Goal: Task Accomplishment & Management: Manage account settings

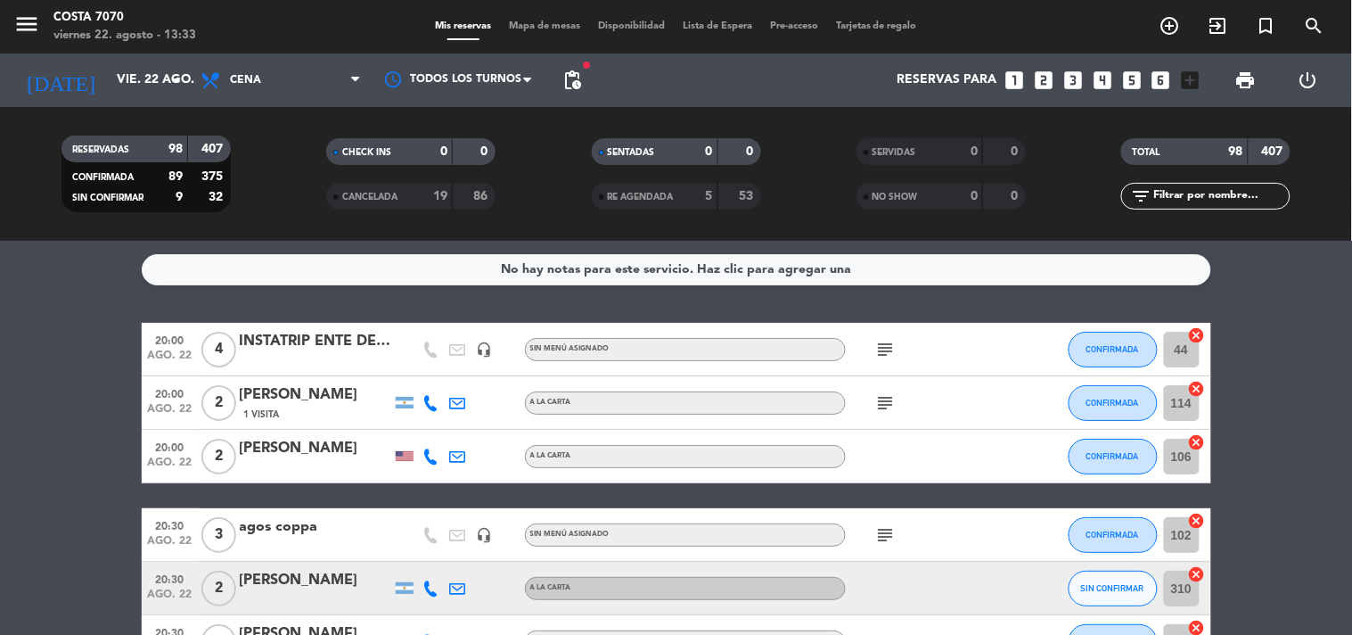
click at [1169, 198] on input "text" at bounding box center [1220, 196] width 138 height 20
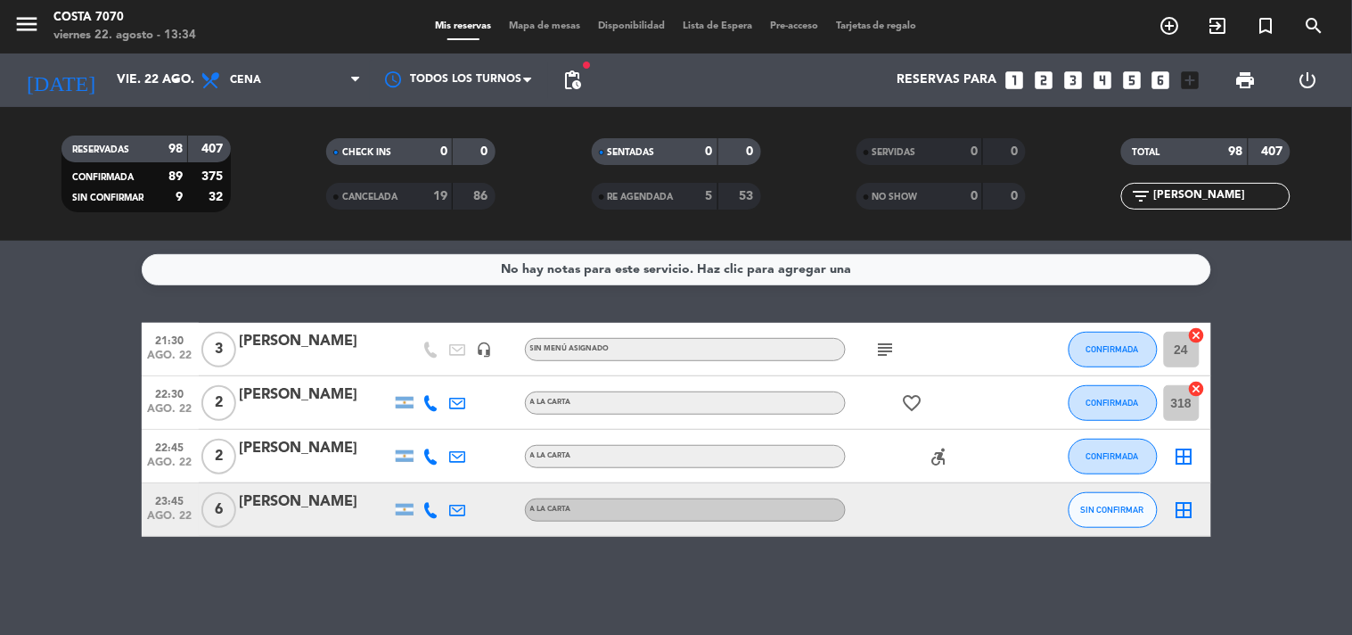
type input "[PERSON_NAME]"
click at [861, 361] on div "subject" at bounding box center [926, 349] width 160 height 53
click at [873, 354] on span "subject" at bounding box center [886, 349] width 27 height 21
click at [881, 350] on icon "subject" at bounding box center [885, 349] width 21 height 21
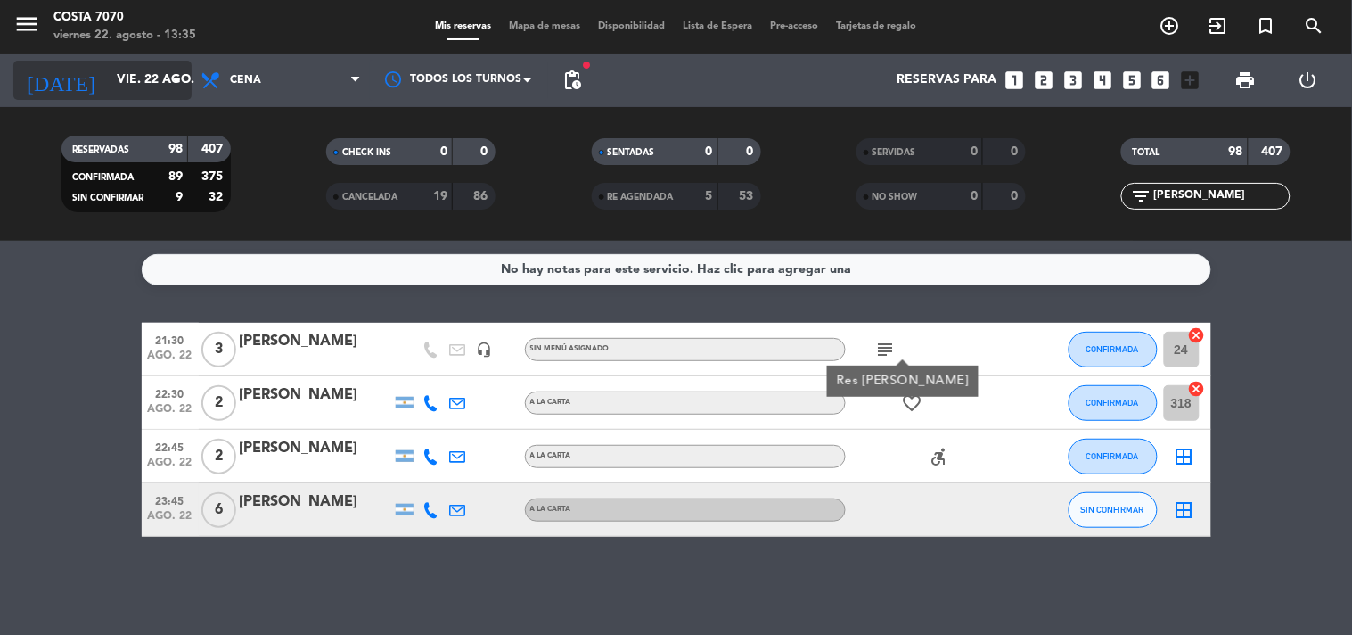
click at [132, 87] on input "vie. 22 ago." at bounding box center [192, 80] width 169 height 32
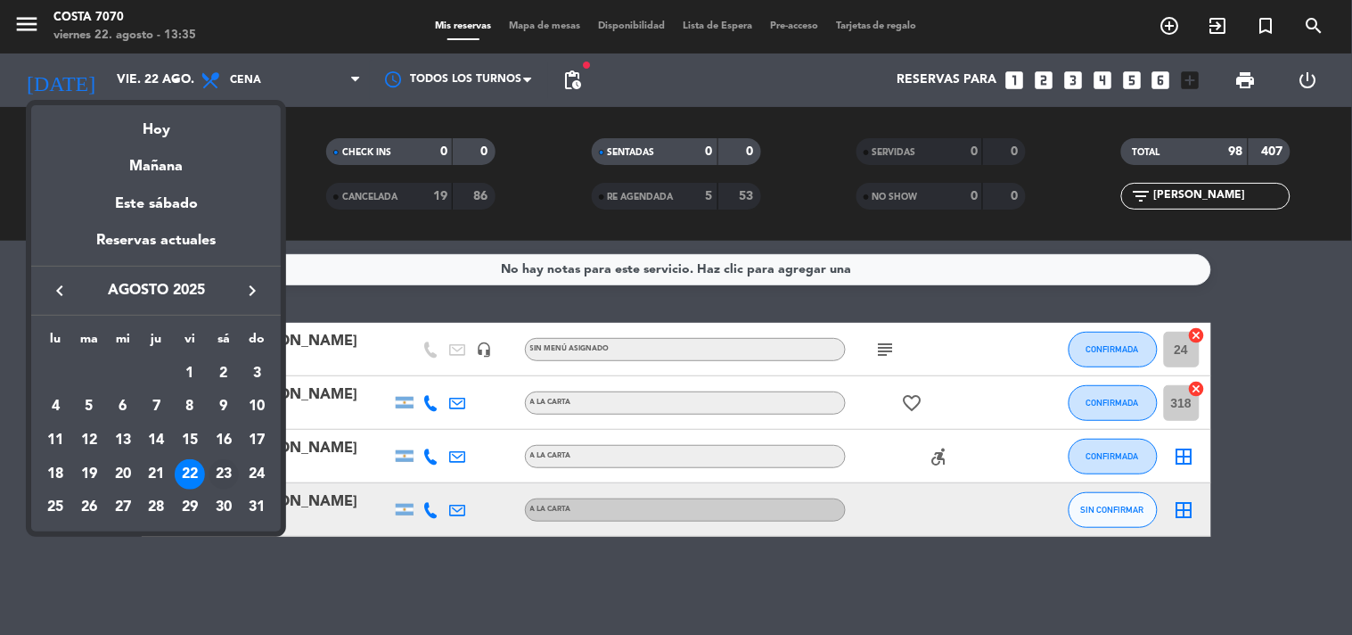
click at [230, 481] on div "23" at bounding box center [224, 474] width 30 height 30
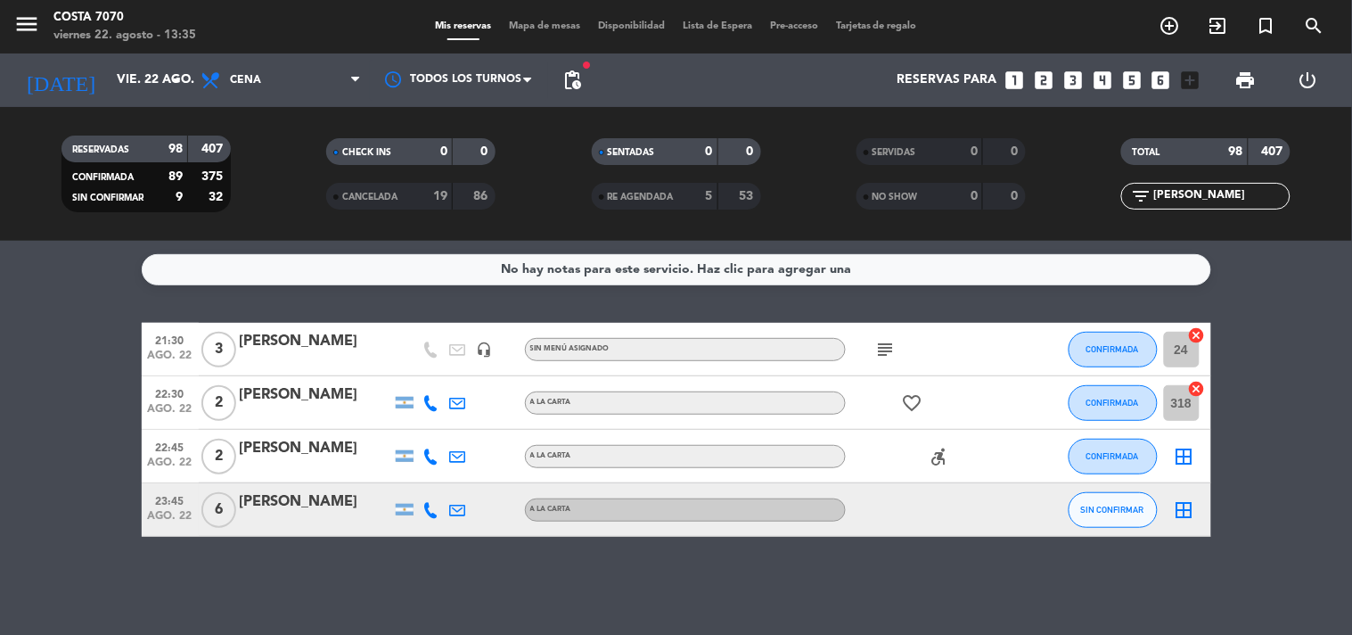
type input "sáb. 23 ago."
click at [1208, 199] on input "[PERSON_NAME]" at bounding box center [1220, 196] width 138 height 20
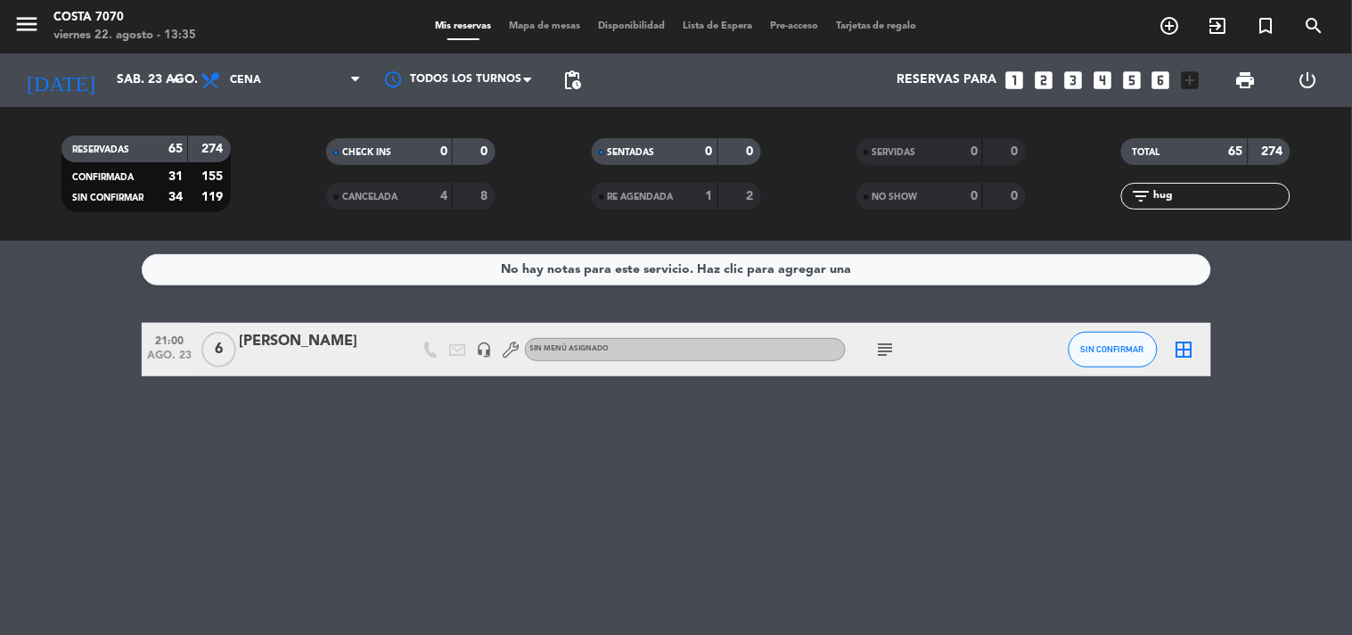
type input "hug"
click at [884, 344] on icon "subject" at bounding box center [885, 349] width 21 height 21
click at [1108, 351] on span "SIN CONFIRMAR" at bounding box center [1112, 349] width 63 height 10
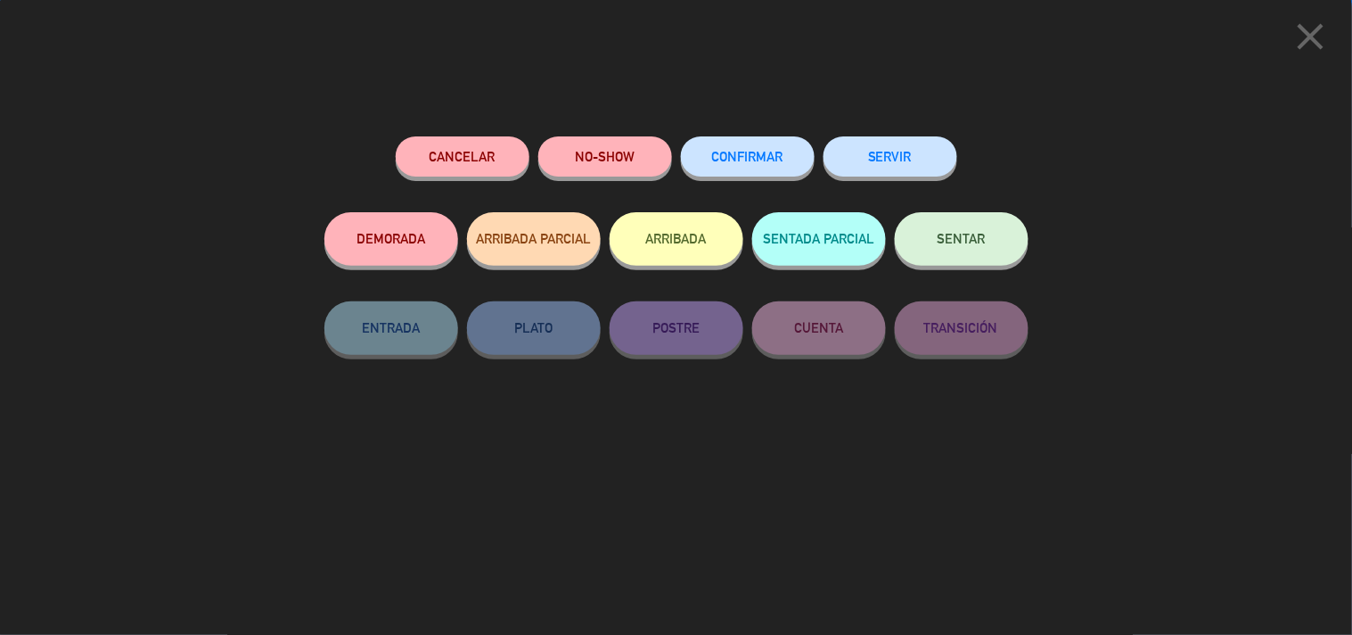
click at [743, 159] on span "CONFIRMAR" at bounding box center [747, 156] width 71 height 15
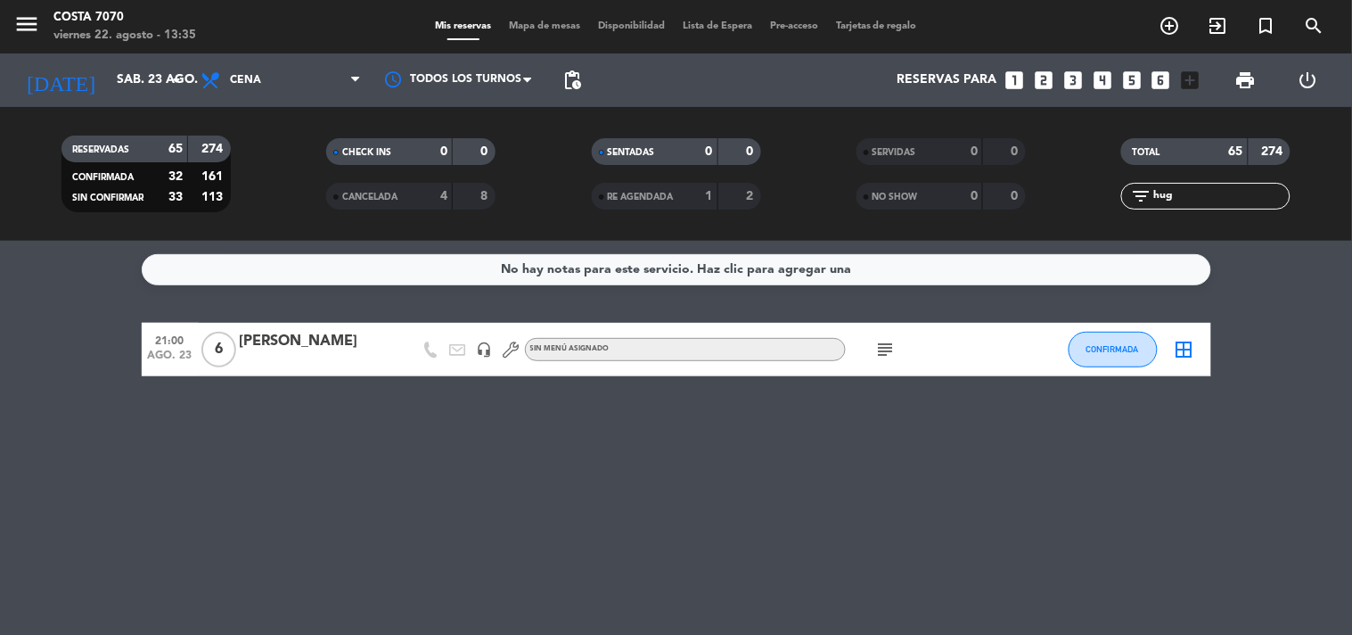
click at [1234, 200] on input "hug" at bounding box center [1220, 196] width 138 height 20
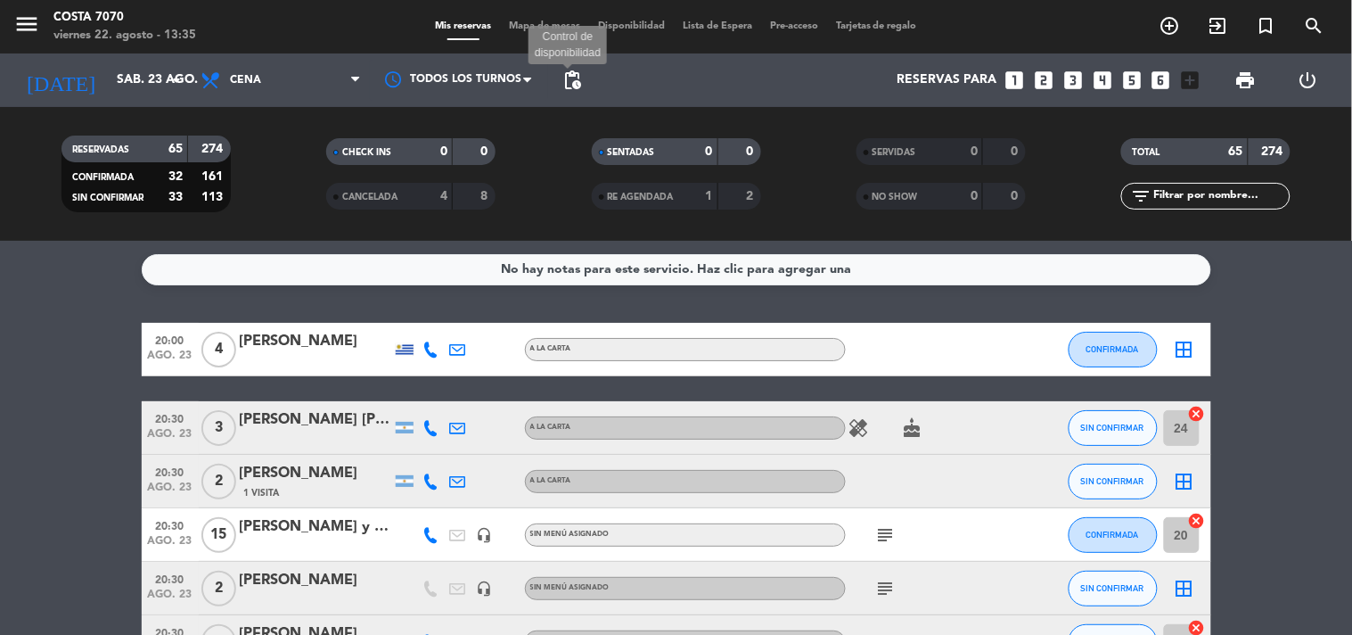
click at [577, 70] on span "pending_actions" at bounding box center [571, 80] width 21 height 21
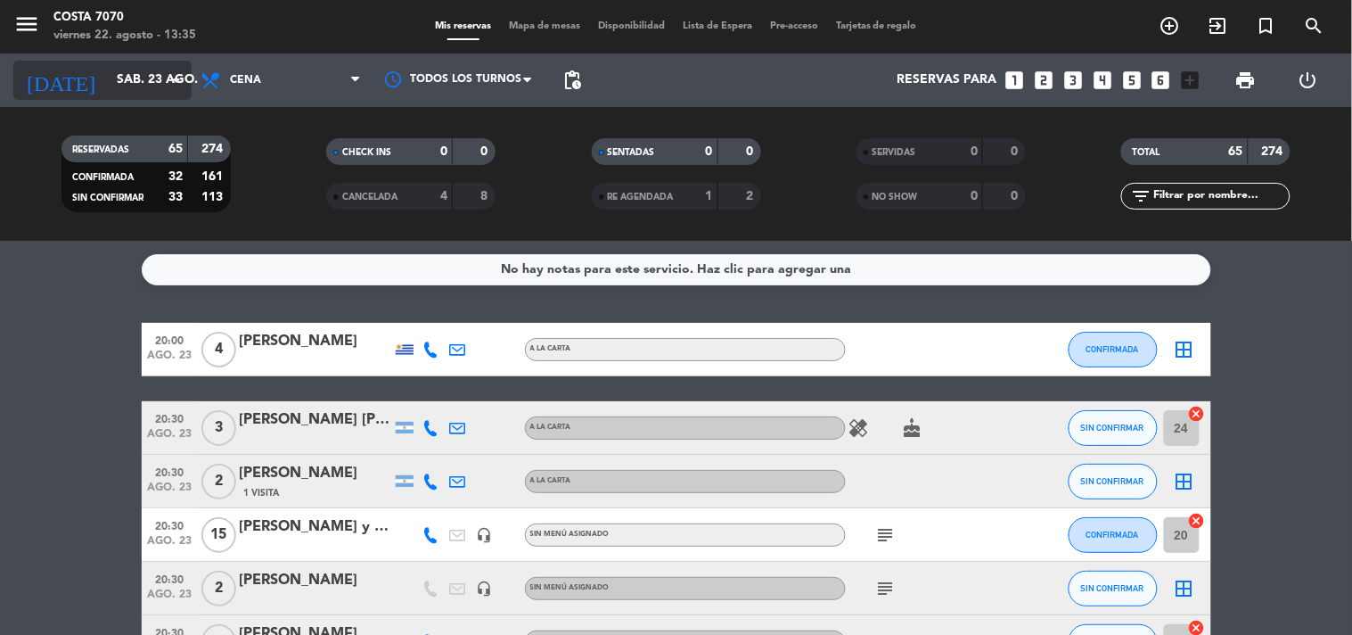
click at [127, 69] on input "sáb. 23 ago." at bounding box center [192, 80] width 169 height 32
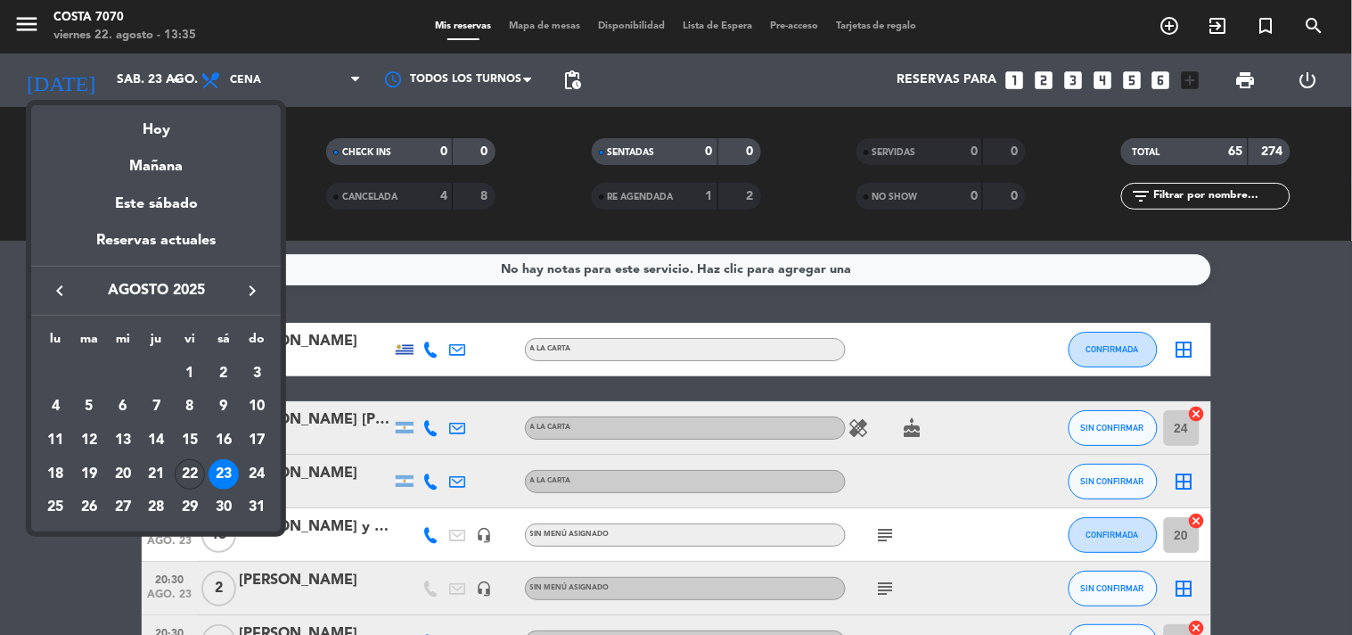
click at [184, 475] on div "22" at bounding box center [190, 474] width 30 height 30
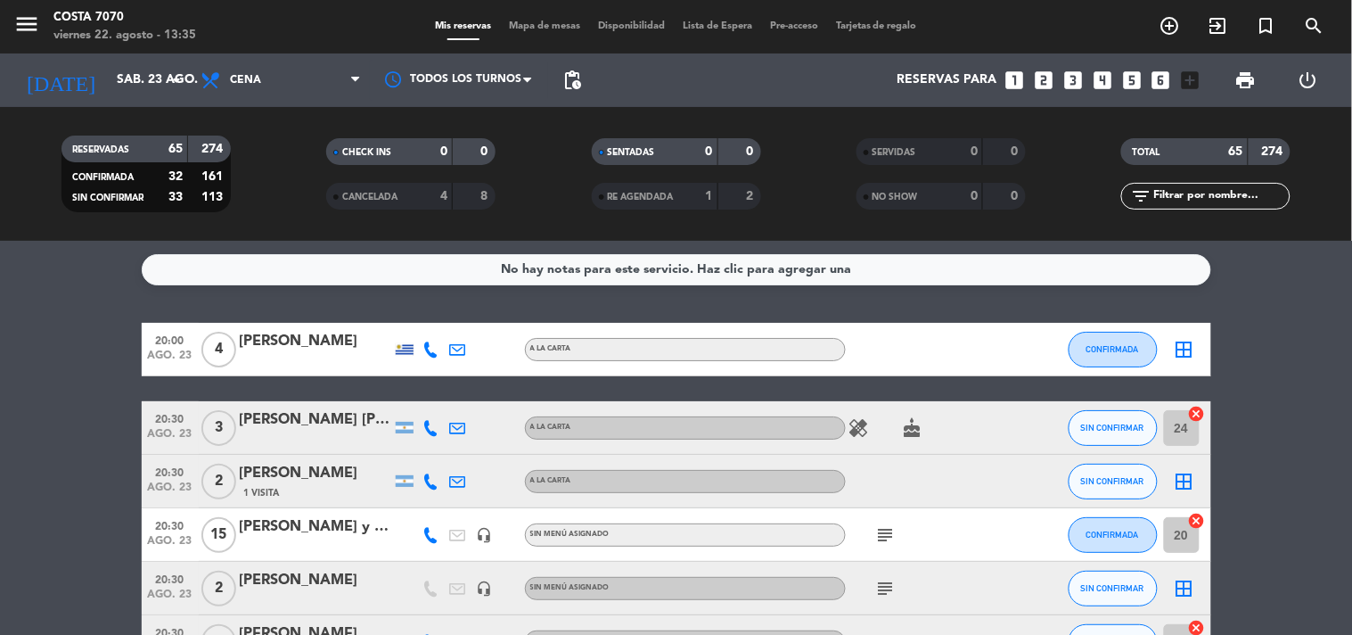
type input "vie. 22 ago."
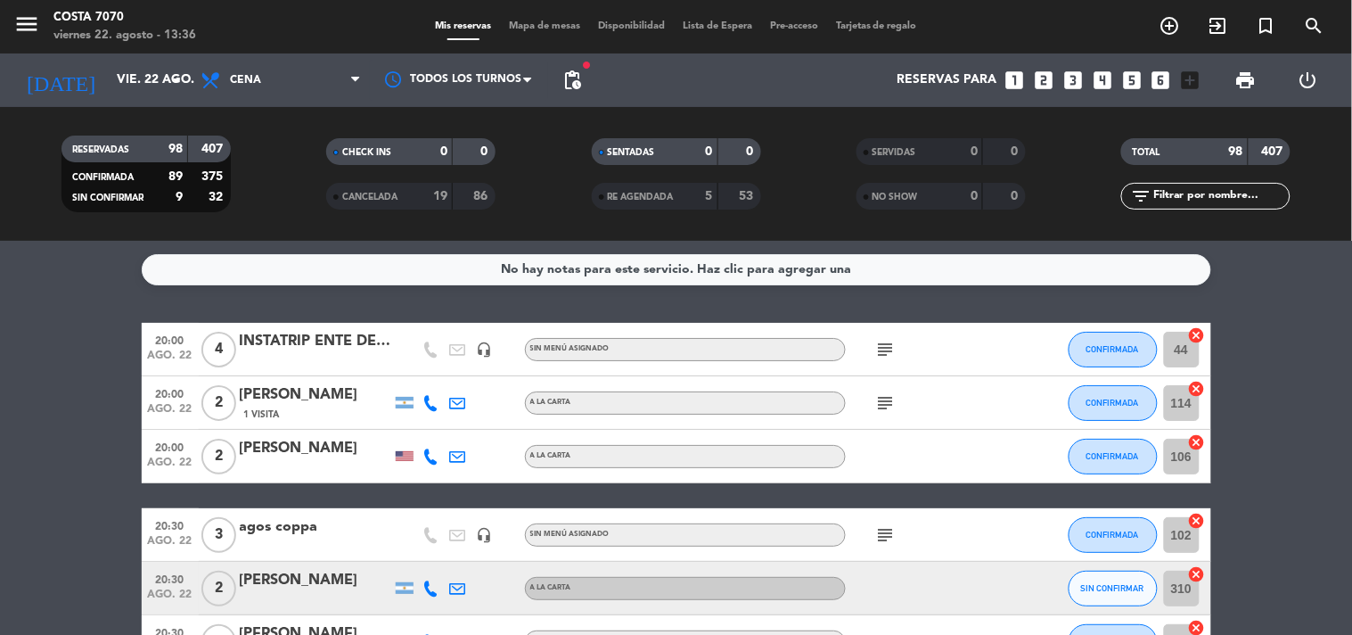
click at [1240, 202] on input "text" at bounding box center [1220, 196] width 138 height 20
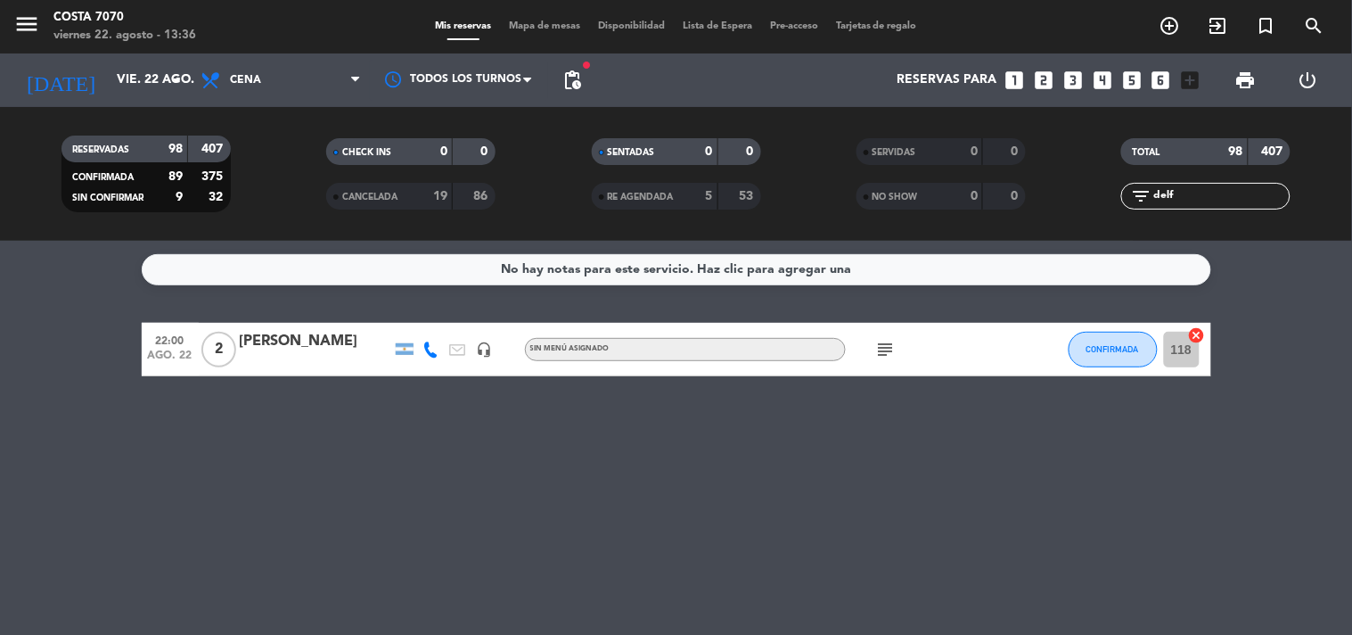
type input "delf"
click at [1189, 183] on div "filter_list delf" at bounding box center [1205, 196] width 169 height 27
click at [1192, 194] on input "delf" at bounding box center [1220, 196] width 138 height 20
click at [880, 349] on icon "subject" at bounding box center [885, 349] width 21 height 21
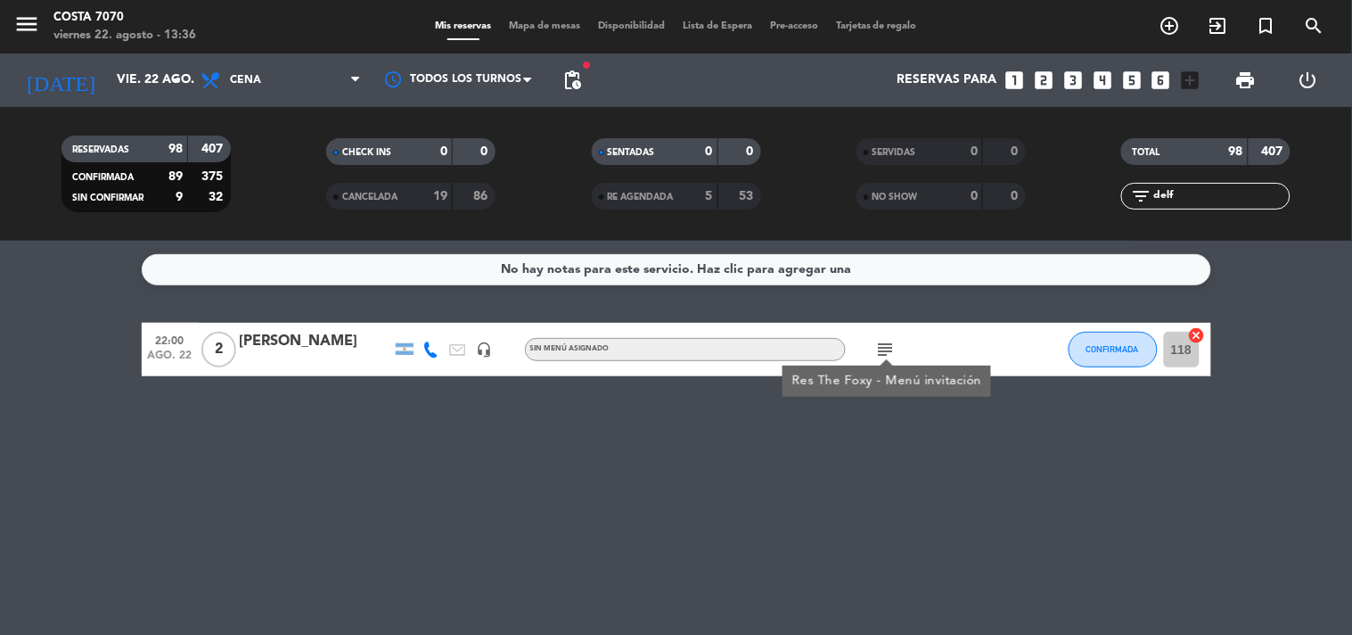
click at [1227, 201] on input "delf" at bounding box center [1220, 196] width 138 height 20
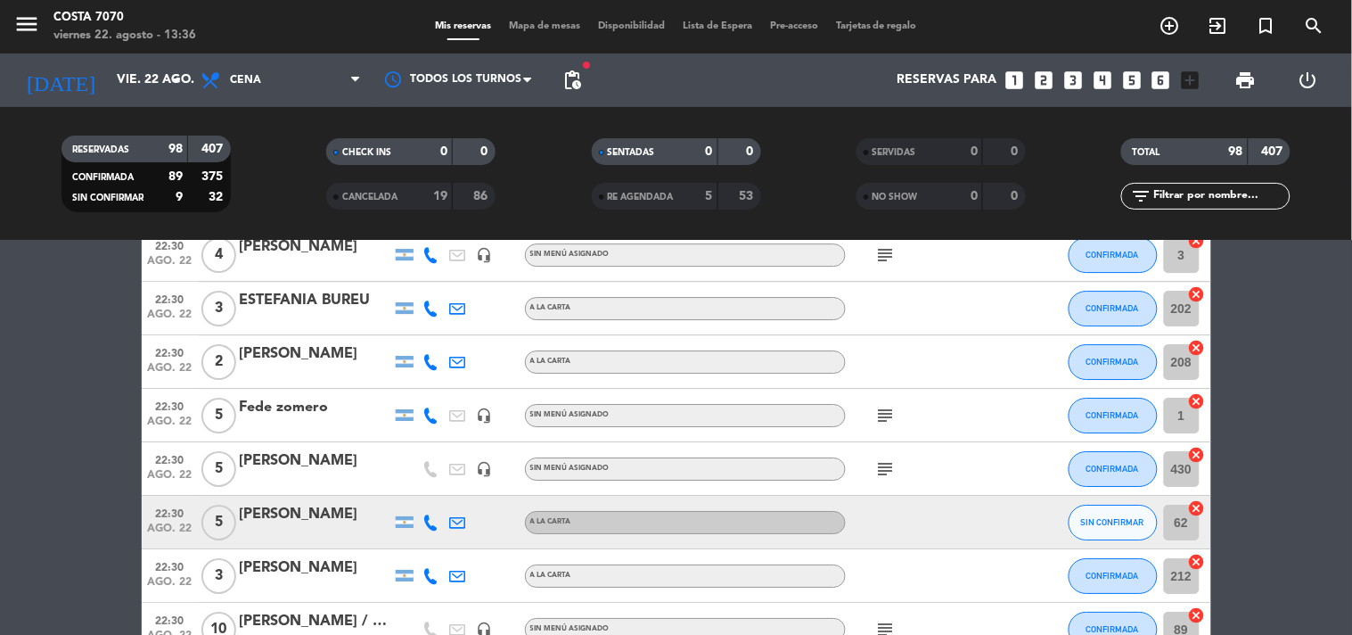
scroll to position [3366, 0]
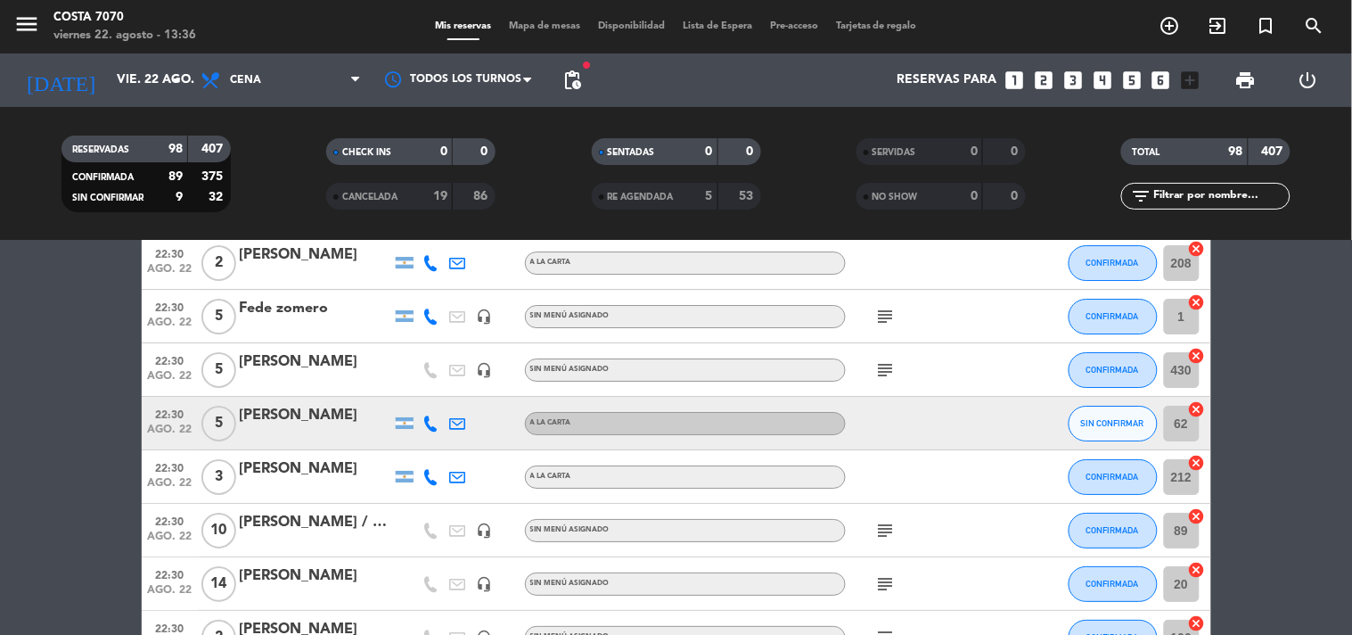
click at [438, 420] on icon at bounding box center [431, 423] width 16 height 16
drag, startPoint x: 416, startPoint y: 394, endPoint x: 377, endPoint y: 343, distance: 64.2
click at [415, 392] on span "Copiar" at bounding box center [417, 392] width 37 height 19
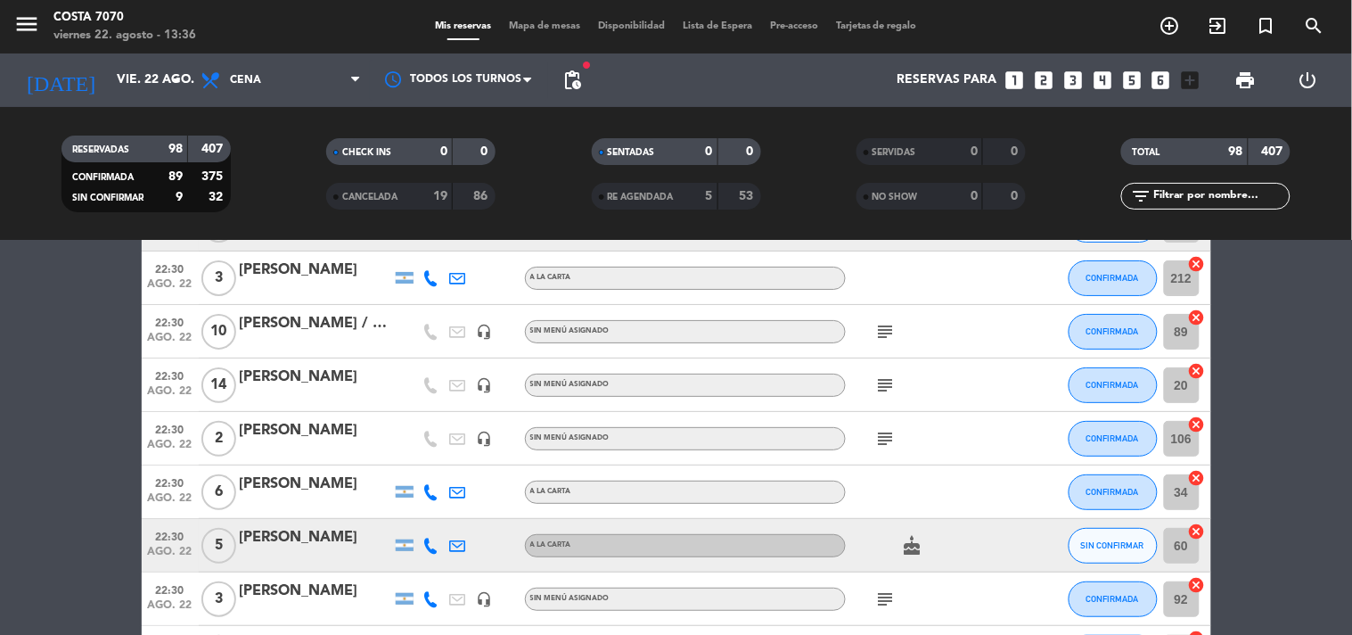
scroll to position [3763, 0]
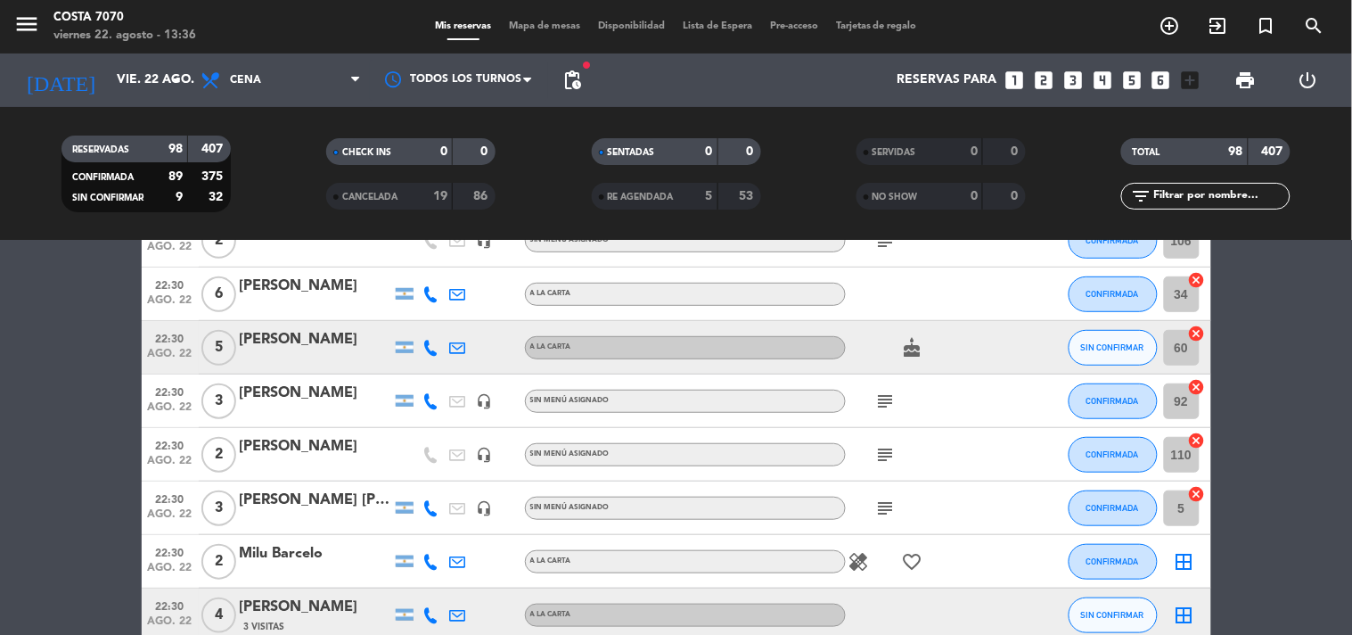
click at [428, 340] on icon at bounding box center [431, 348] width 16 height 16
click at [426, 313] on button "Copiar content_paste" at bounding box center [426, 316] width 54 height 19
click at [416, 318] on span "Copiar" at bounding box center [417, 316] width 37 height 19
click at [1219, 189] on input "text" at bounding box center [1220, 196] width 138 height 20
type input "a"
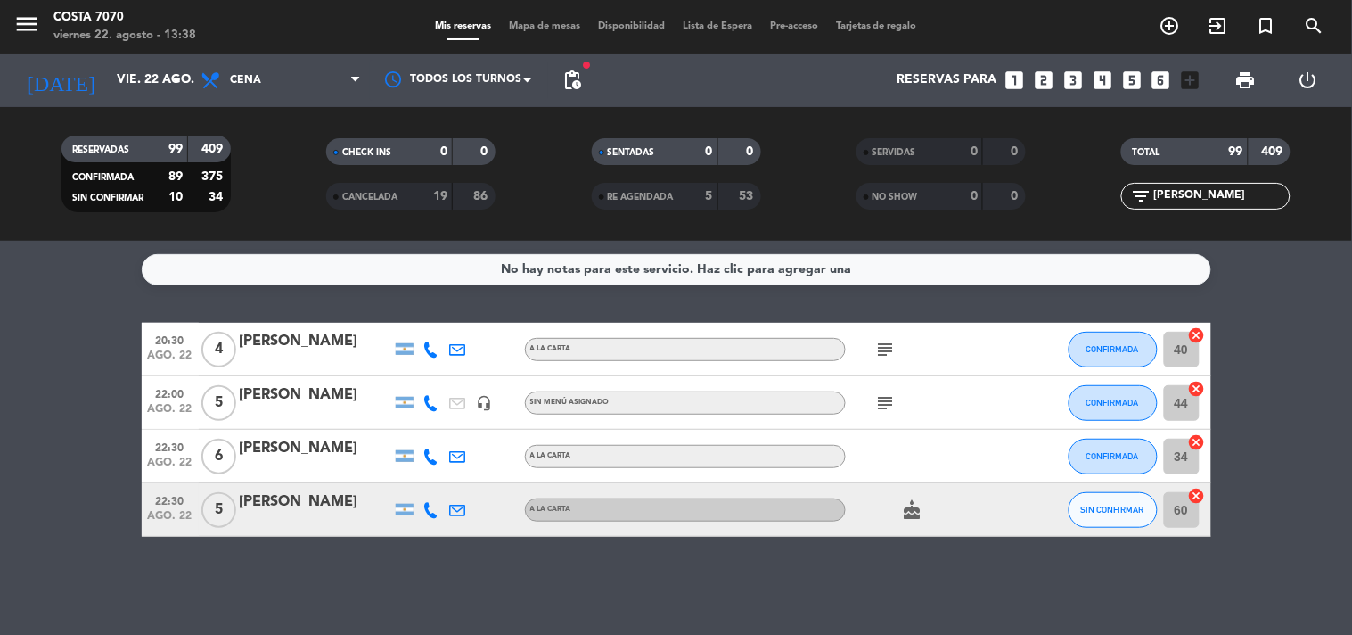
scroll to position [0, 0]
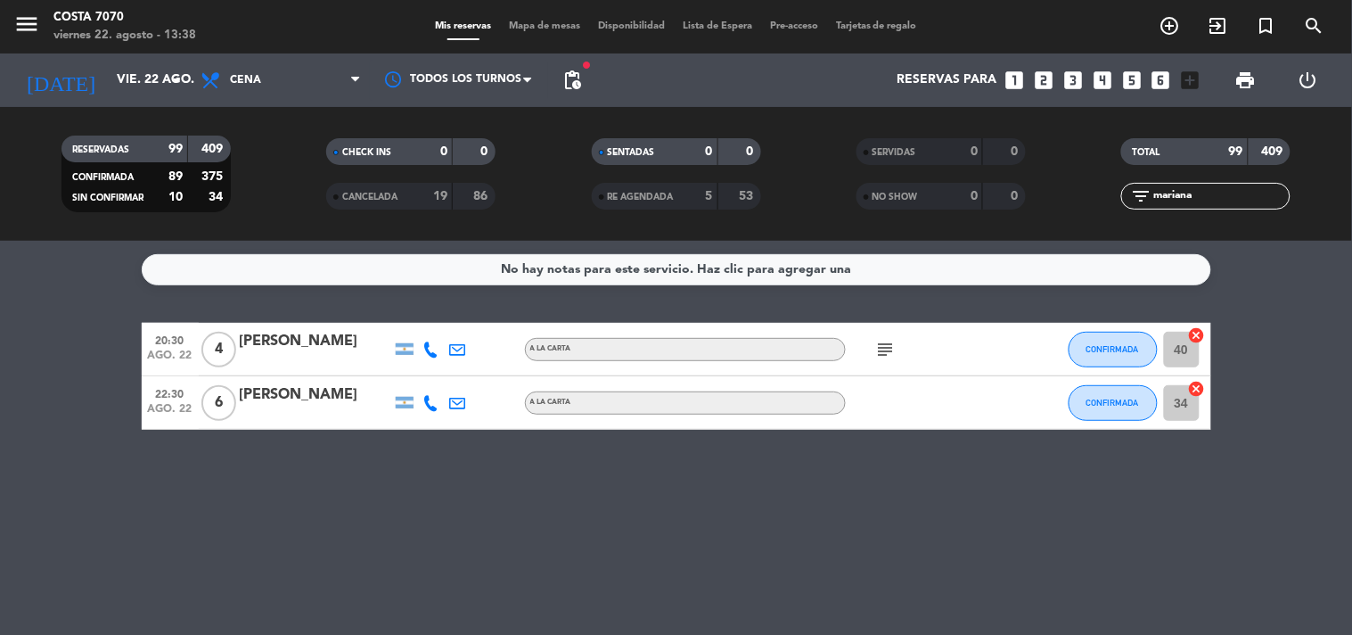
type input "mariana"
click at [877, 356] on icon "subject" at bounding box center [885, 349] width 21 height 21
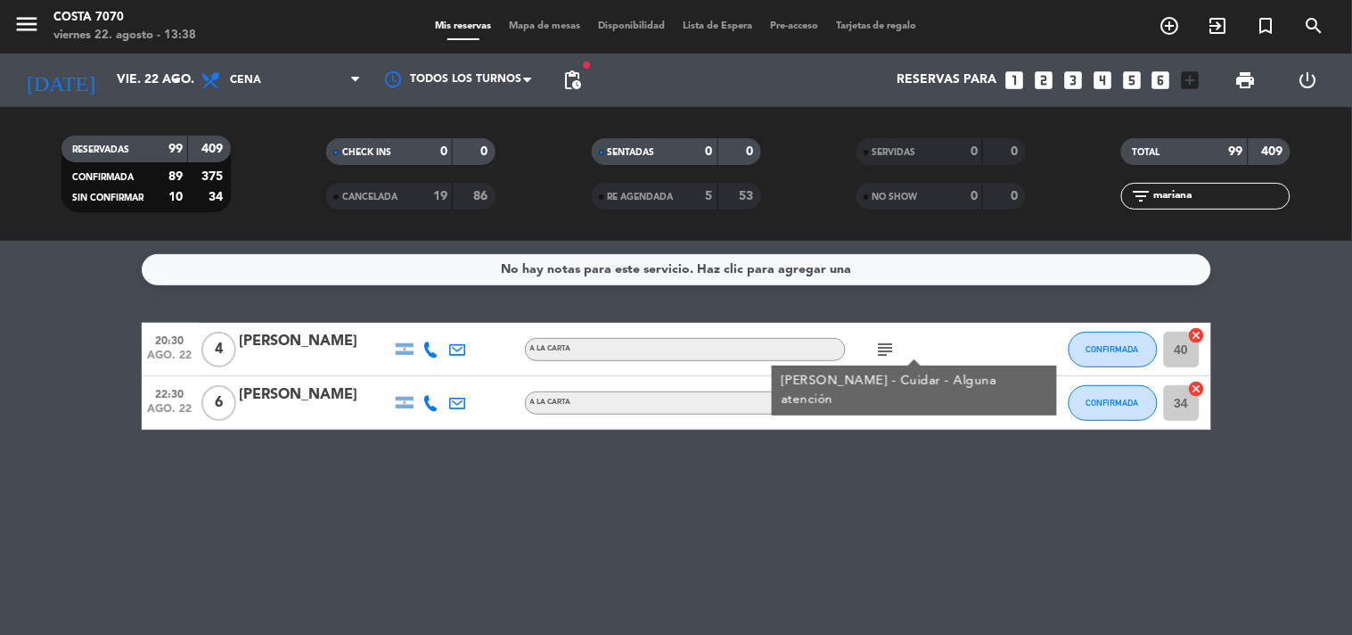
click at [1185, 202] on input "mariana" at bounding box center [1220, 196] width 138 height 20
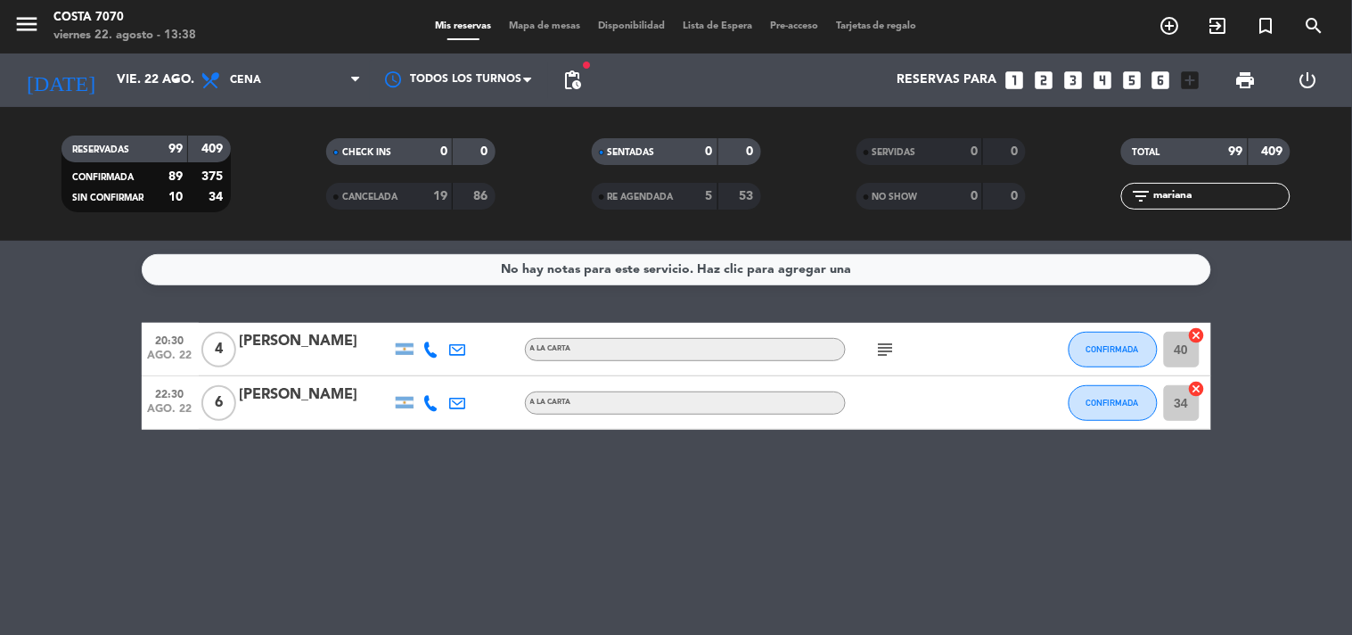
click at [1185, 202] on input "mariana" at bounding box center [1220, 196] width 138 height 20
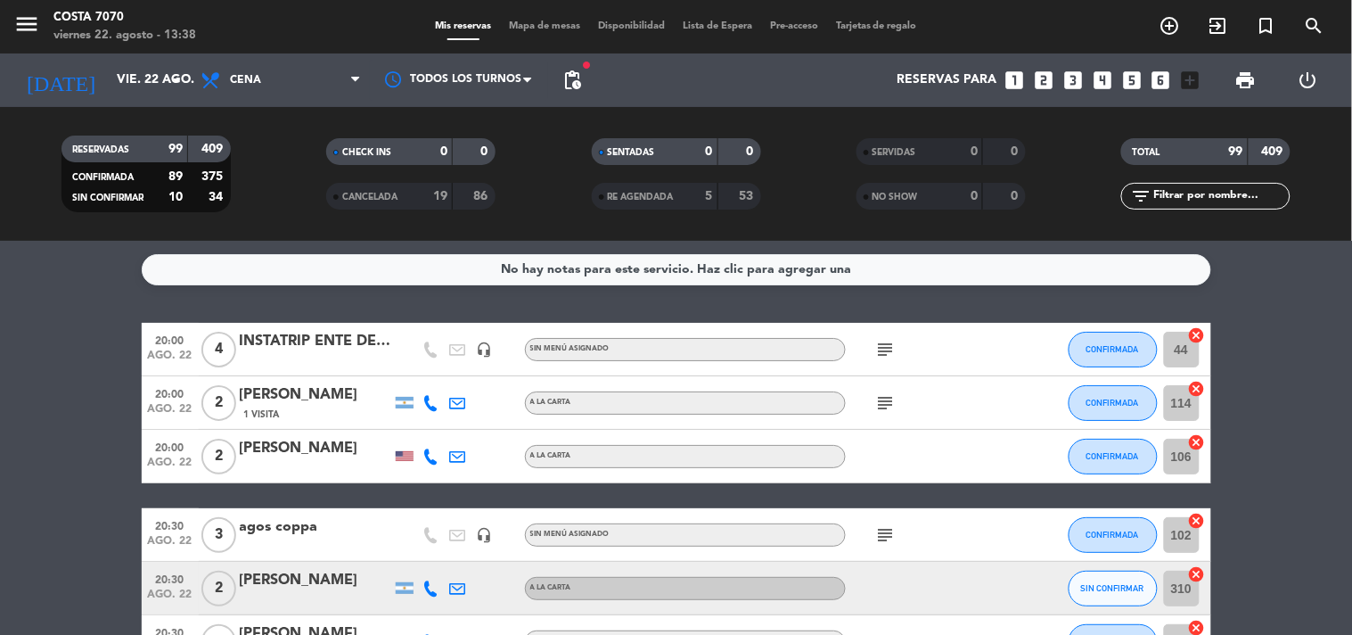
click at [547, 25] on span "Mapa de mesas" at bounding box center [544, 26] width 89 height 10
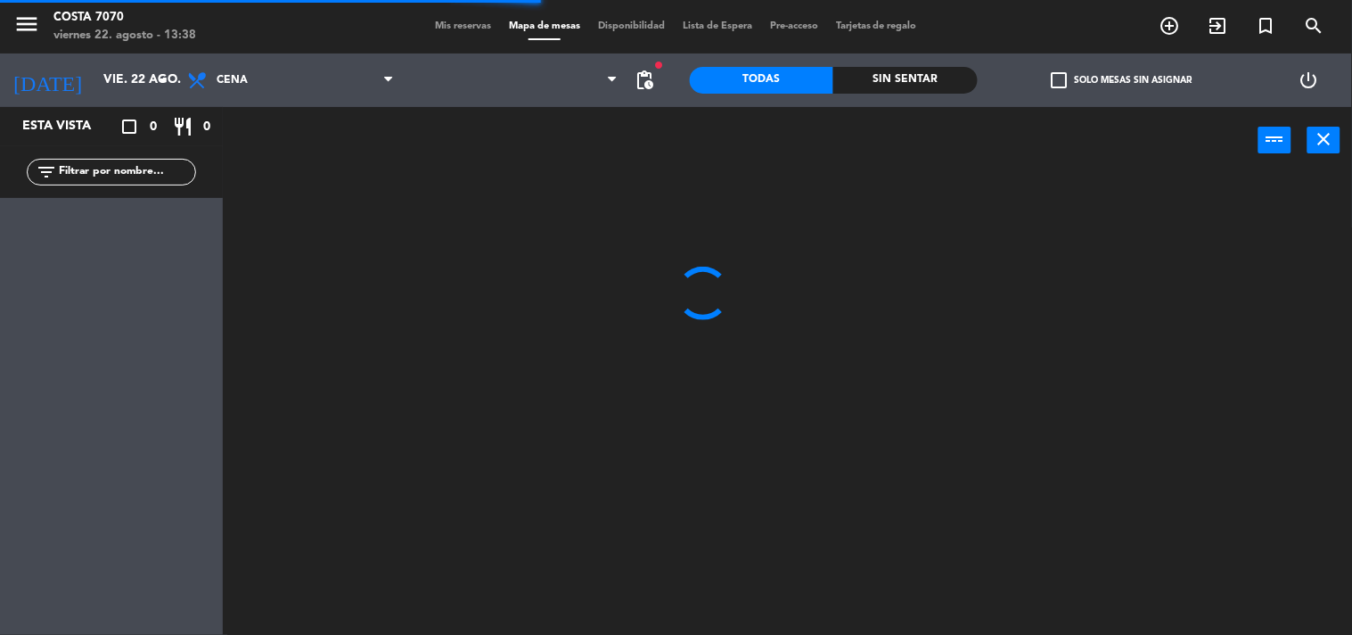
click at [1090, 85] on label "check_box_outline_blank Solo mesas sin asignar" at bounding box center [1121, 80] width 141 height 16
click at [1121, 80] on input "check_box_outline_blank Solo mesas sin asignar" at bounding box center [1121, 80] width 0 height 0
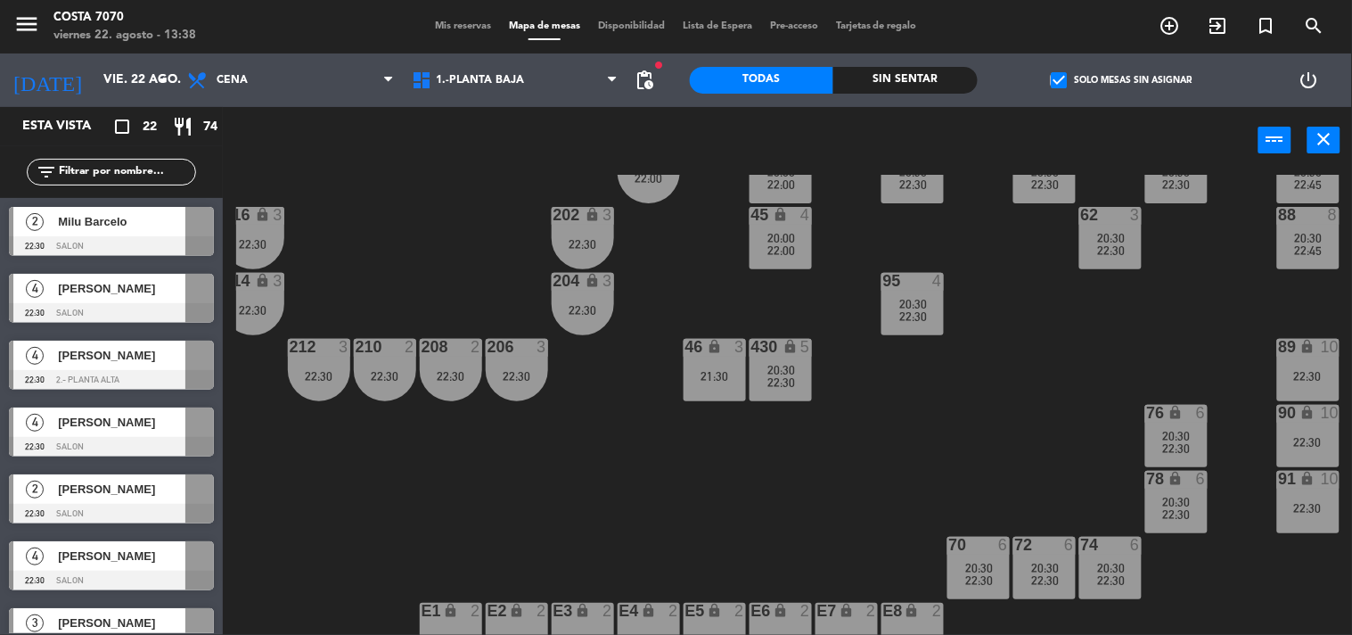
scroll to position [791, 0]
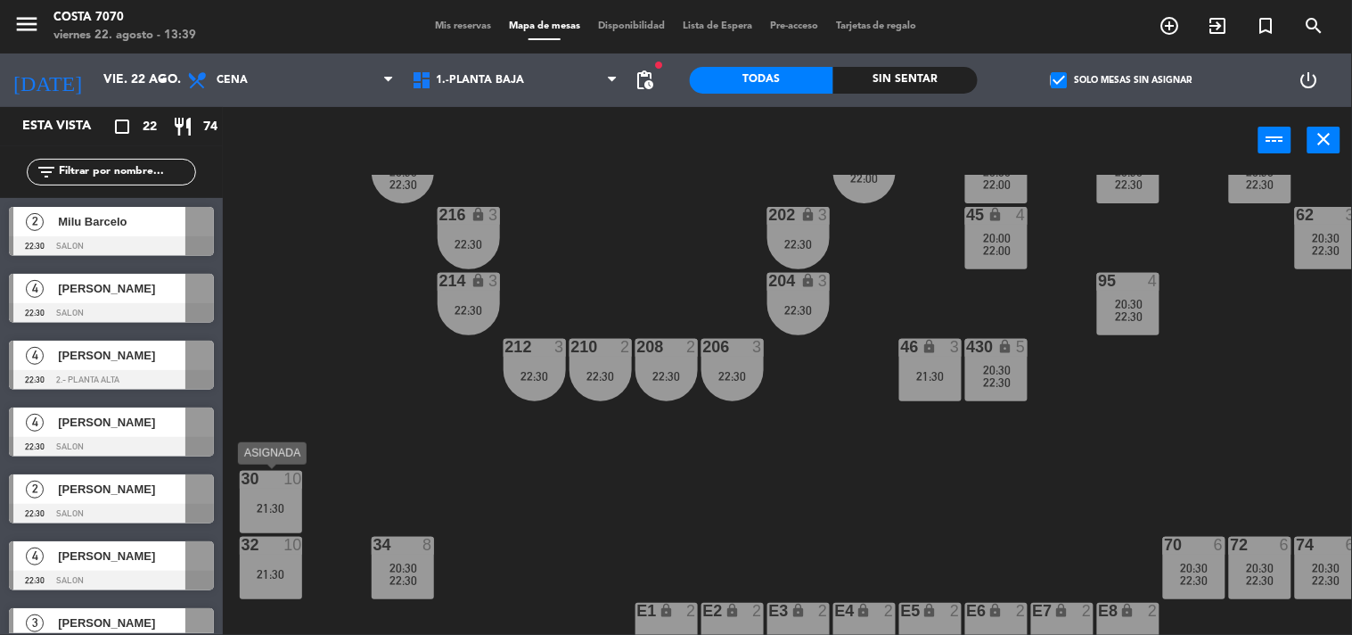
click at [296, 477] on div "10" at bounding box center [292, 479] width 18 height 16
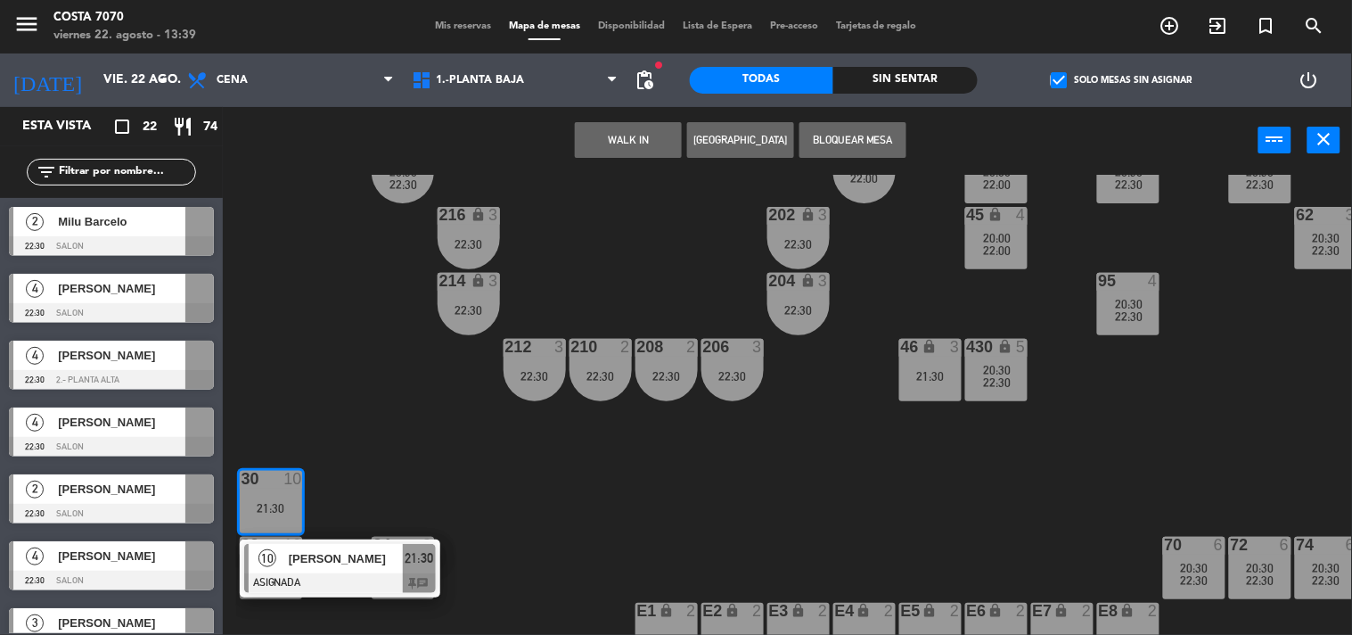
click at [272, 316] on div "50 lock 1 51 lock 1 52 lock 1 53 lock 1 54 lock 1 55 lock 1 56 lock 1 80 5 20:3…" at bounding box center [794, 405] width 1116 height 461
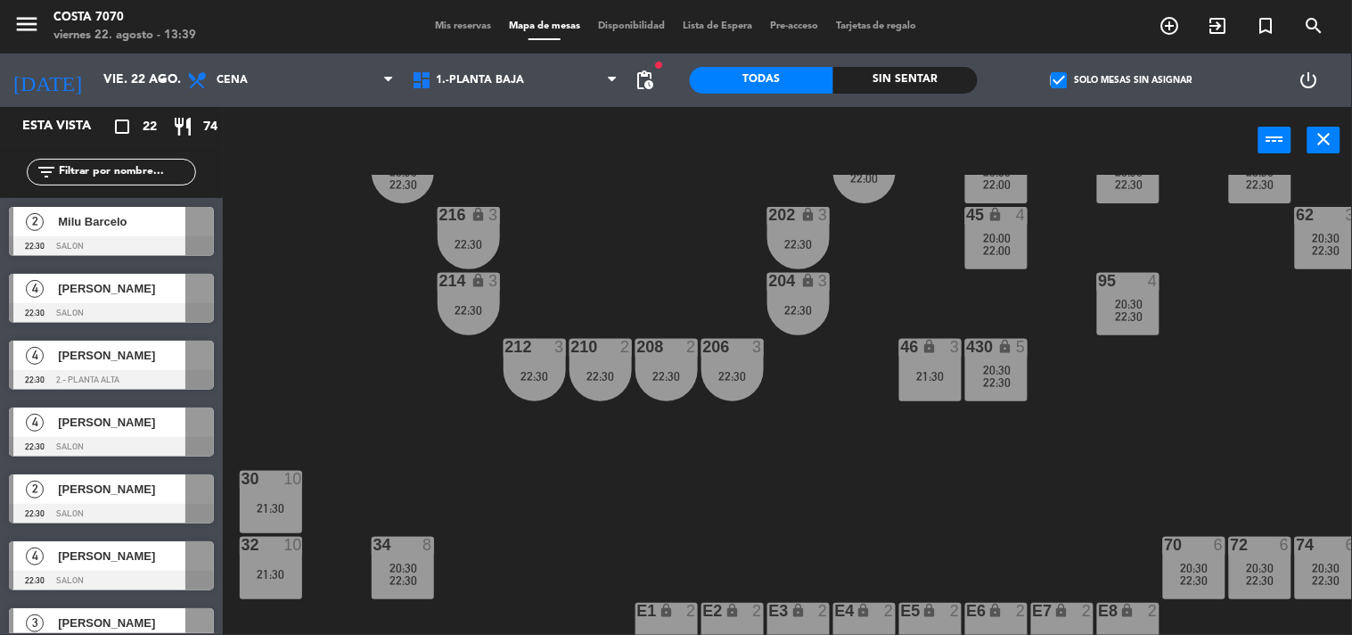
scroll to position [198, 0]
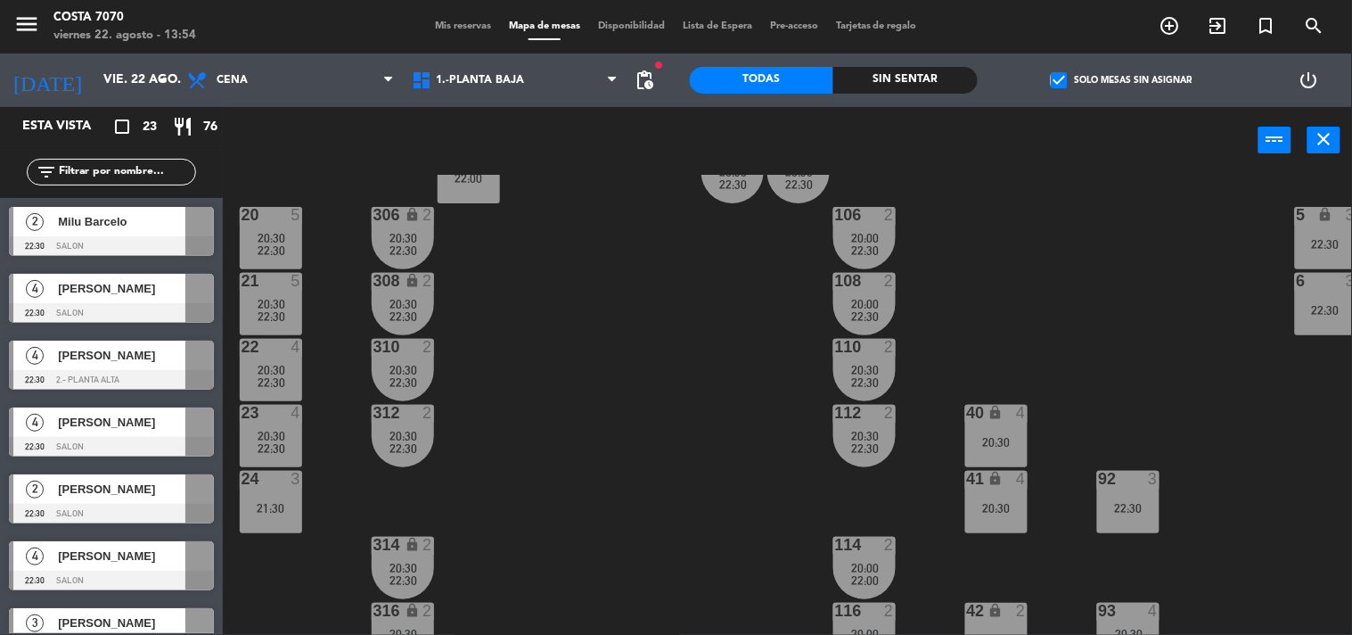
click at [441, 31] on div "Mis reservas Mapa de mesas Disponibilidad Lista de Espera Pre-acceso Tarjetas d…" at bounding box center [676, 27] width 500 height 16
click at [448, 21] on span "Mis reservas" at bounding box center [463, 26] width 74 height 10
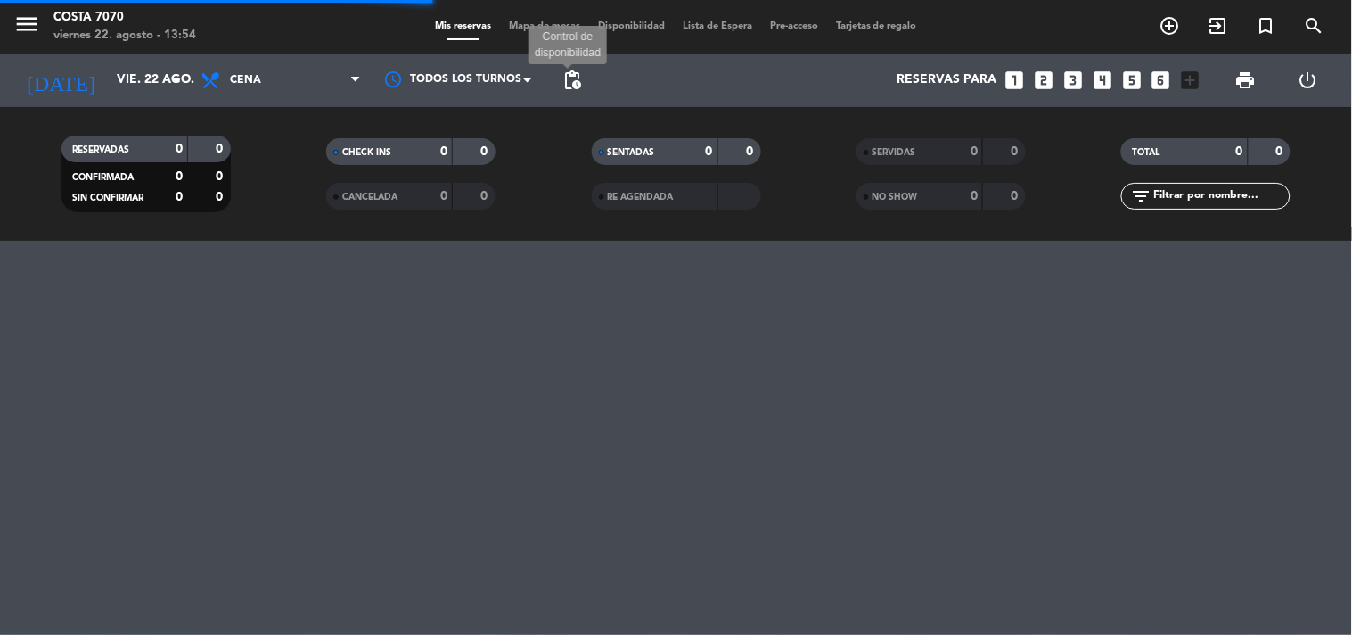
click at [563, 71] on span "pending_actions" at bounding box center [571, 80] width 21 height 21
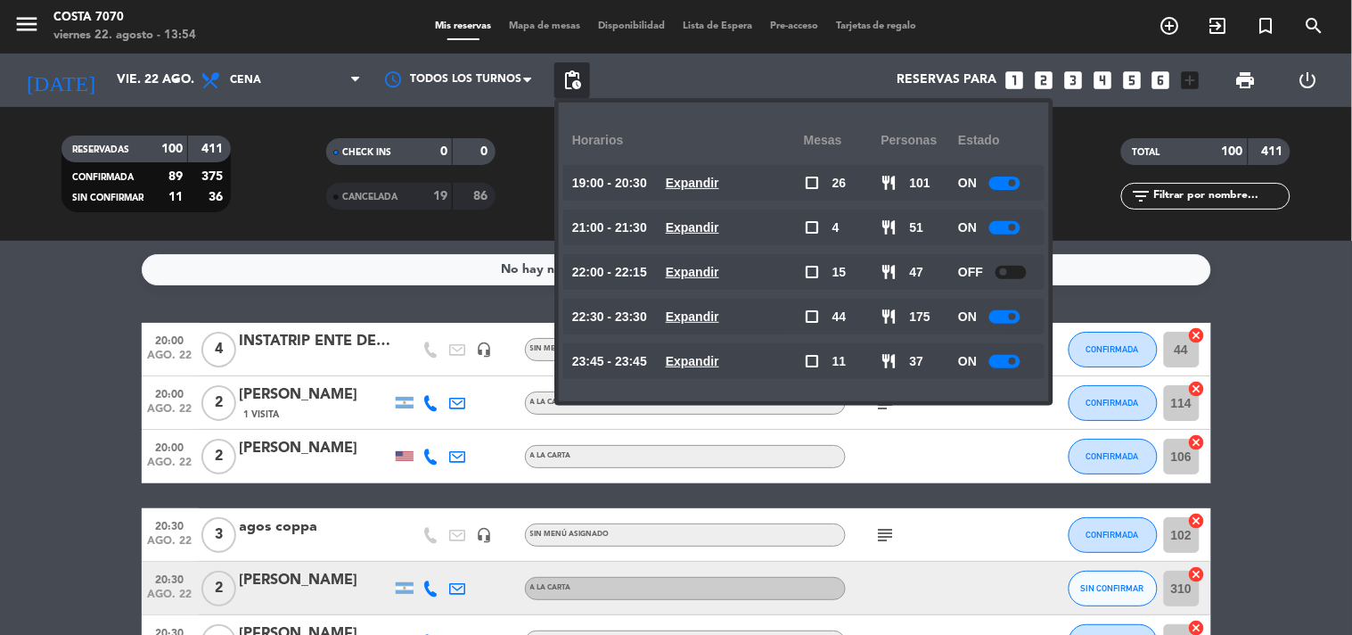
click at [1215, 203] on input "text" at bounding box center [1220, 196] width 138 height 20
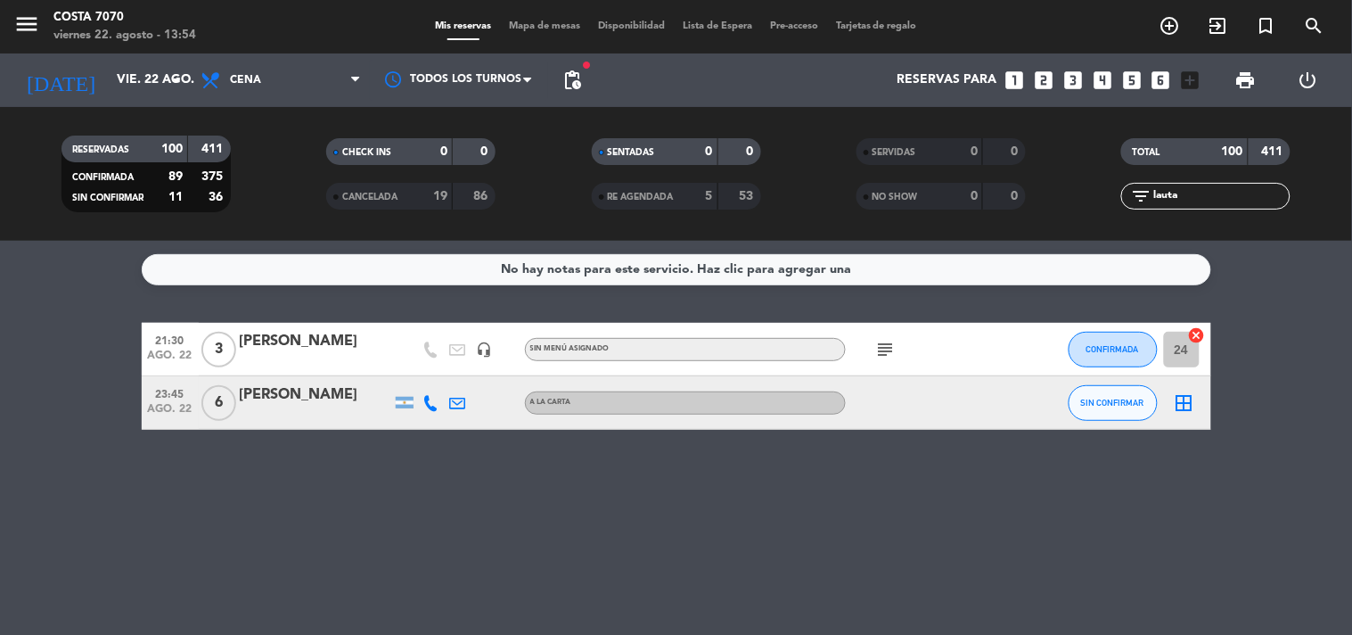
type input "lauta"
click at [342, 407] on div at bounding box center [316, 414] width 152 height 14
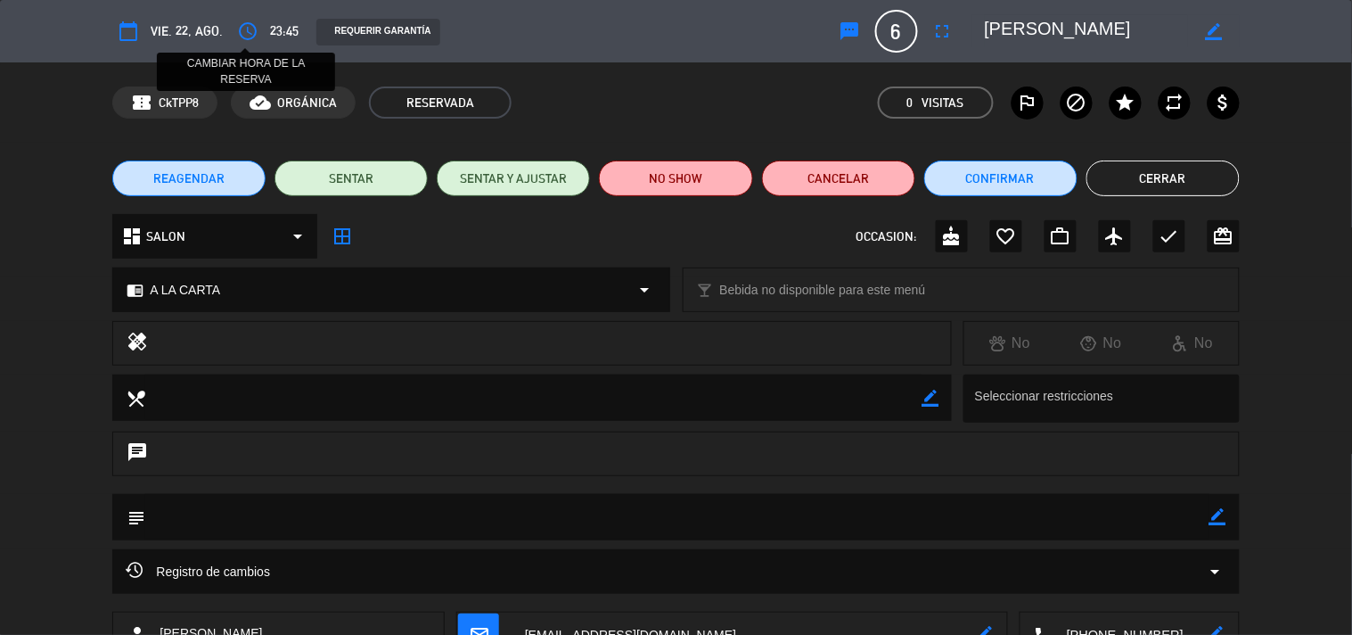
click at [245, 33] on icon "access_time" at bounding box center [247, 30] width 21 height 21
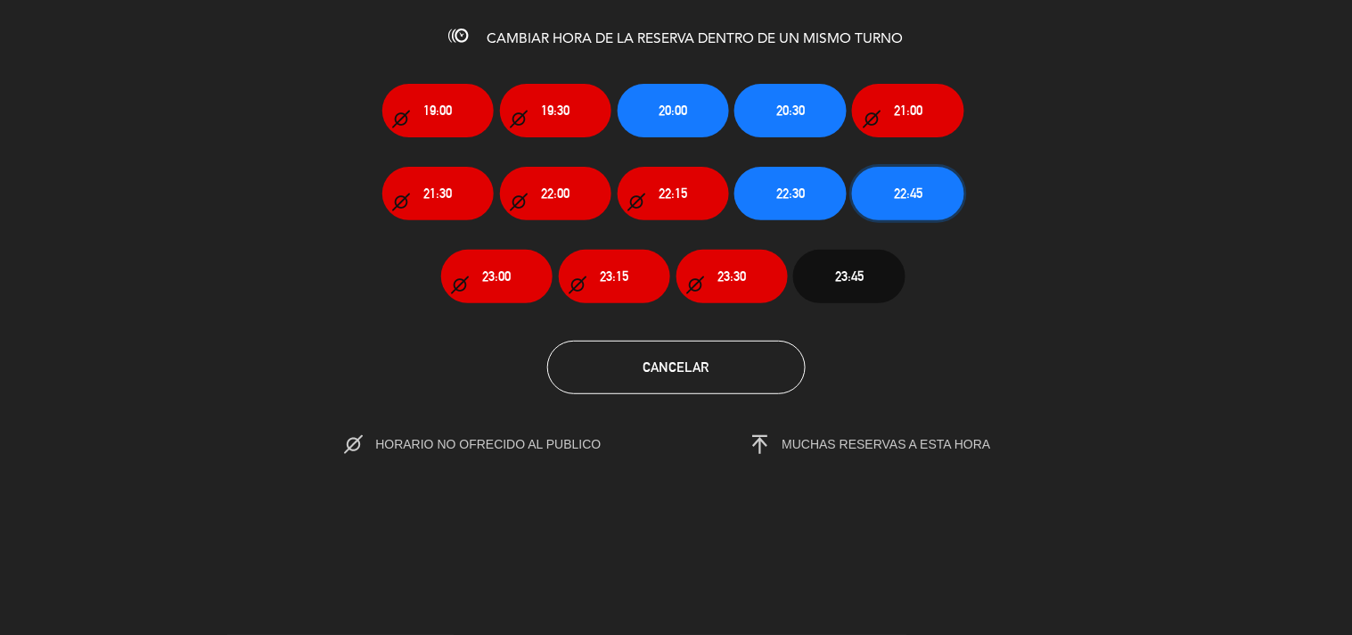
click at [880, 207] on button "22:45" at bounding box center [907, 193] width 111 height 53
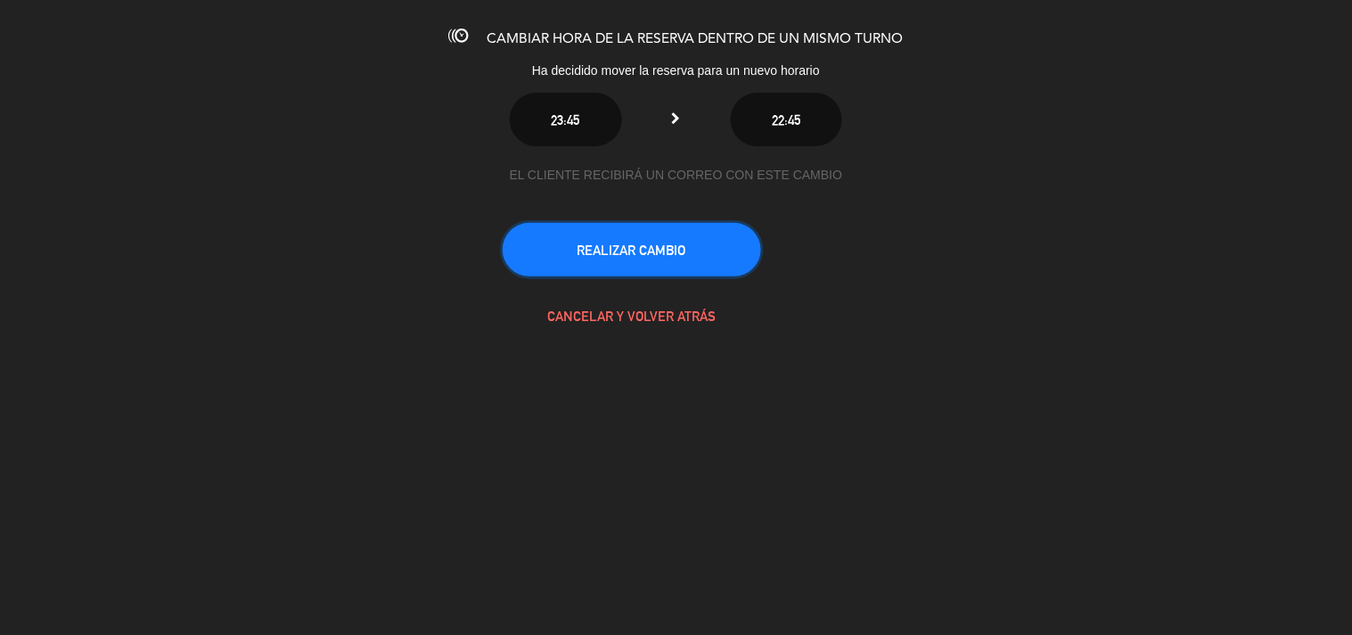
click at [691, 253] on button "REALIZAR CAMBIO" at bounding box center [632, 249] width 258 height 53
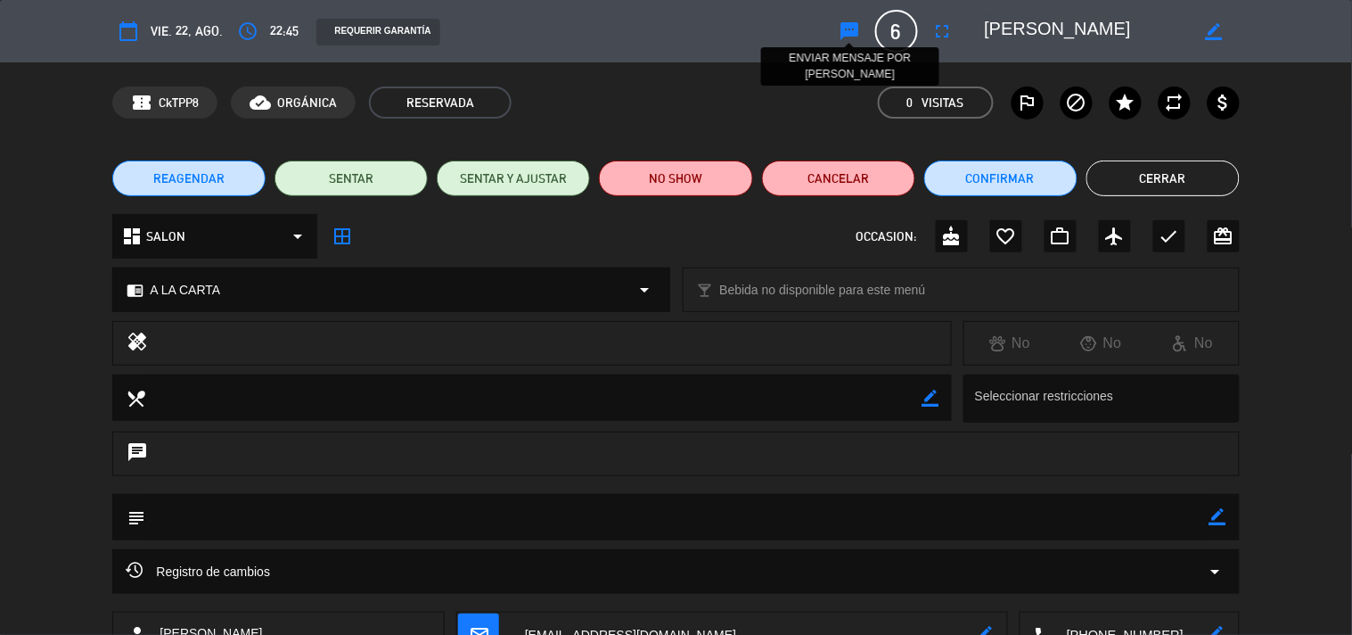
click at [848, 27] on icon "sms" at bounding box center [850, 30] width 21 height 21
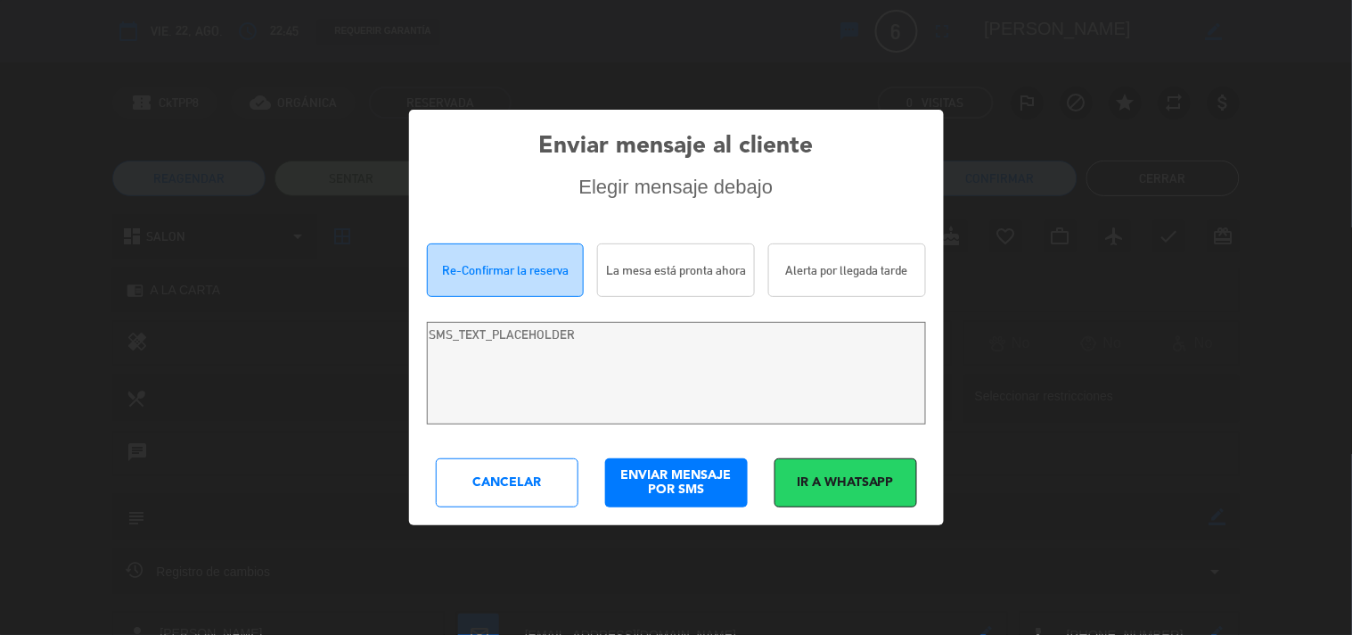
type textarea "[PERSON_NAME]! Estamos escribiendo para re-confirmar su reserva en Costa 7070 p…"
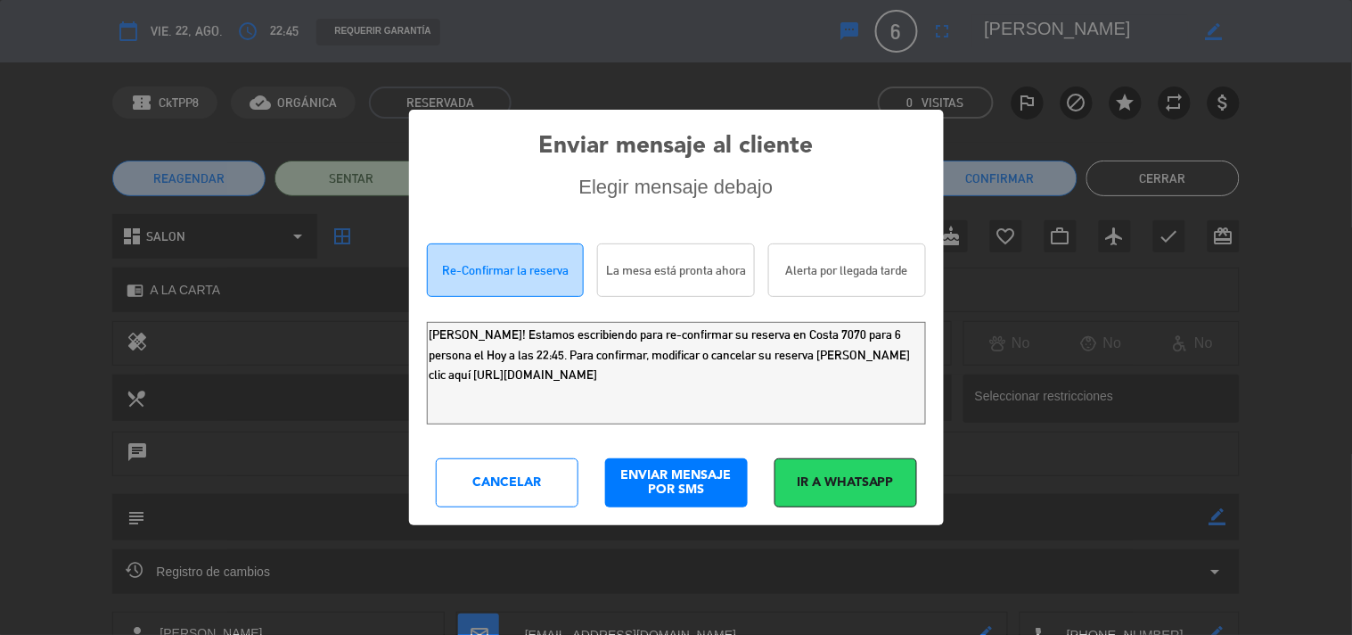
drag, startPoint x: 540, startPoint y: 362, endPoint x: 0, endPoint y: 103, distance: 598.7
click at [0, 138] on div "Enviar mensaje al cliente Elegir mensaje debajo Re-Confirmar la reserva La mesa…" at bounding box center [676, 317] width 1352 height 635
click at [464, 475] on div "Cancelar" at bounding box center [507, 482] width 143 height 49
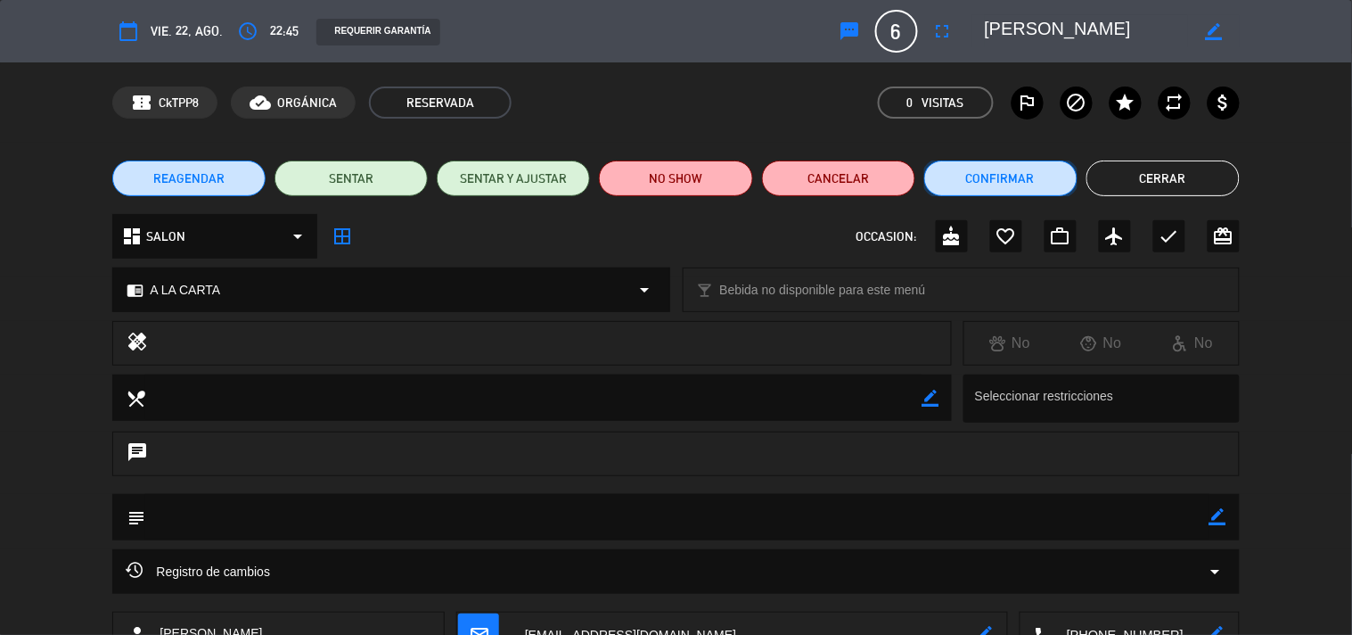
click at [1017, 168] on button "Confirmar" at bounding box center [1000, 178] width 153 height 36
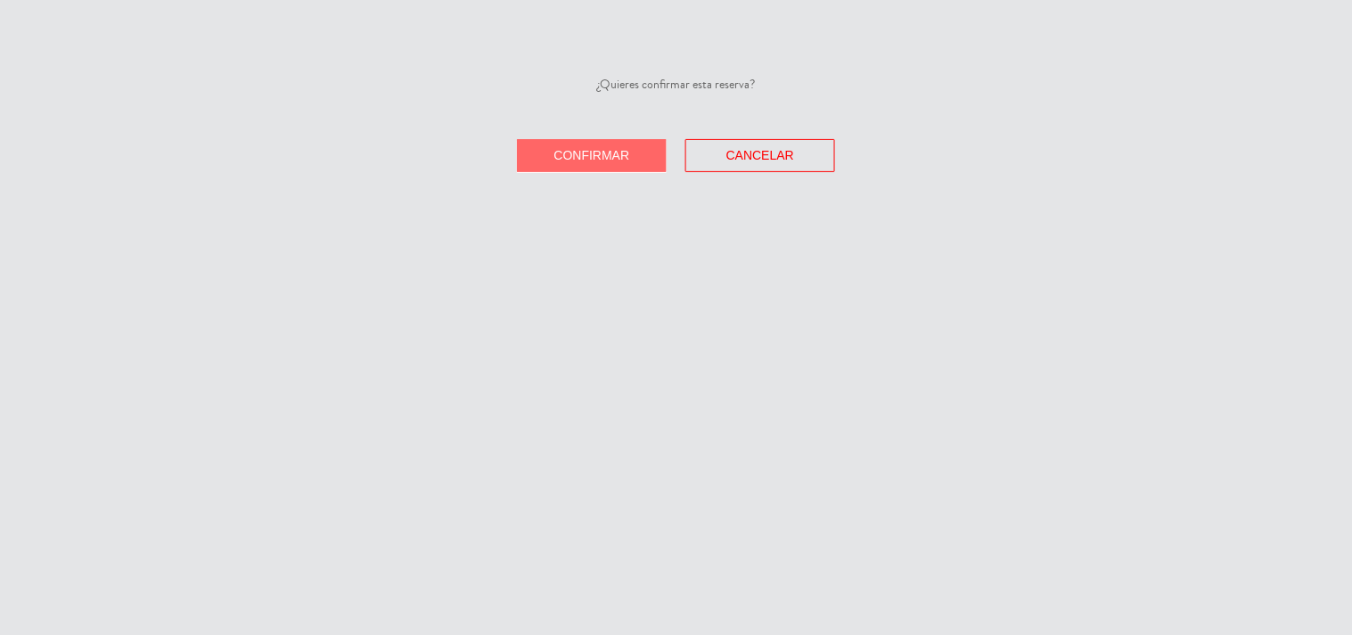
click at [645, 153] on button "Confirmar" at bounding box center [592, 155] width 150 height 33
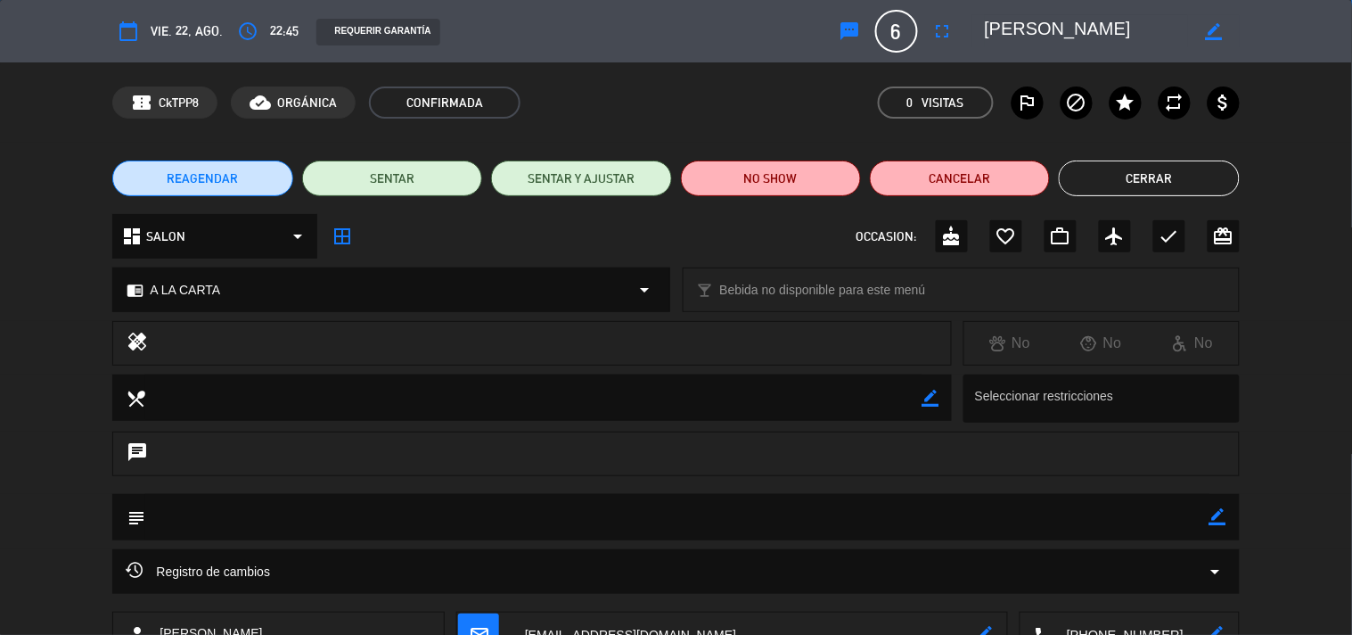
click at [1180, 170] on button "Cerrar" at bounding box center [1149, 178] width 180 height 36
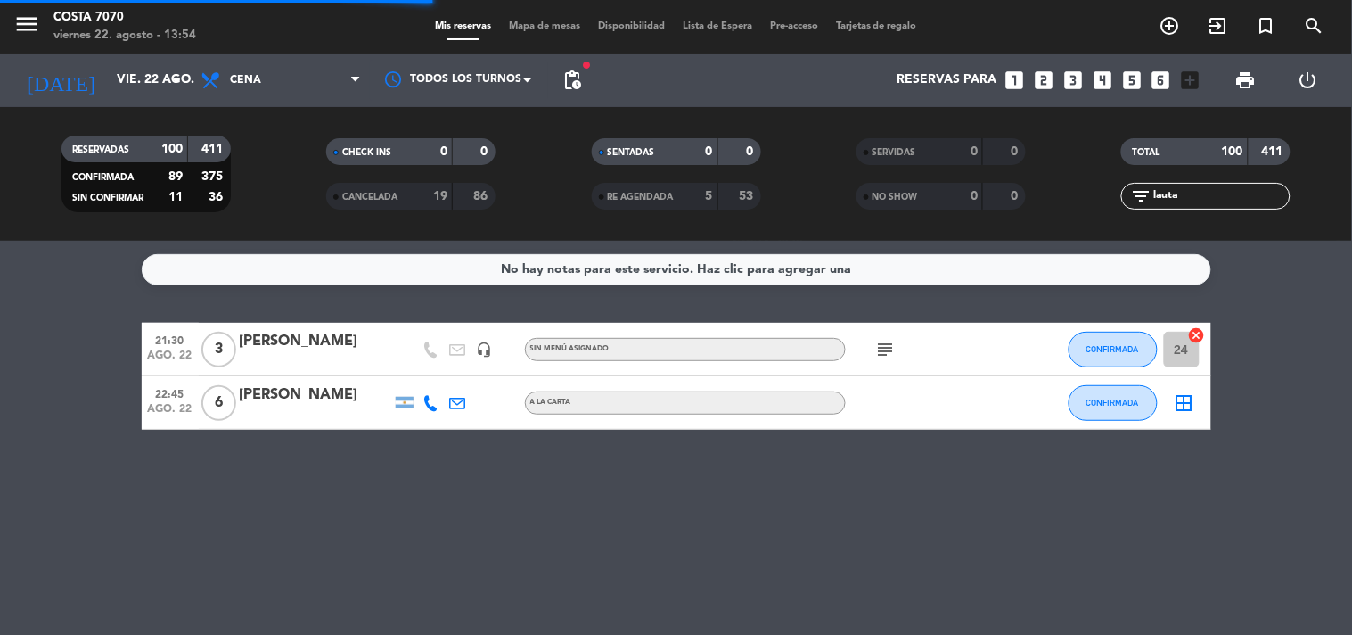
click at [1188, 199] on input "lauta" at bounding box center [1220, 196] width 138 height 20
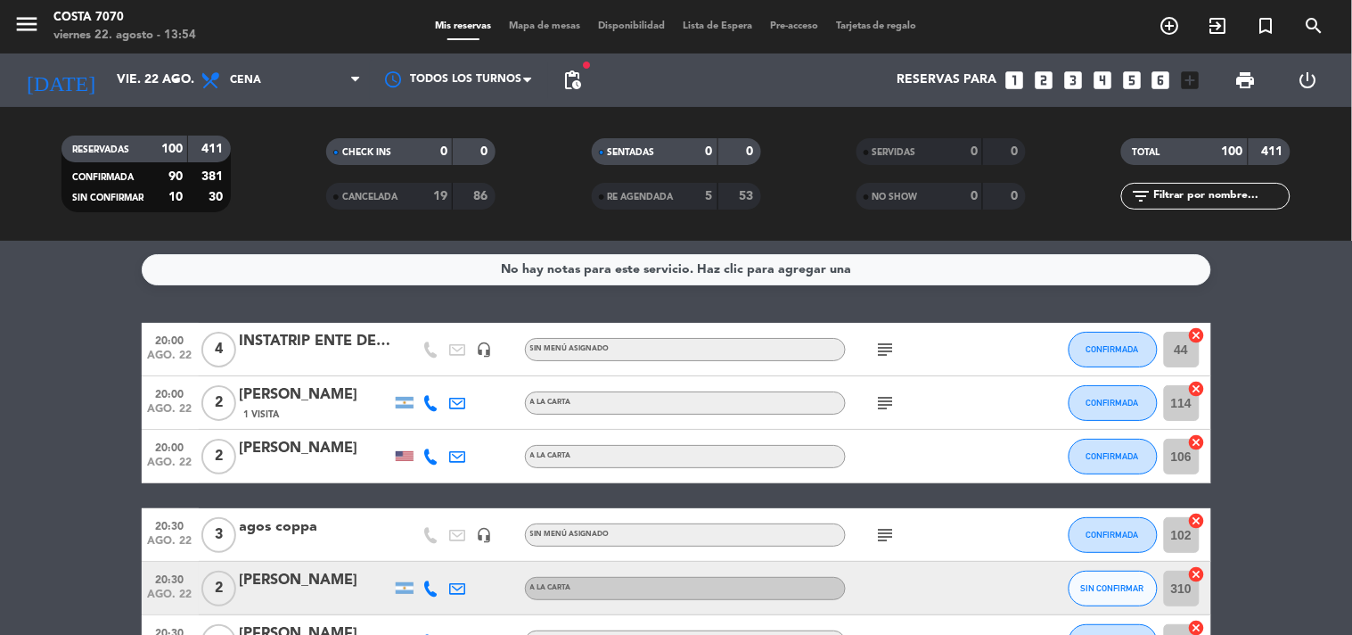
scroll to position [198, 0]
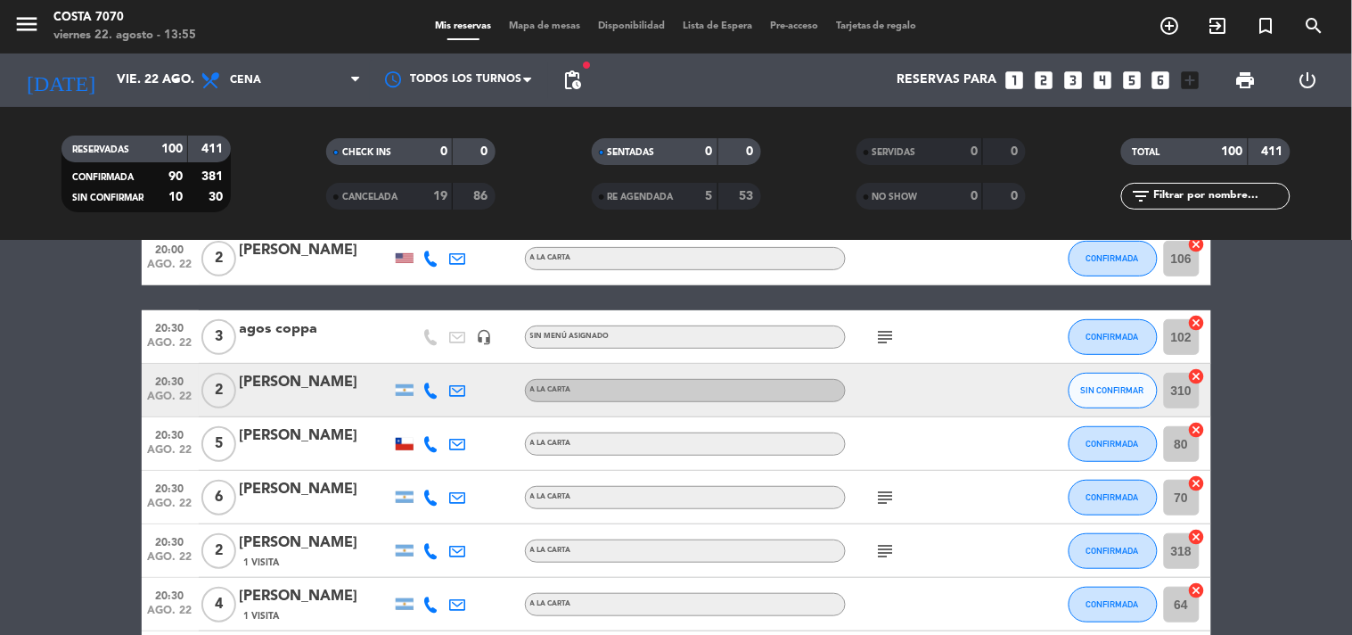
click at [430, 387] on icon at bounding box center [431, 390] width 16 height 16
click at [425, 363] on span "Copiar" at bounding box center [417, 359] width 37 height 19
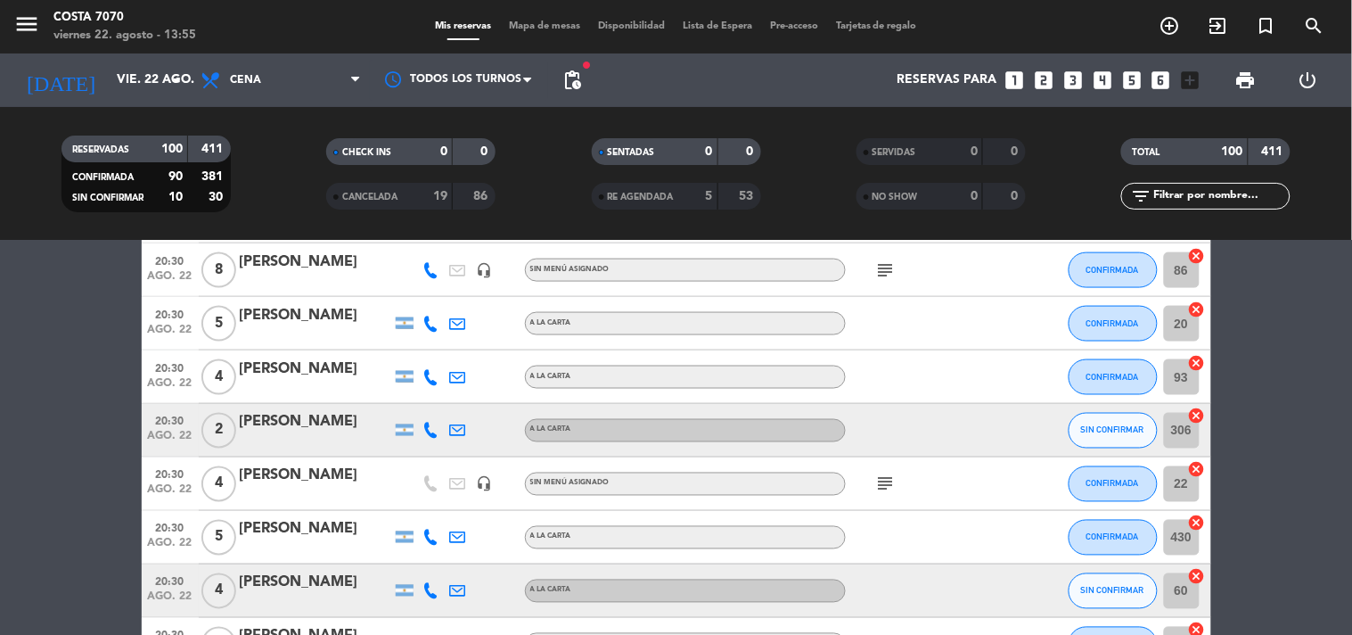
scroll to position [791, 0]
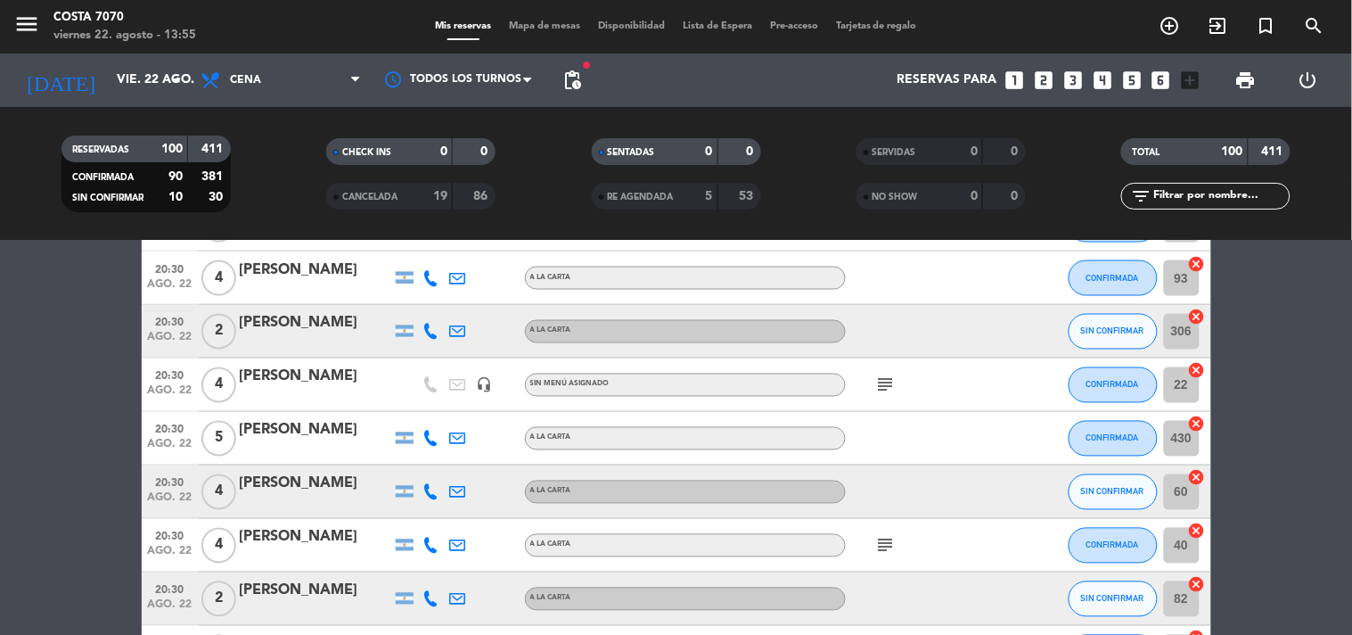
click at [430, 319] on div at bounding box center [431, 331] width 27 height 53
click at [430, 327] on icon at bounding box center [431, 332] width 16 height 16
click at [422, 300] on span "Copiar" at bounding box center [417, 300] width 37 height 19
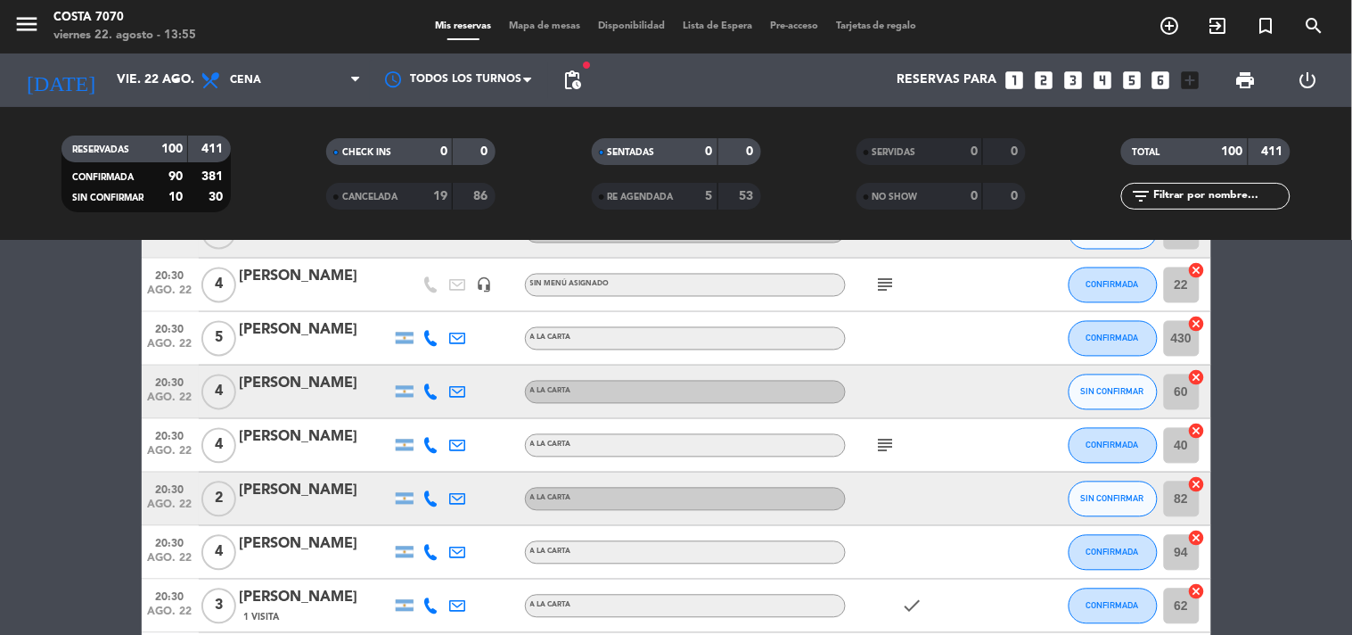
click at [428, 394] on icon at bounding box center [431, 392] width 16 height 16
click at [415, 357] on span "Copiar" at bounding box center [417, 361] width 37 height 19
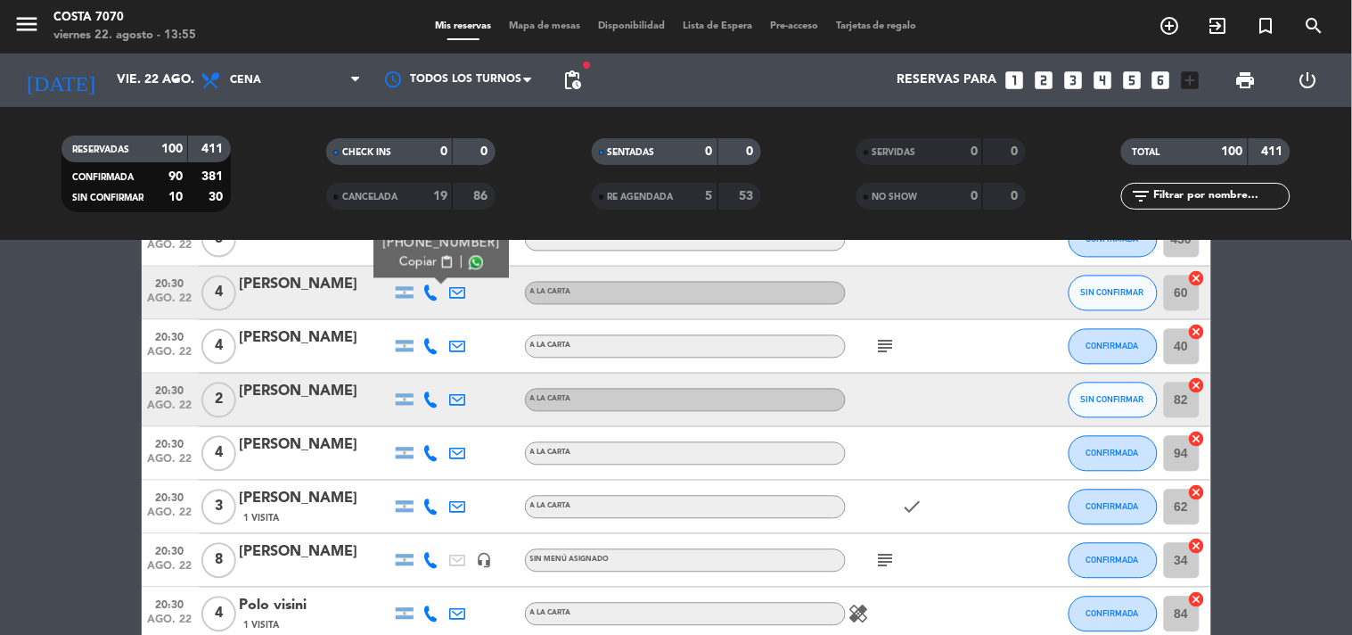
click at [432, 397] on icon at bounding box center [431, 400] width 16 height 16
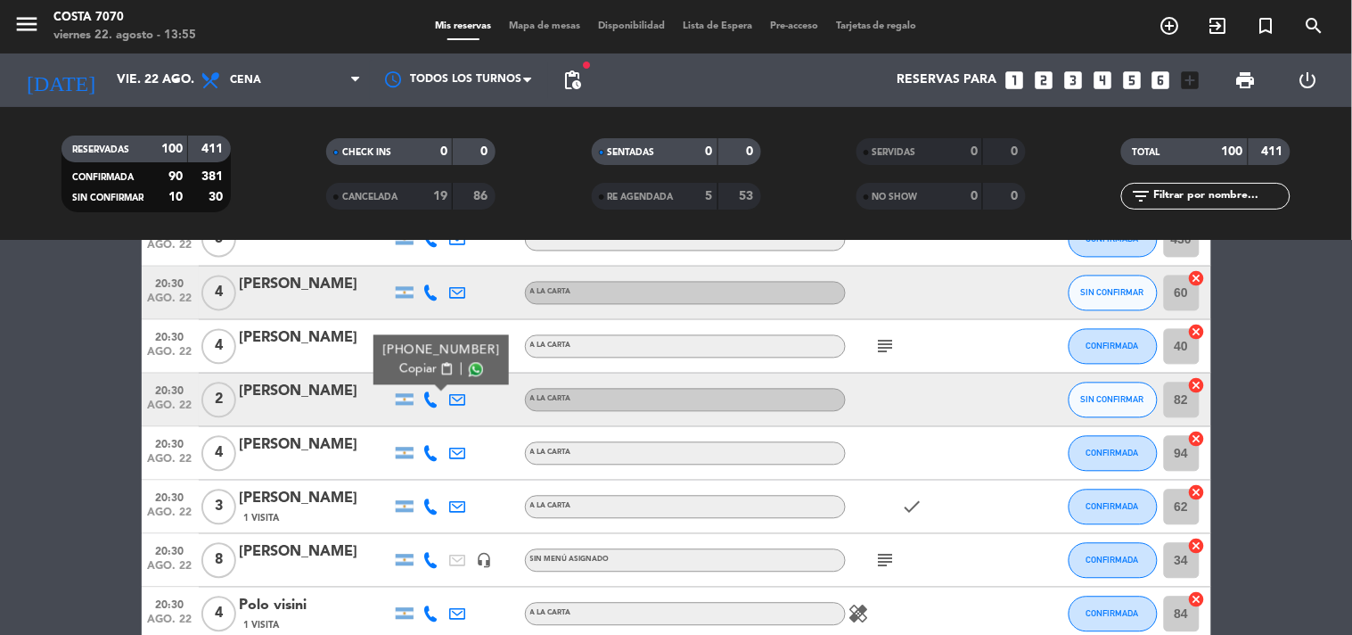
click at [425, 365] on span "Copiar" at bounding box center [417, 369] width 37 height 19
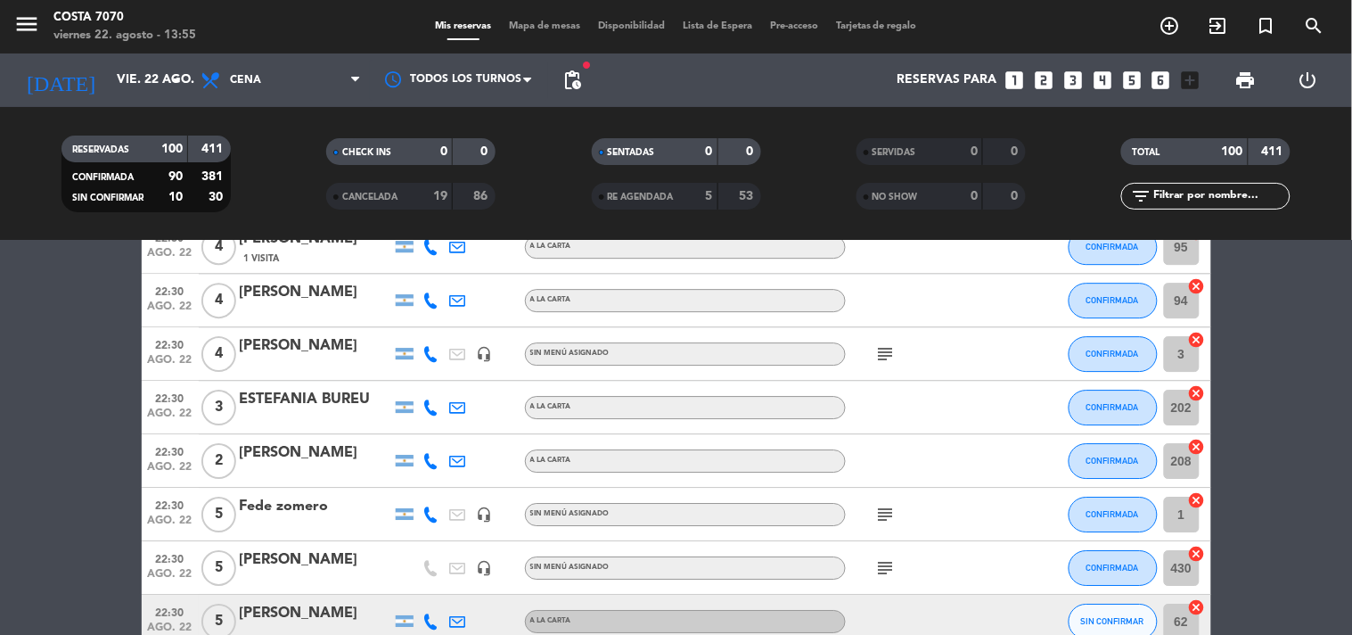
scroll to position [3366, 0]
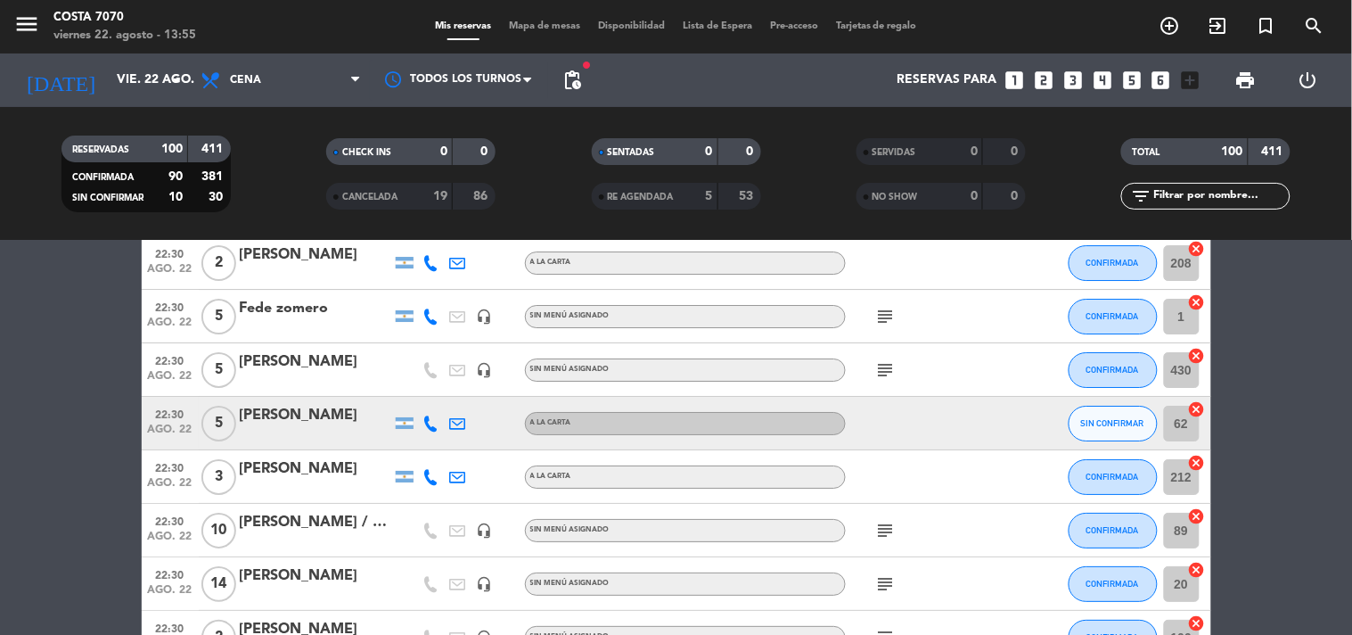
click at [429, 421] on icon at bounding box center [431, 423] width 16 height 16
click at [439, 389] on span "content_paste" at bounding box center [445, 392] width 13 height 13
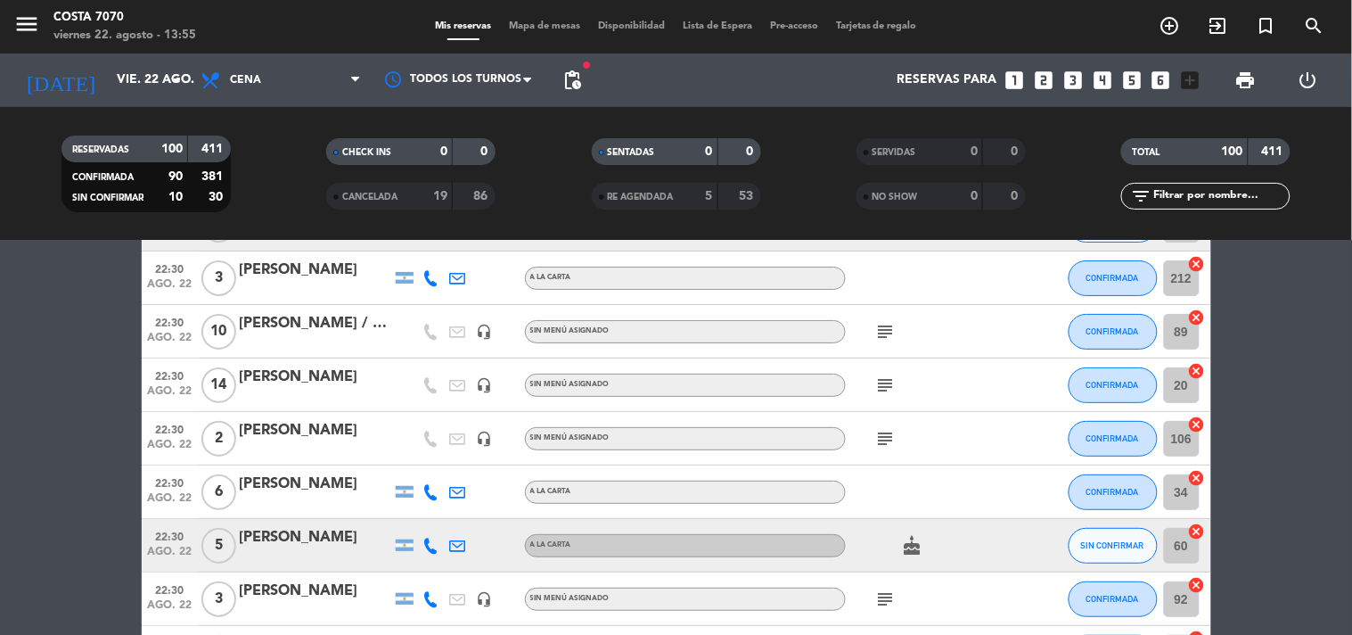
scroll to position [3763, 0]
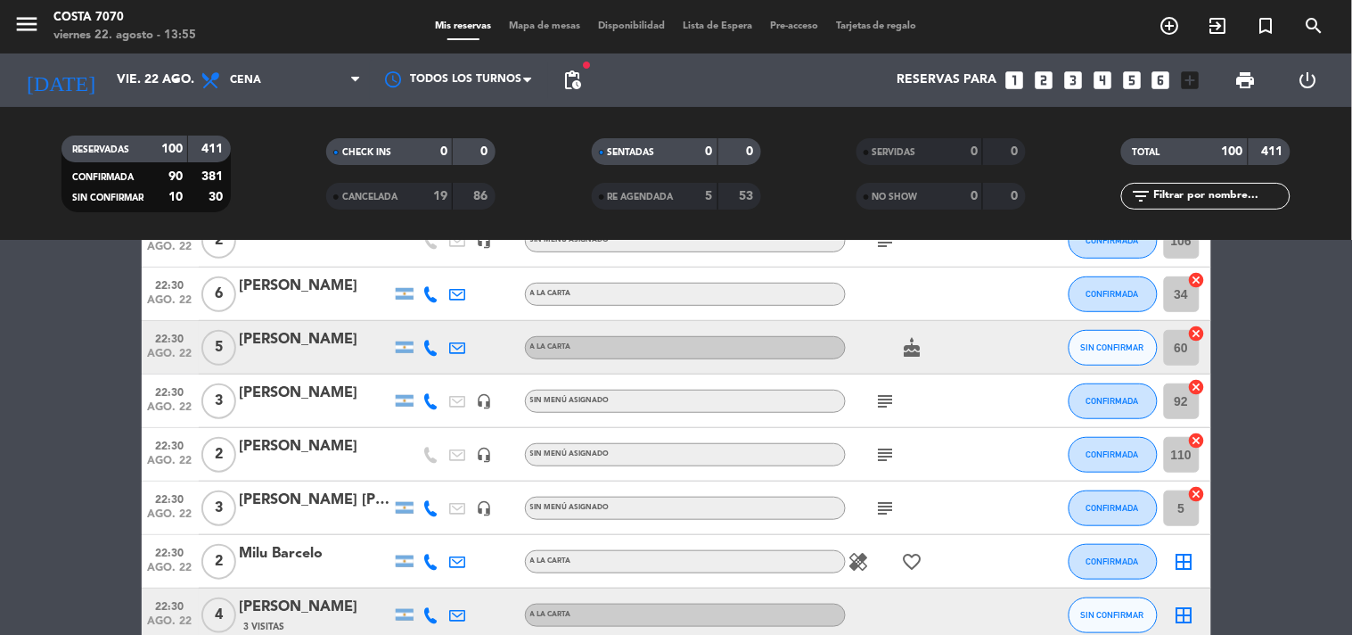
click at [438, 346] on icon at bounding box center [431, 348] width 16 height 16
click at [424, 312] on span "Copiar" at bounding box center [417, 316] width 37 height 19
click at [1045, 78] on icon "looks_two" at bounding box center [1043, 80] width 23 height 23
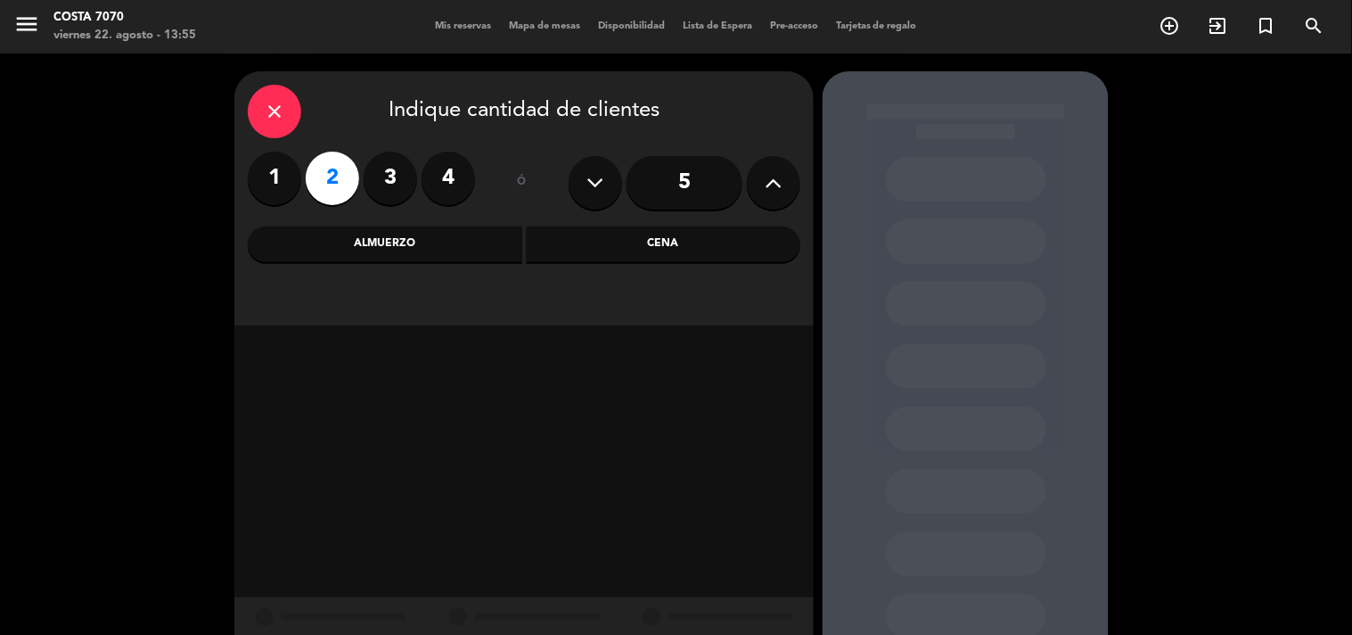
click at [481, 250] on div "Almuerzo" at bounding box center [385, 244] width 275 height 36
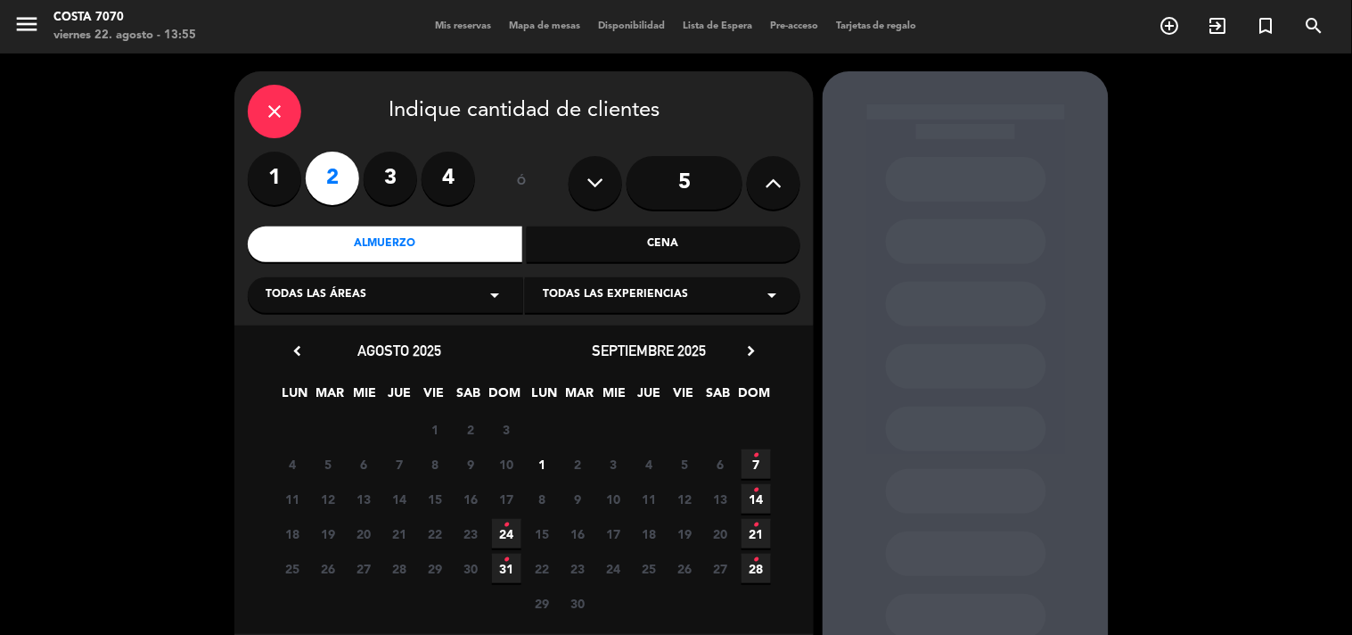
click at [509, 526] on icon "•" at bounding box center [507, 525] width 6 height 29
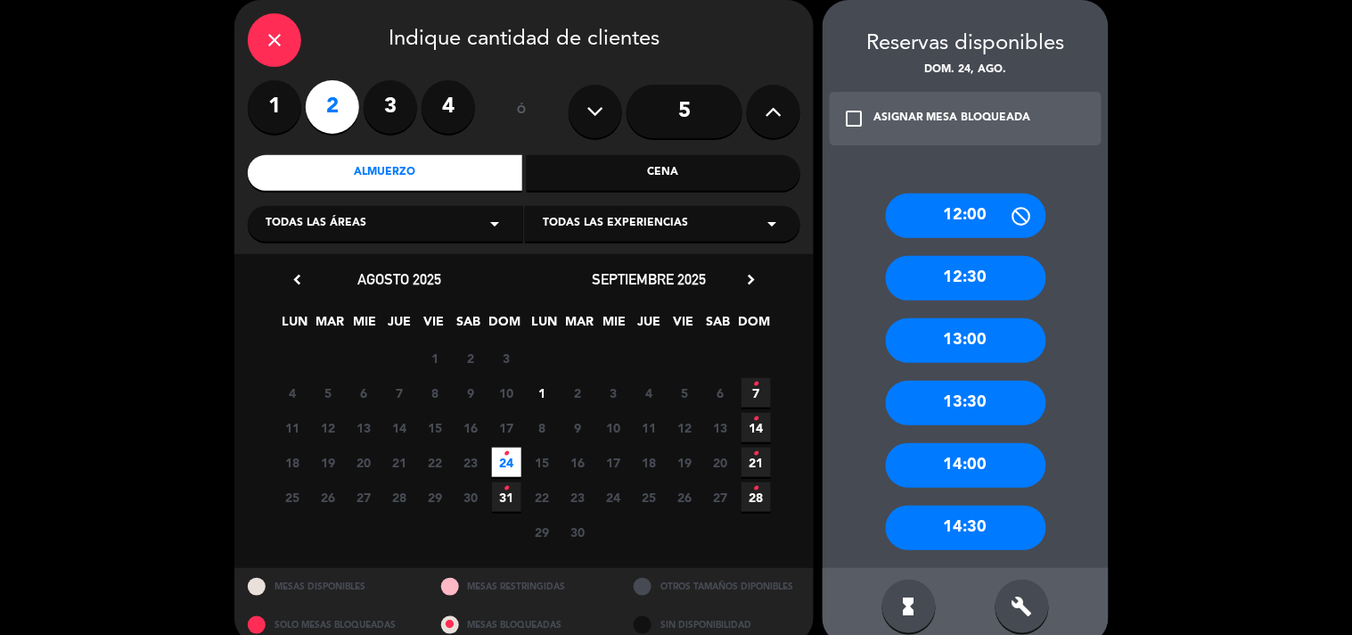
scroll to position [98, 0]
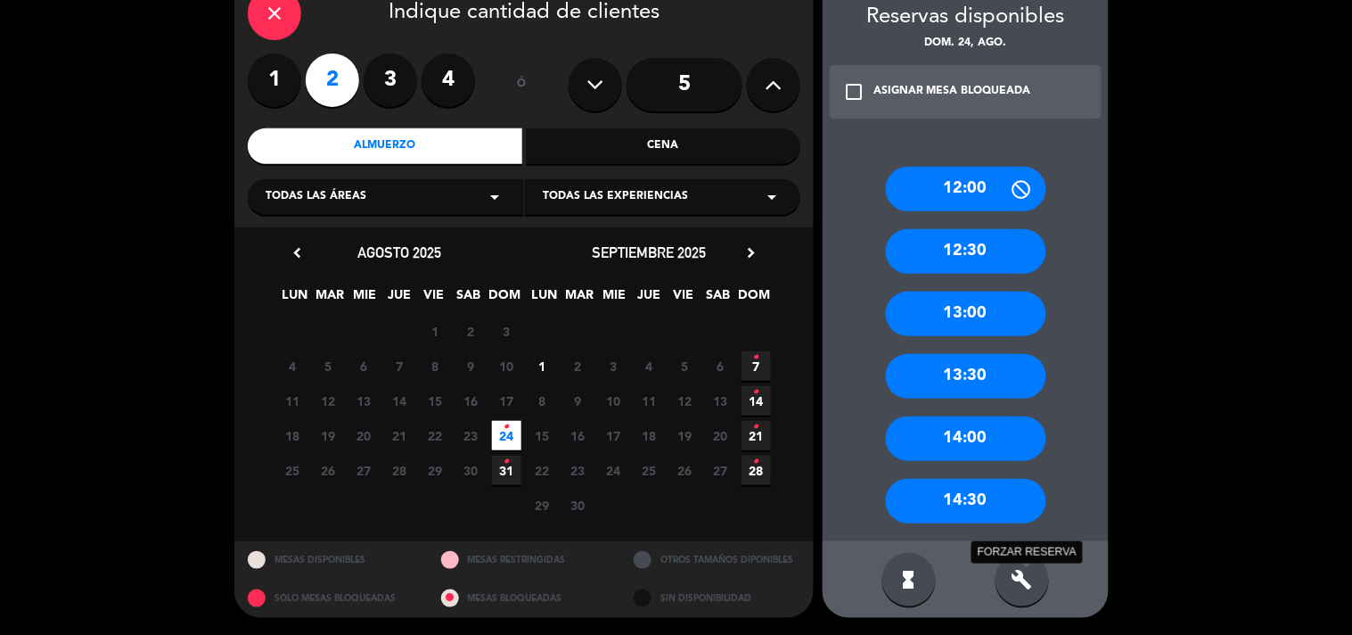
click at [1026, 574] on icon "build" at bounding box center [1022, 579] width 21 height 21
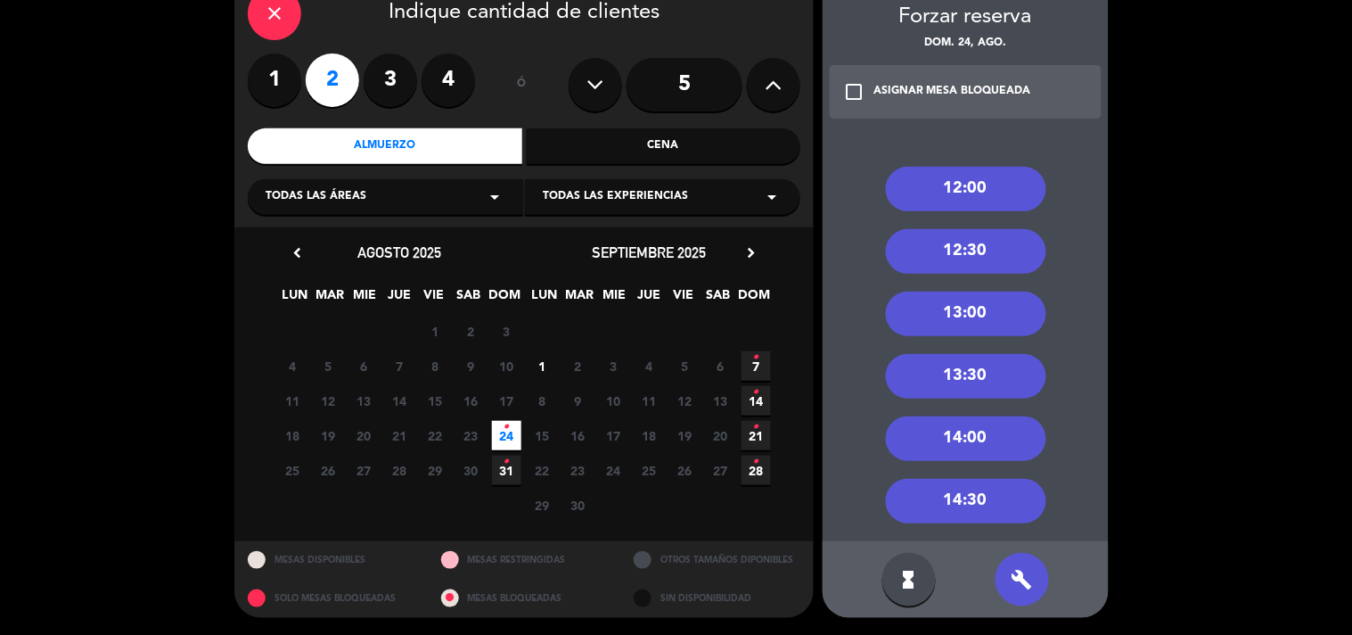
click at [993, 370] on div "13:30" at bounding box center [966, 376] width 160 height 45
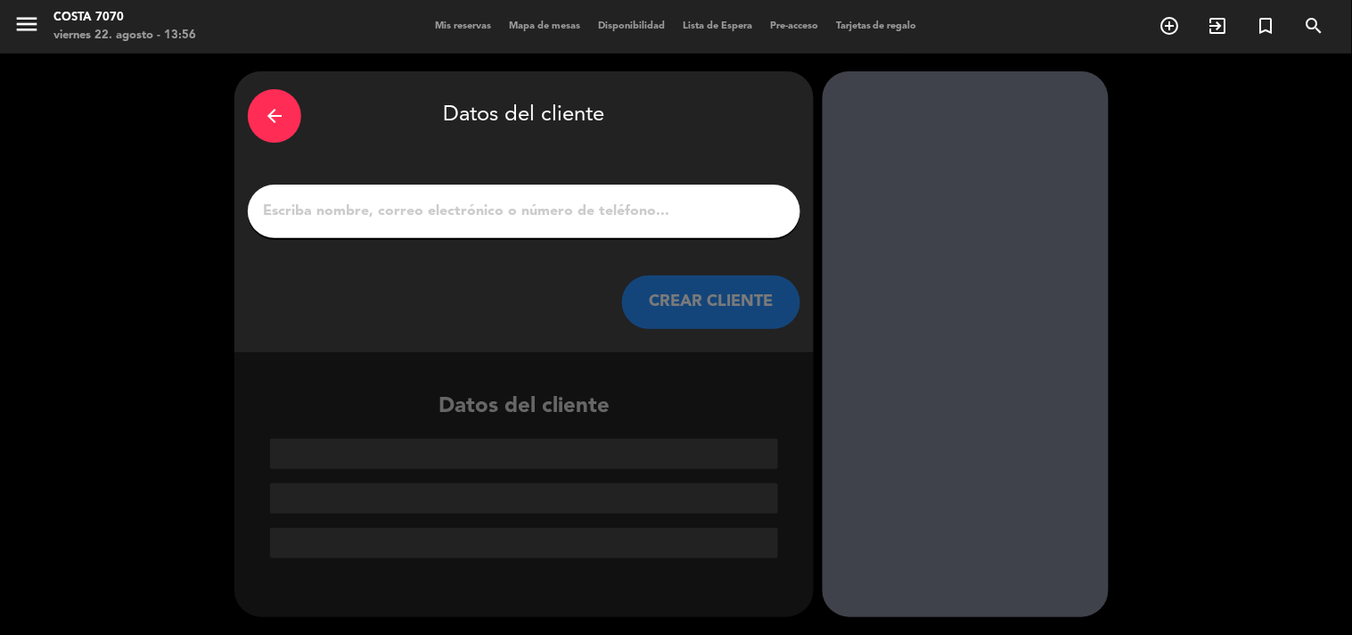
click at [595, 244] on div "arrow_back Datos del cliente CREAR CLIENTE" at bounding box center [523, 211] width 579 height 281
click at [618, 209] on input "1" at bounding box center [524, 211] width 526 height 25
paste input "[PERSON_NAME]"
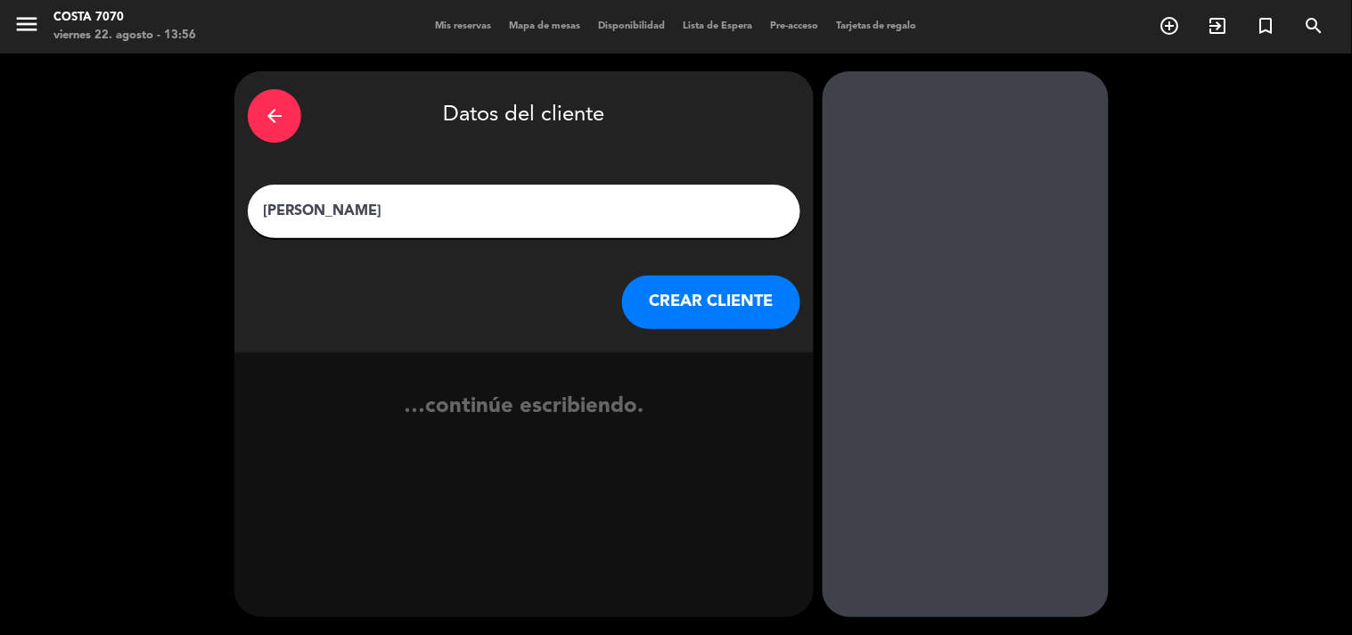
type input "[PERSON_NAME]"
click at [711, 322] on button "CREAR CLIENTE" at bounding box center [711, 301] width 178 height 53
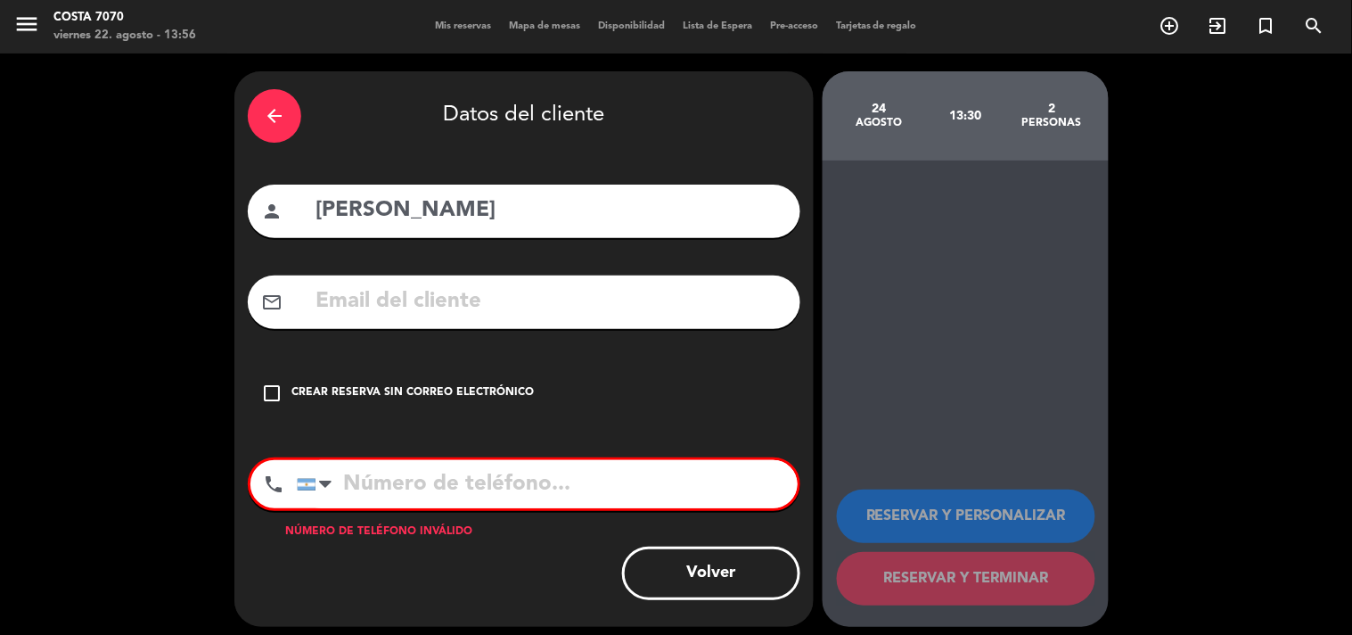
click at [539, 392] on div "check_box_outline_blank Crear reserva sin correo electrónico" at bounding box center [524, 392] width 553 height 53
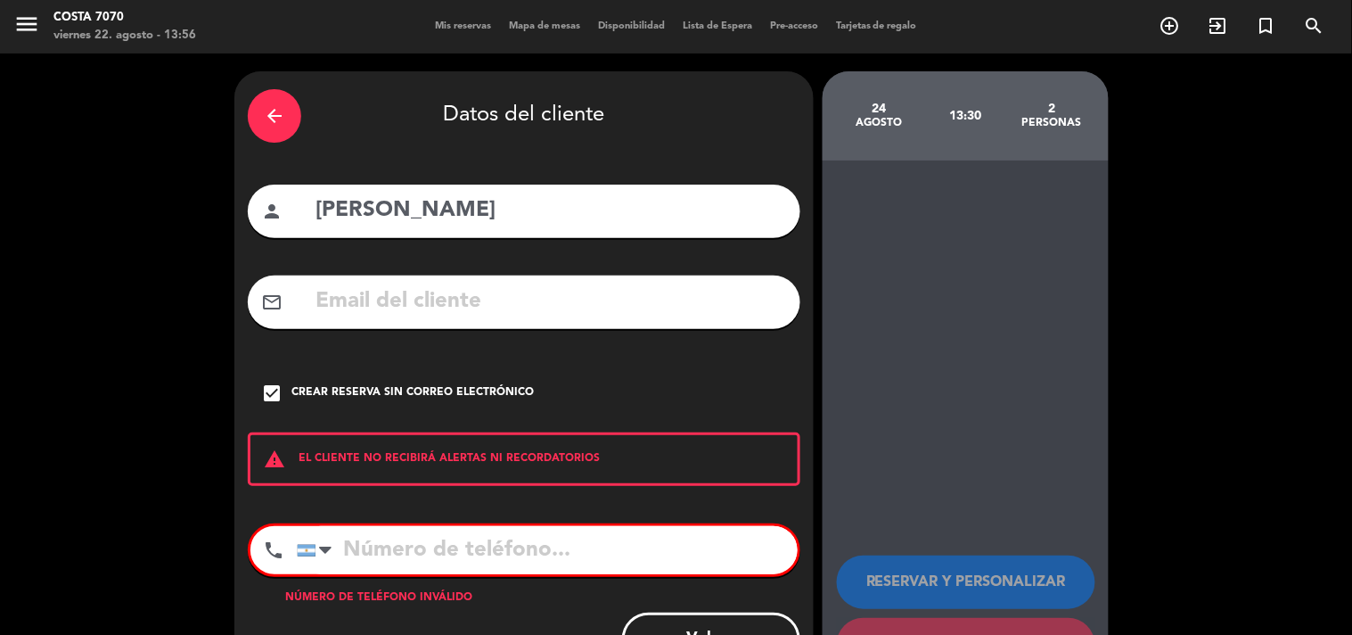
scroll to position [74, 0]
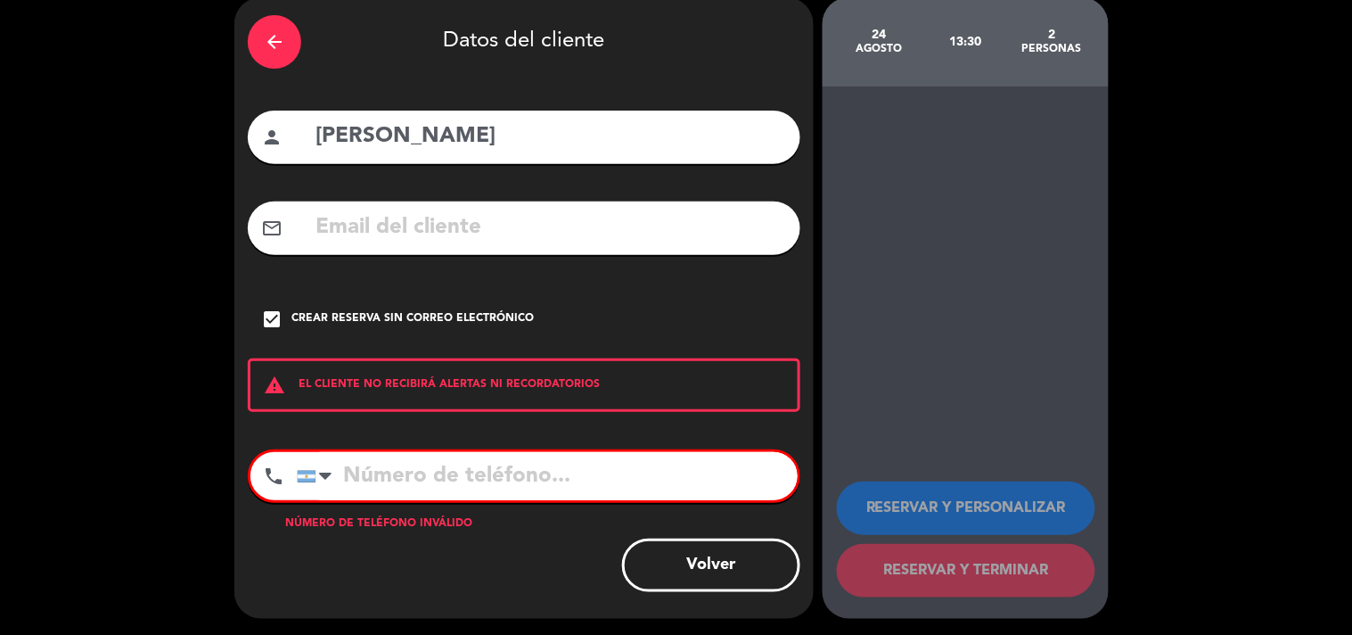
click at [429, 469] on input "tel" at bounding box center [547, 476] width 501 height 48
paste input "[PHONE_NUMBER]"
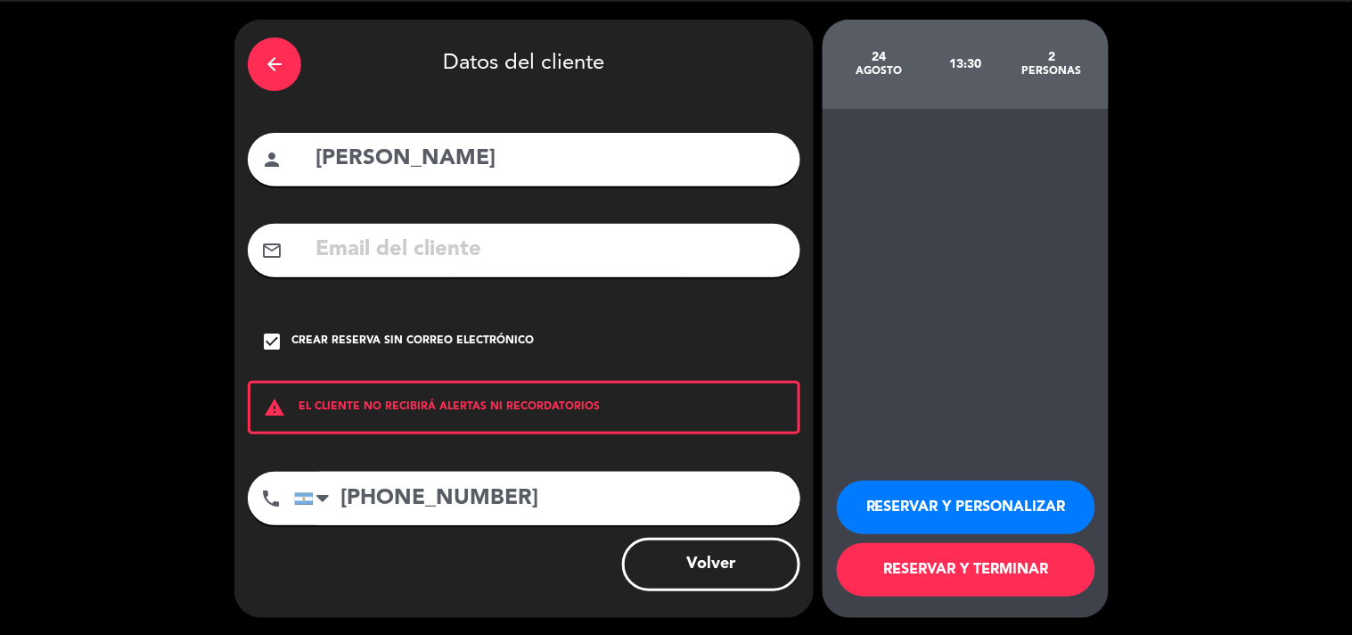
type input "[PHONE_NUMBER]"
click at [879, 503] on button "RESERVAR Y PERSONALIZAR" at bounding box center [966, 506] width 258 height 53
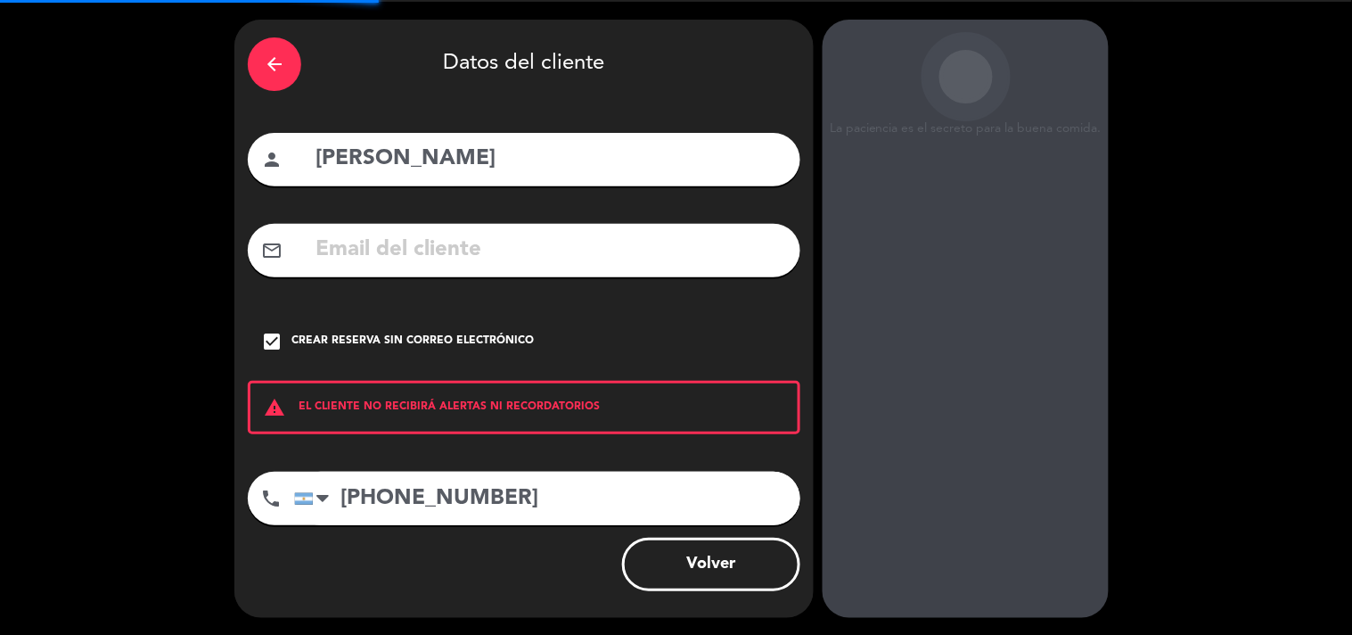
scroll to position [71, 0]
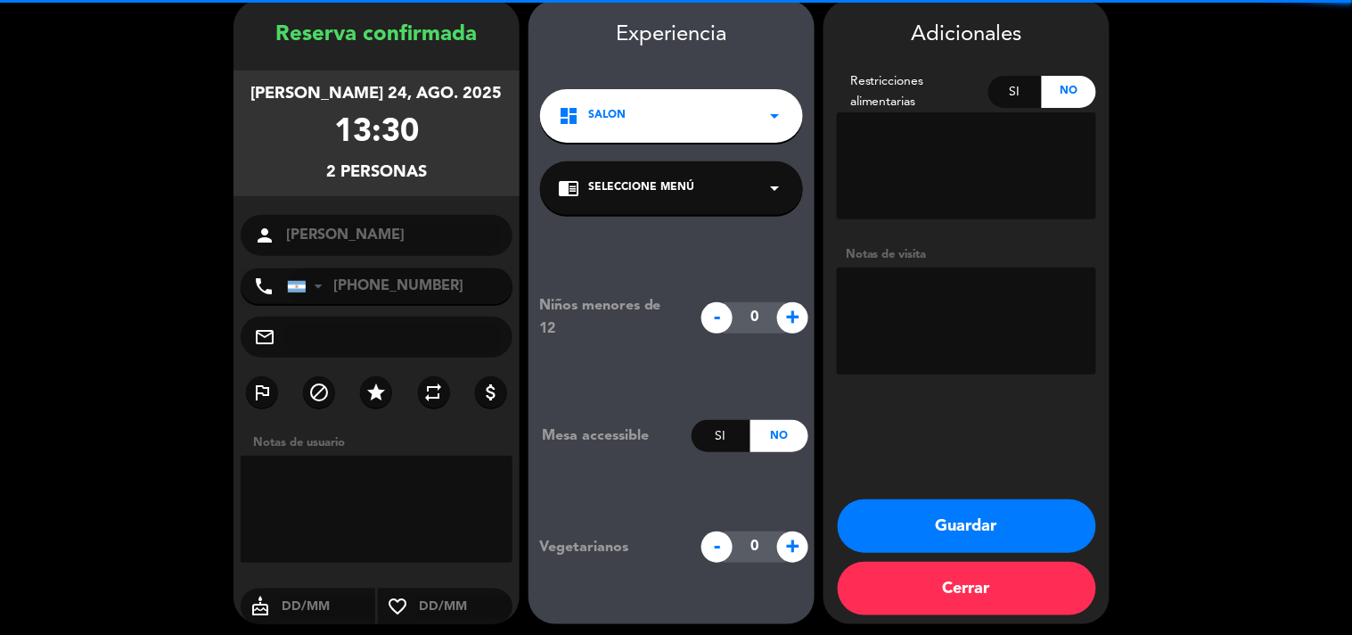
click at [450, 281] on input "[PHONE_NUMBER]" at bounding box center [399, 286] width 225 height 36
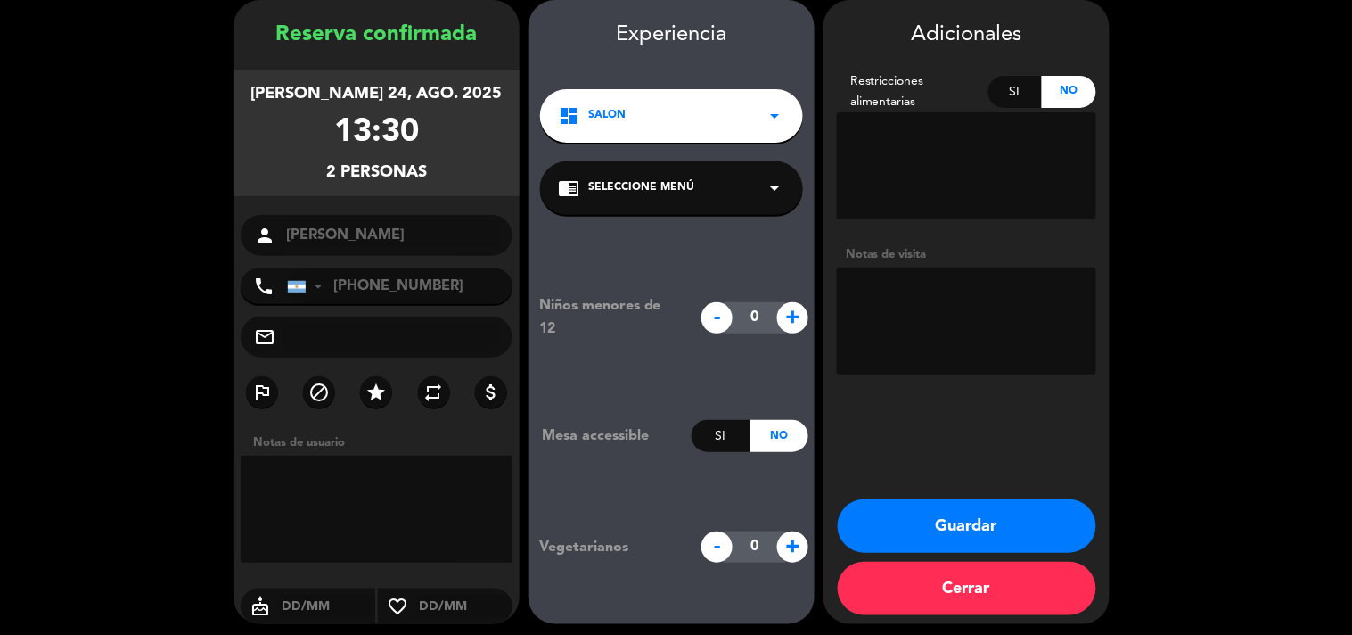
click at [450, 281] on input "[PHONE_NUMBER]" at bounding box center [399, 286] width 225 height 36
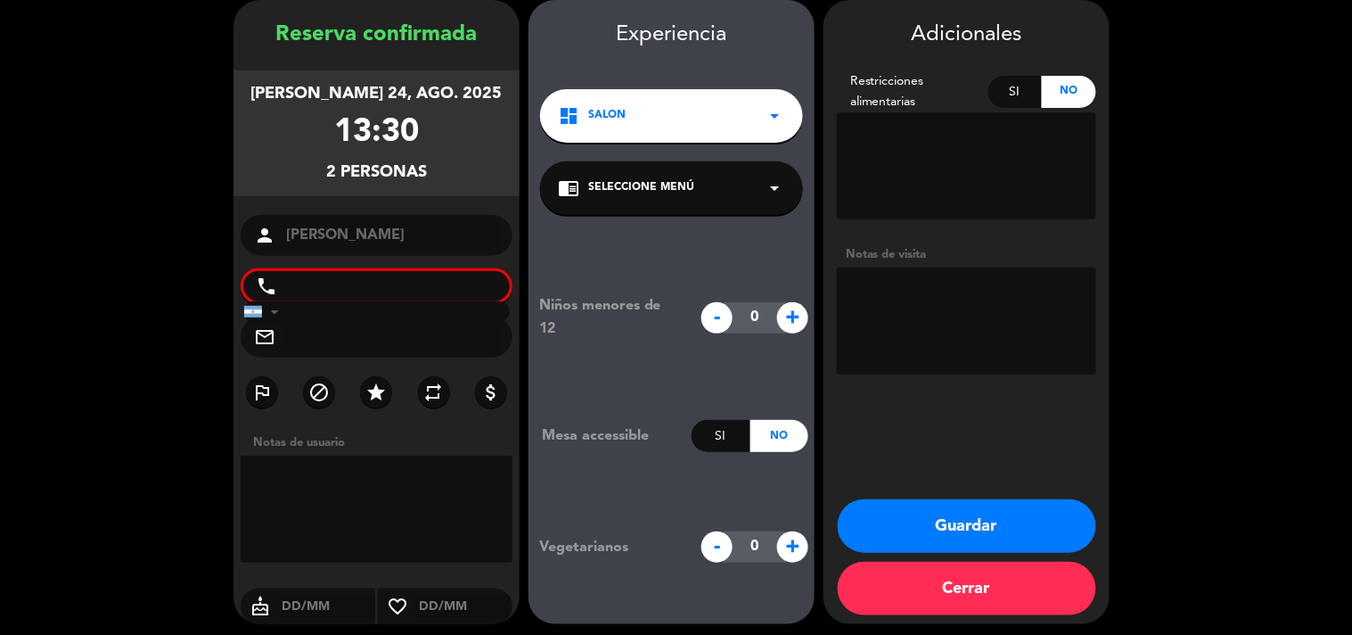
click at [969, 298] on textarea at bounding box center [966, 320] width 259 height 107
paste textarea "Invitación"
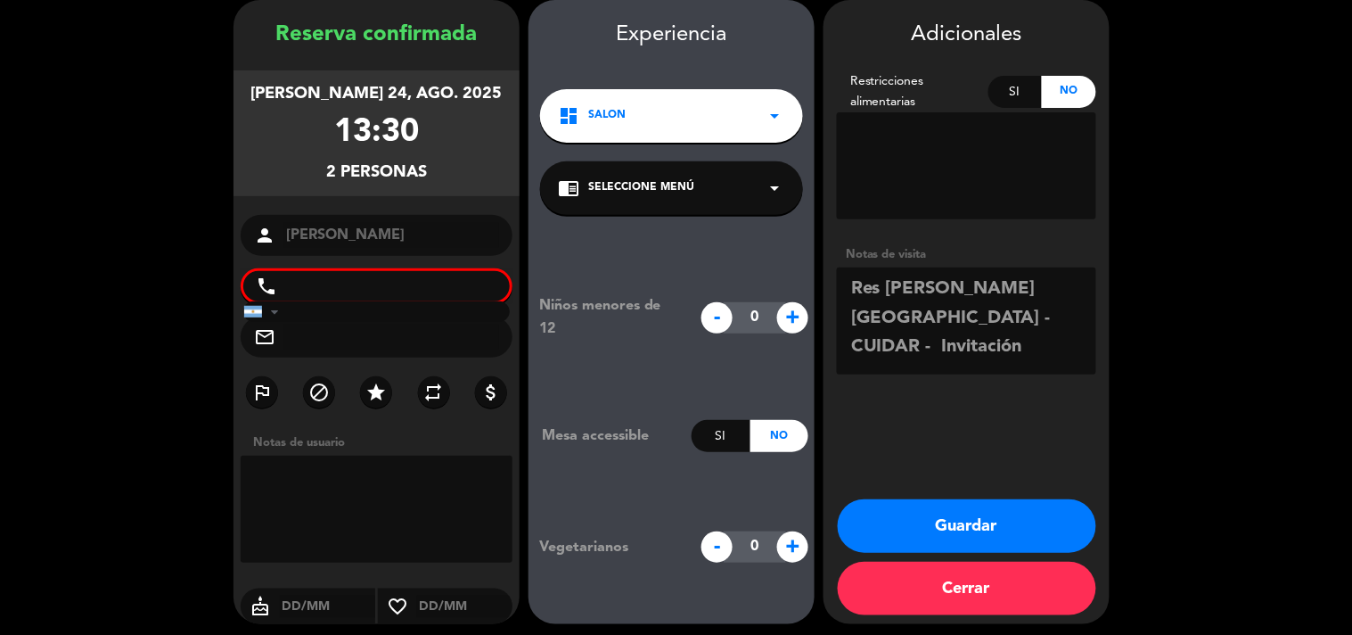
type textarea "Res [PERSON_NAME] [GEOGRAPHIC_DATA] - CUIDAR - Invitación"
click at [987, 522] on button "Guardar" at bounding box center [967, 525] width 258 height 53
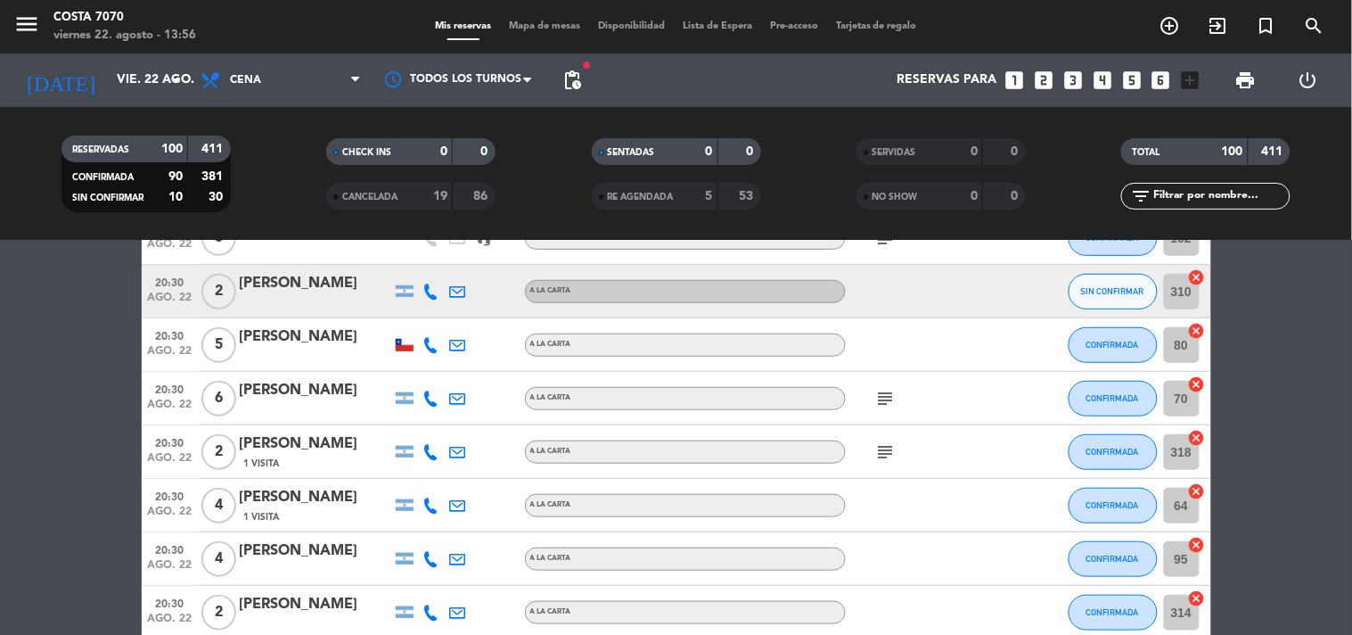
click at [426, 290] on icon at bounding box center [431, 291] width 16 height 16
click at [417, 254] on span "Copiar" at bounding box center [417, 260] width 37 height 19
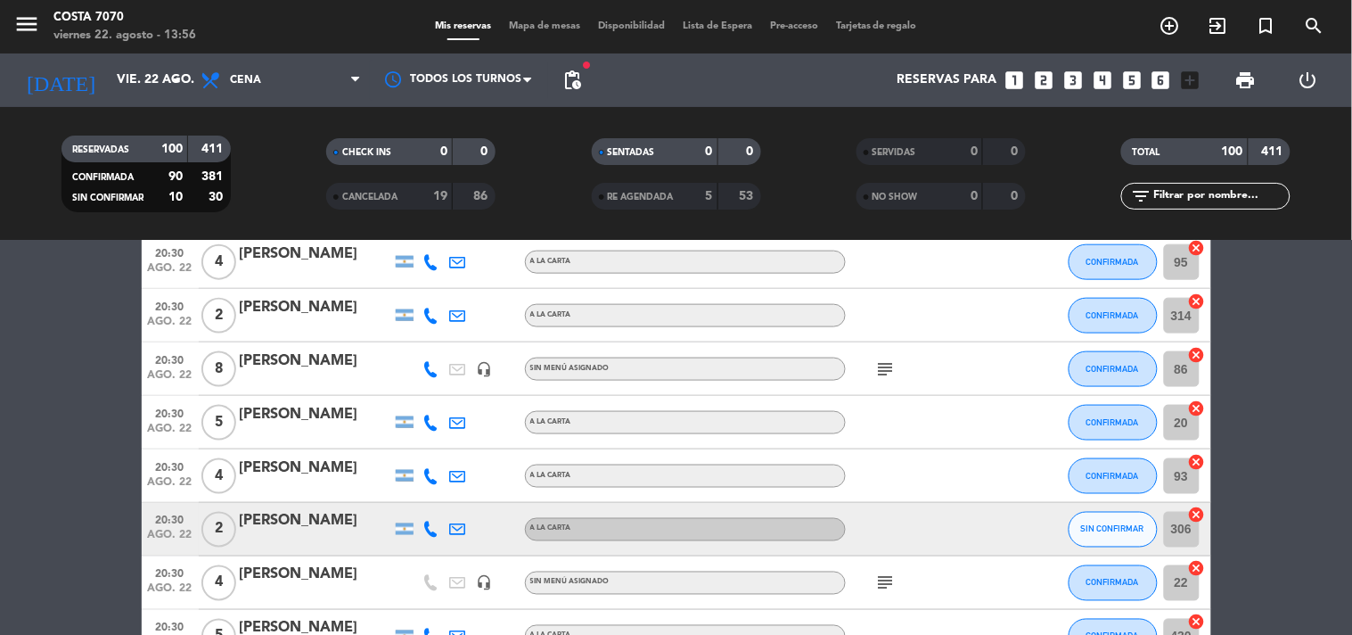
click at [430, 529] on icon at bounding box center [431, 529] width 16 height 16
click at [424, 503] on span "Copiar" at bounding box center [417, 498] width 37 height 19
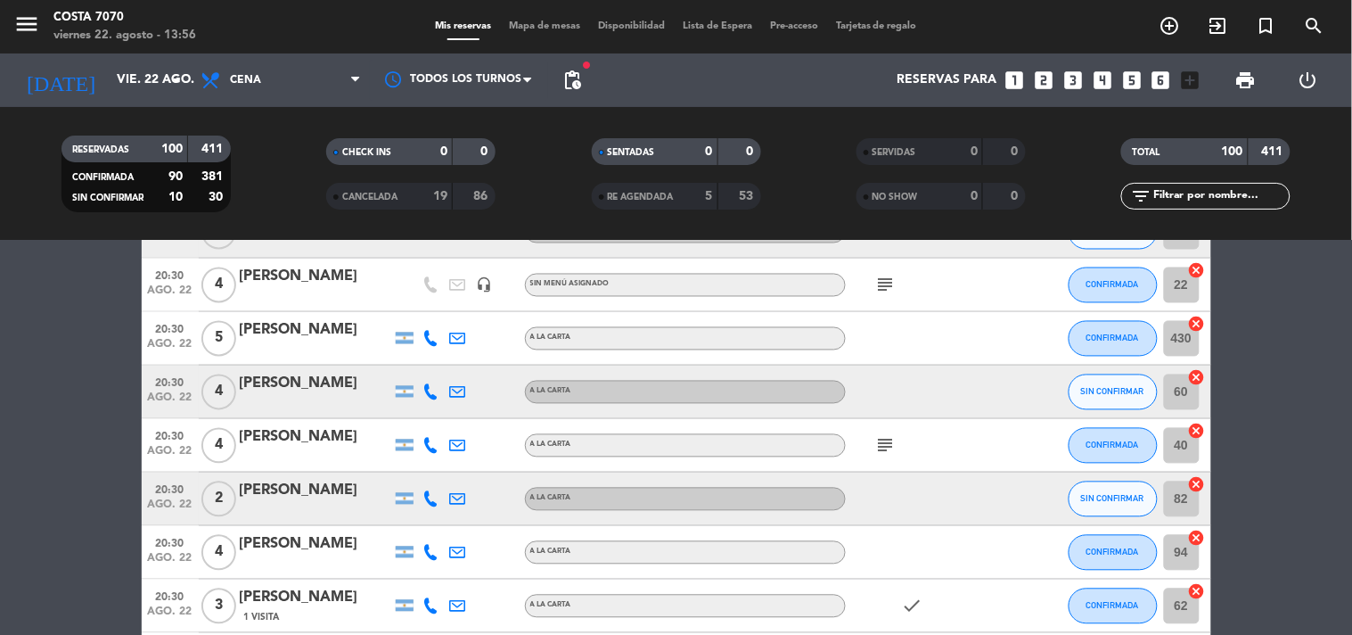
click at [430, 387] on icon at bounding box center [431, 392] width 16 height 16
click at [431, 371] on div "[PHONE_NUMBER] Copiar content_paste |" at bounding box center [440, 352] width 135 height 50
click at [439, 360] on span "content_paste" at bounding box center [445, 361] width 13 height 13
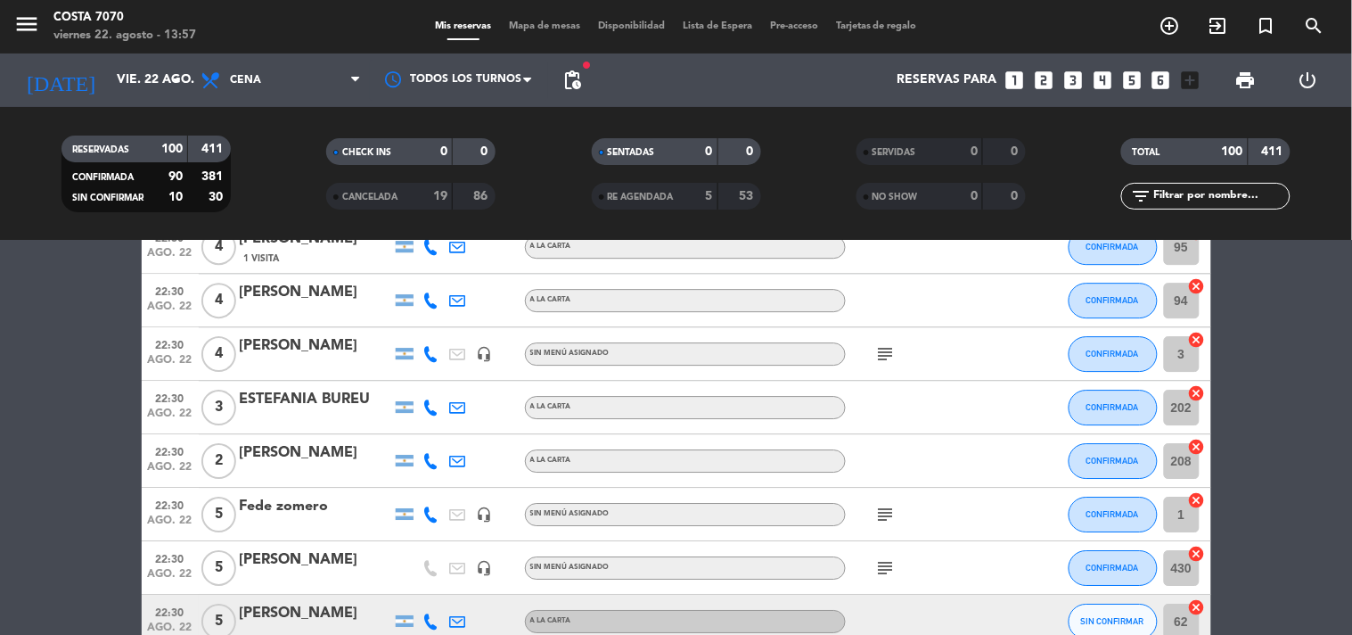
scroll to position [3366, 0]
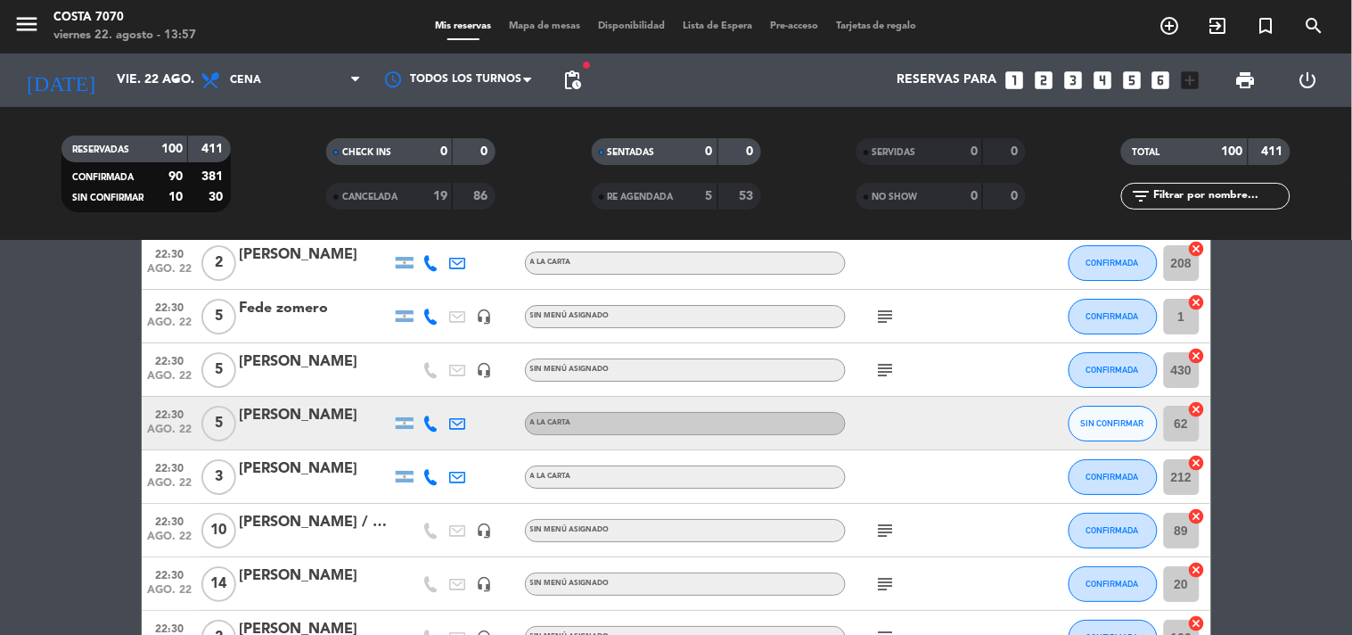
click at [426, 423] on icon at bounding box center [431, 423] width 16 height 16
click at [422, 389] on span "Copiar" at bounding box center [417, 392] width 37 height 19
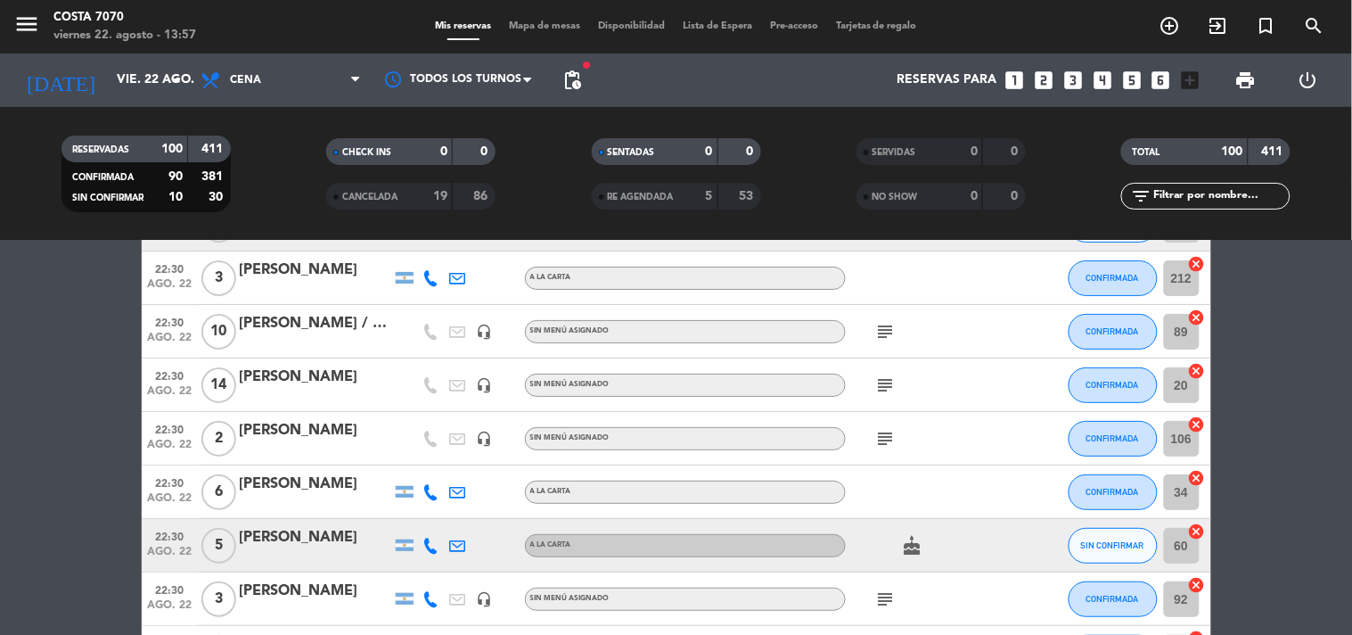
scroll to position [3664, 0]
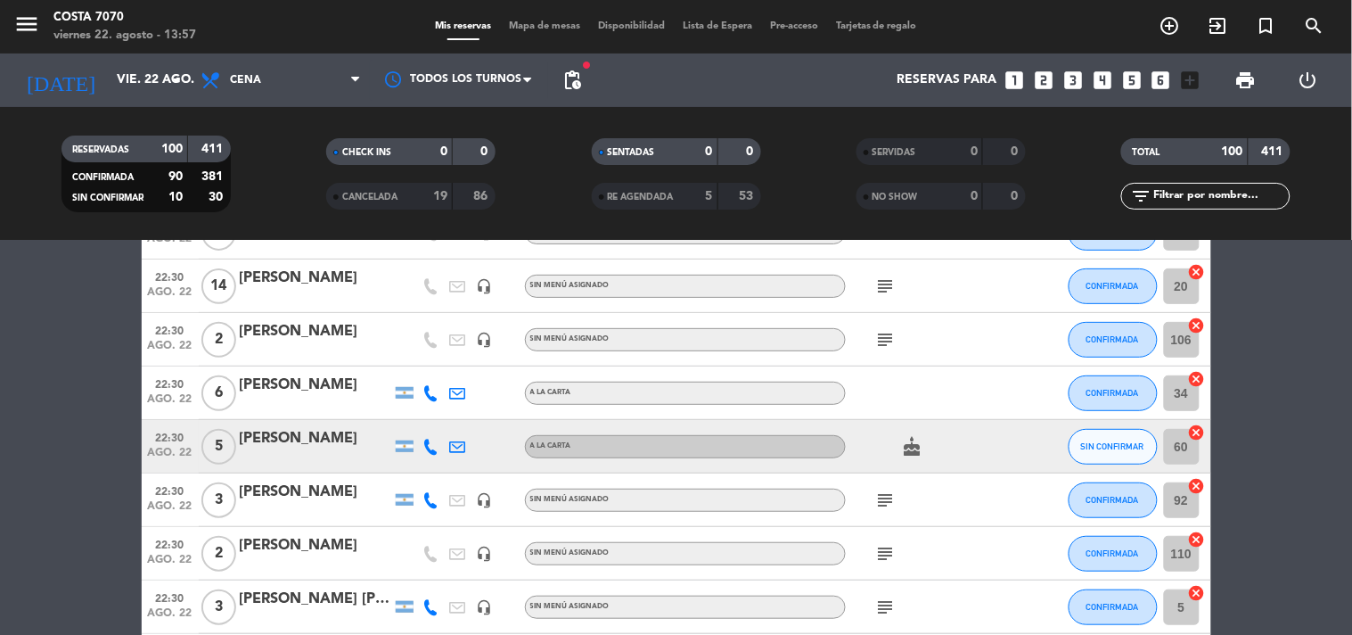
click at [432, 455] on div at bounding box center [431, 446] width 27 height 53
click at [432, 448] on icon at bounding box center [431, 446] width 16 height 16
click at [425, 411] on span "Copiar" at bounding box center [417, 415] width 37 height 19
click at [1088, 441] on span "SIN CONFIRMAR" at bounding box center [1112, 446] width 63 height 10
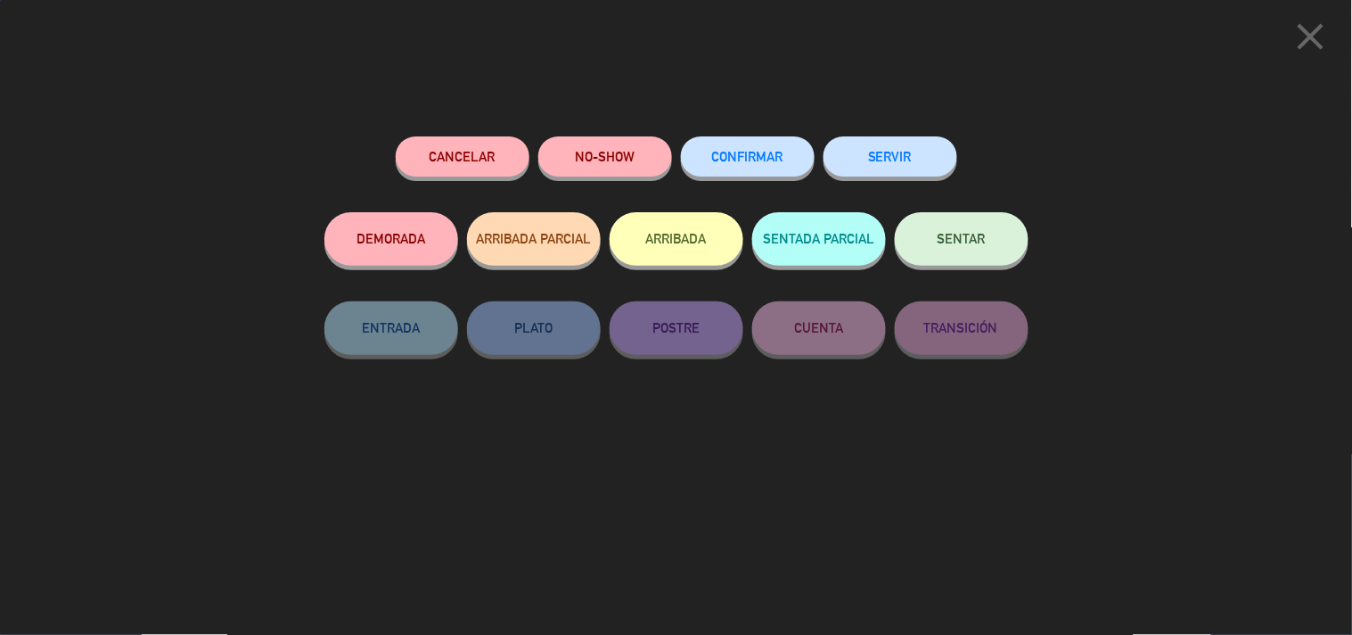
click at [441, 159] on button "Cancelar" at bounding box center [463, 156] width 134 height 40
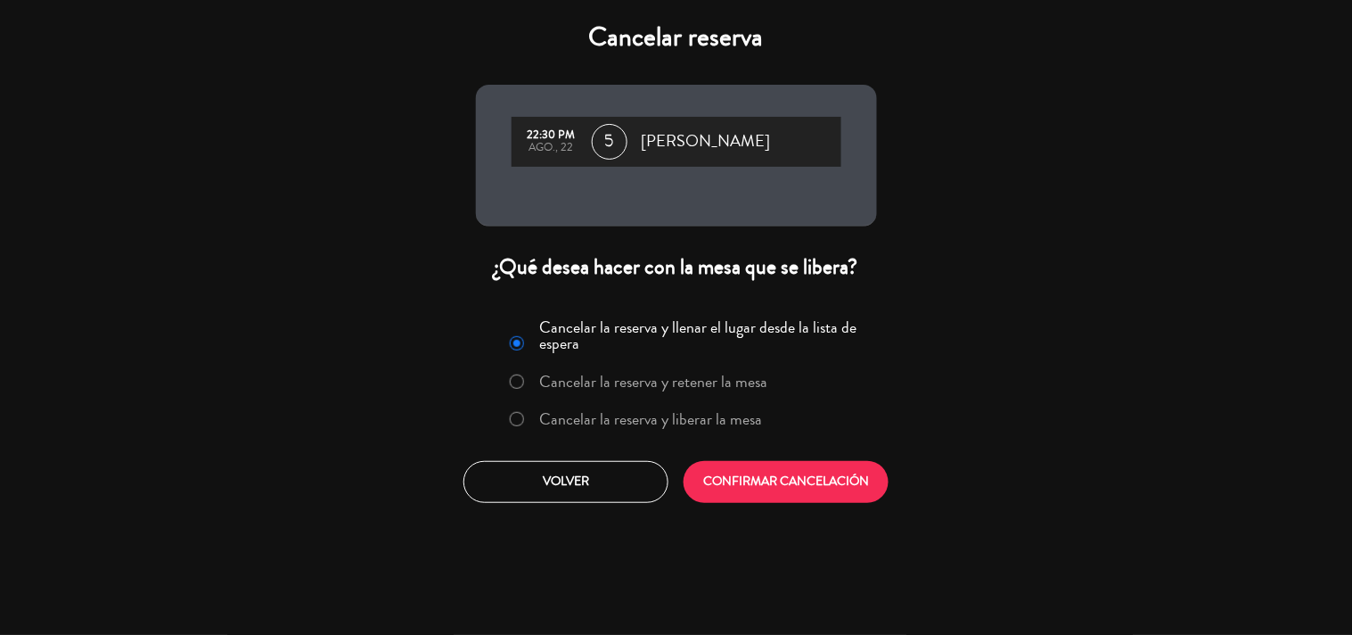
click at [651, 414] on label "Cancelar la reserva y liberar la mesa" at bounding box center [650, 419] width 223 height 16
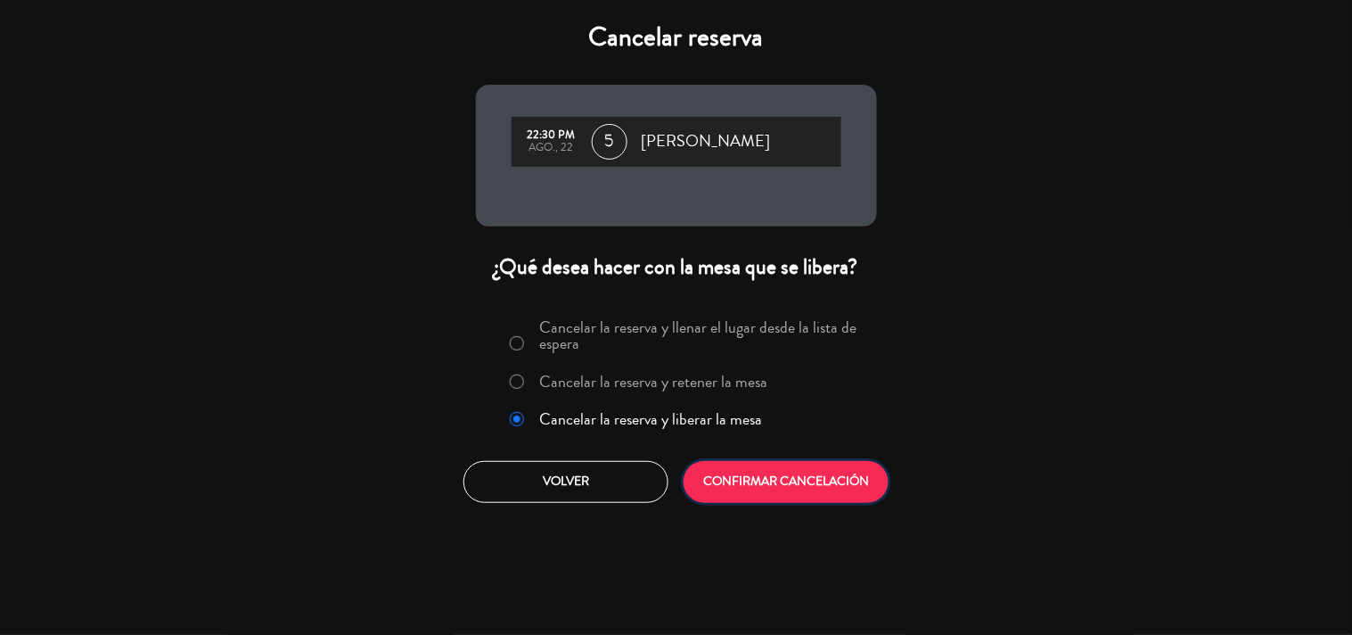
click at [749, 477] on button "CONFIRMAR CANCELACIÓN" at bounding box center [786, 482] width 205 height 42
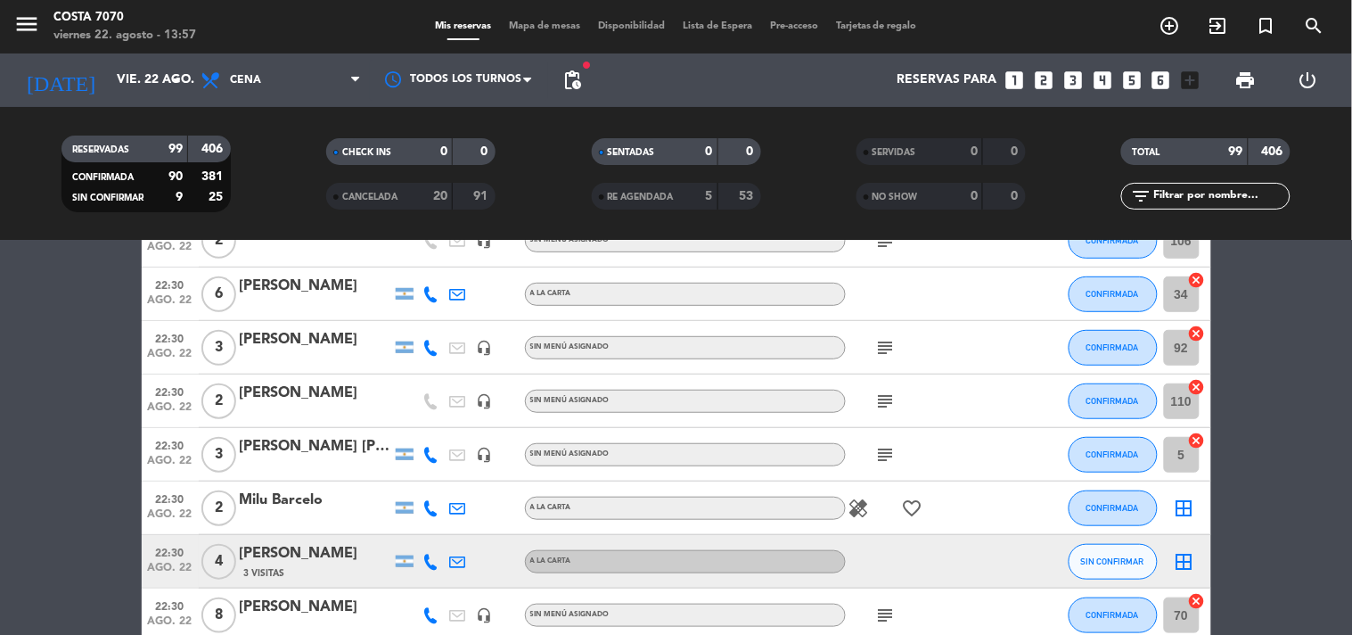
scroll to position [3862, 0]
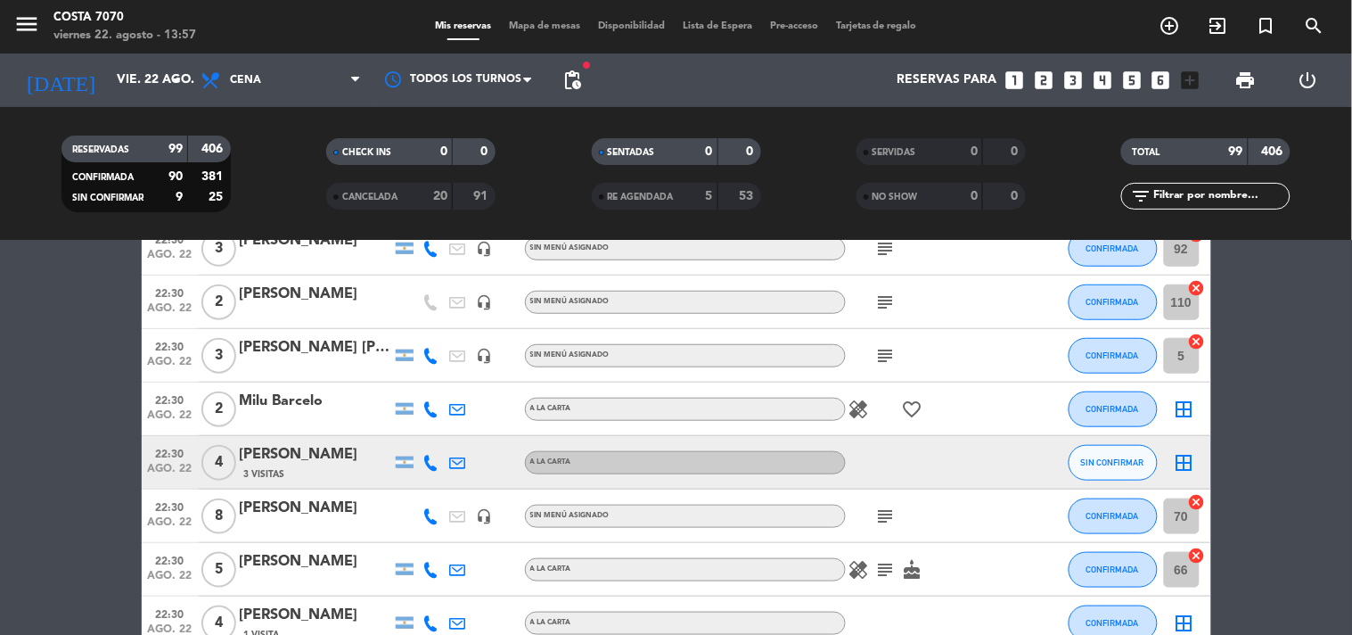
click at [430, 468] on icon at bounding box center [431, 463] width 16 height 16
click at [425, 424] on span "Copiar" at bounding box center [417, 431] width 37 height 19
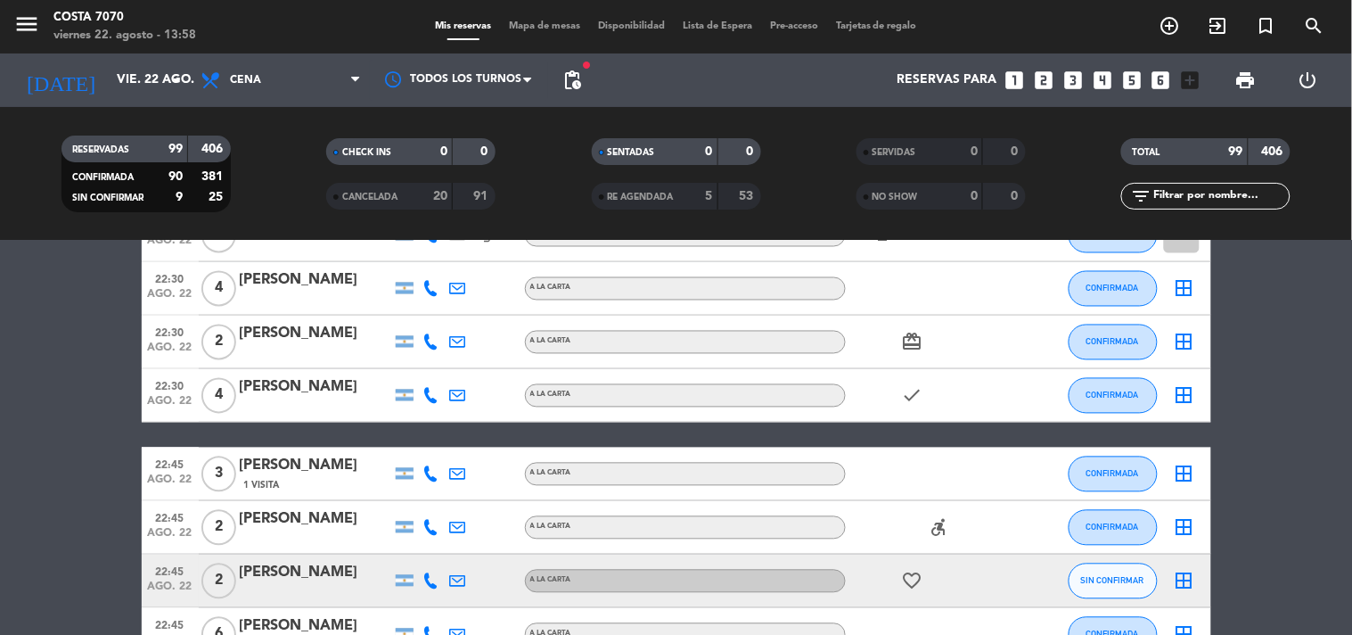
scroll to position [4555, 0]
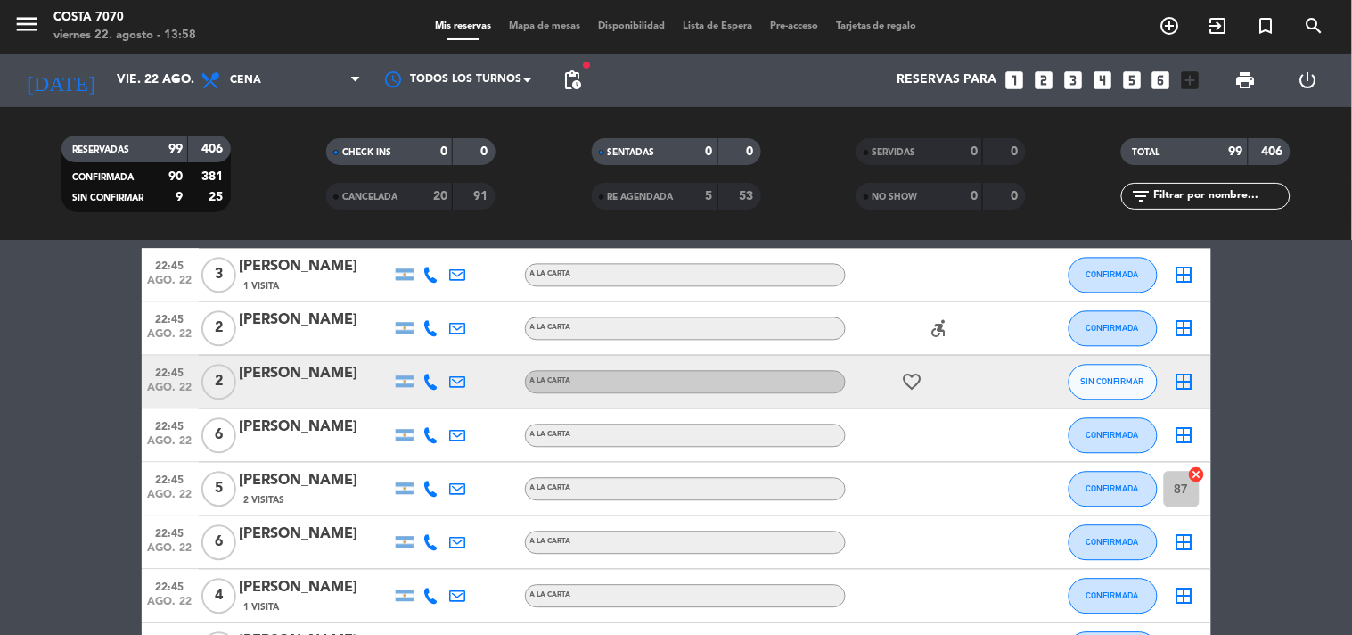
click at [423, 380] on icon at bounding box center [431, 382] width 16 height 16
click at [411, 346] on span "Copiar" at bounding box center [417, 351] width 37 height 19
click at [327, 356] on div "22:45 ago. 22 2 [PERSON_NAME] [PHONE_NUMBER] Copiar content_paste | A LA CARTA …" at bounding box center [676, 382] width 1069 height 53
click at [337, 377] on div "[PERSON_NAME]" at bounding box center [316, 374] width 152 height 23
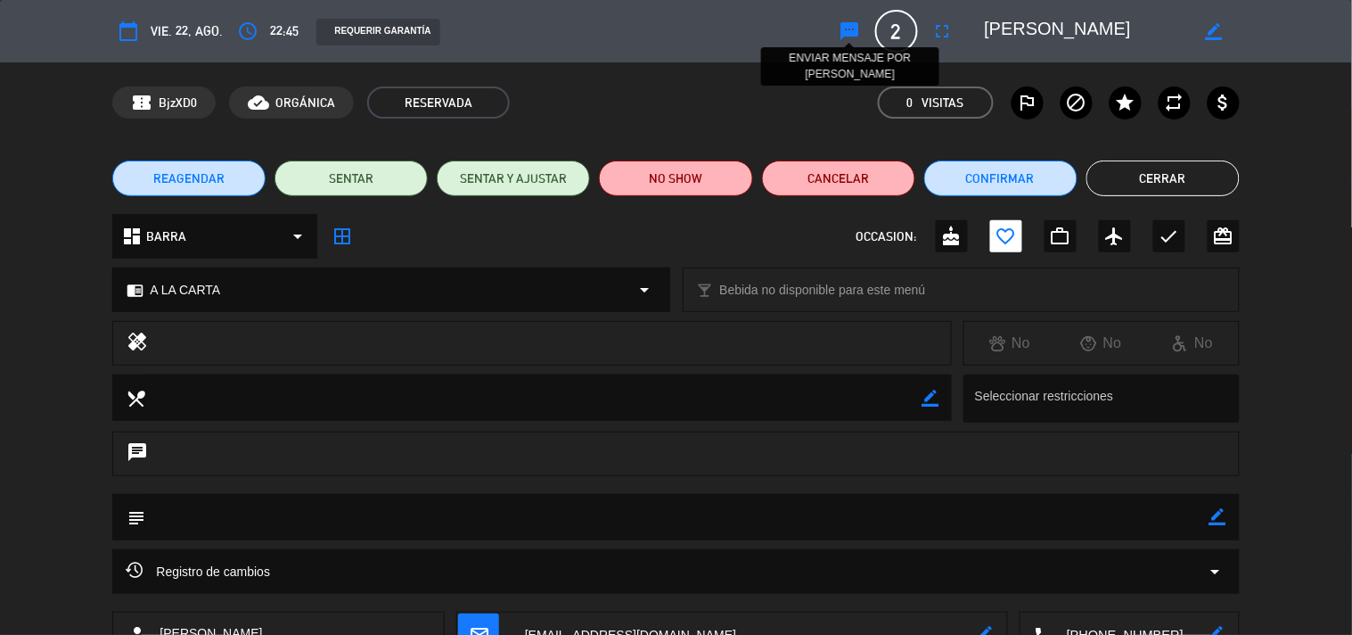
click at [848, 27] on icon "sms" at bounding box center [850, 30] width 21 height 21
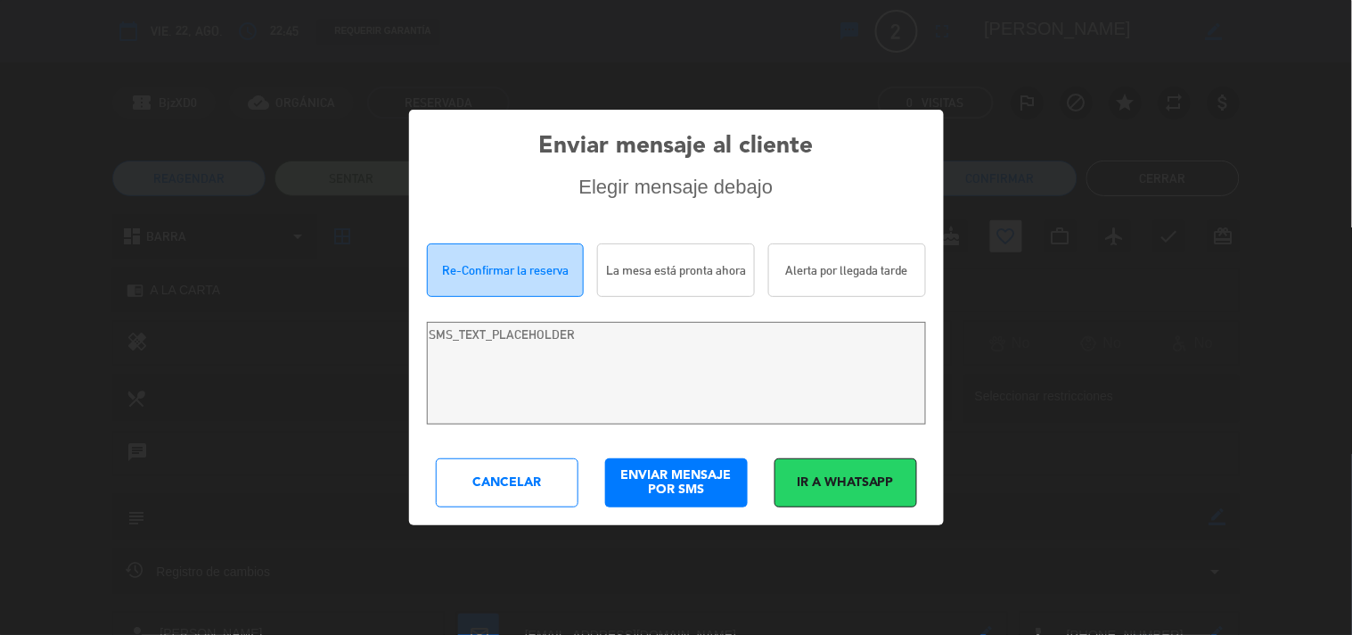
type textarea "Hola [PERSON_NAME]! Estamos escribiendo para re-confirmar su reserva en Costa 7…"
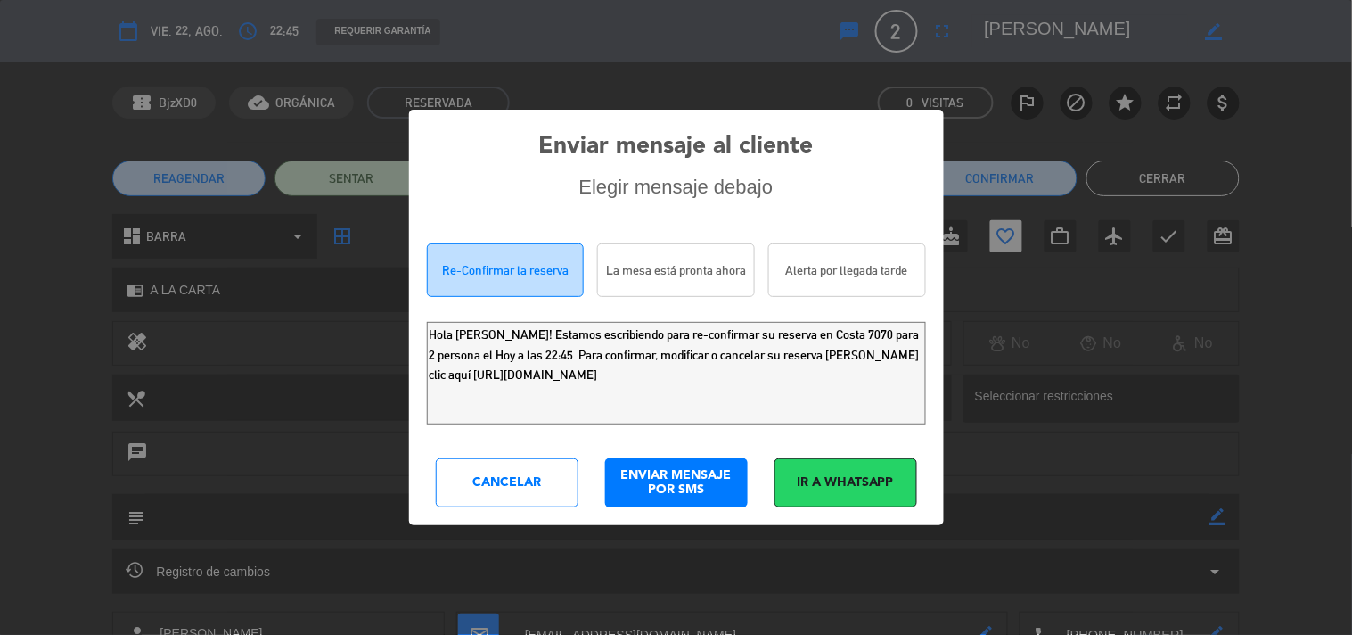
drag, startPoint x: 842, startPoint y: 390, endPoint x: 7, endPoint y: 42, distance: 904.9
click at [0, 150] on div "Enviar mensaje al cliente Elegir mensaje debajo Re-Confirmar la reserva La mesa…" at bounding box center [676, 317] width 1352 height 635
click at [509, 477] on div "Cancelar" at bounding box center [507, 482] width 143 height 49
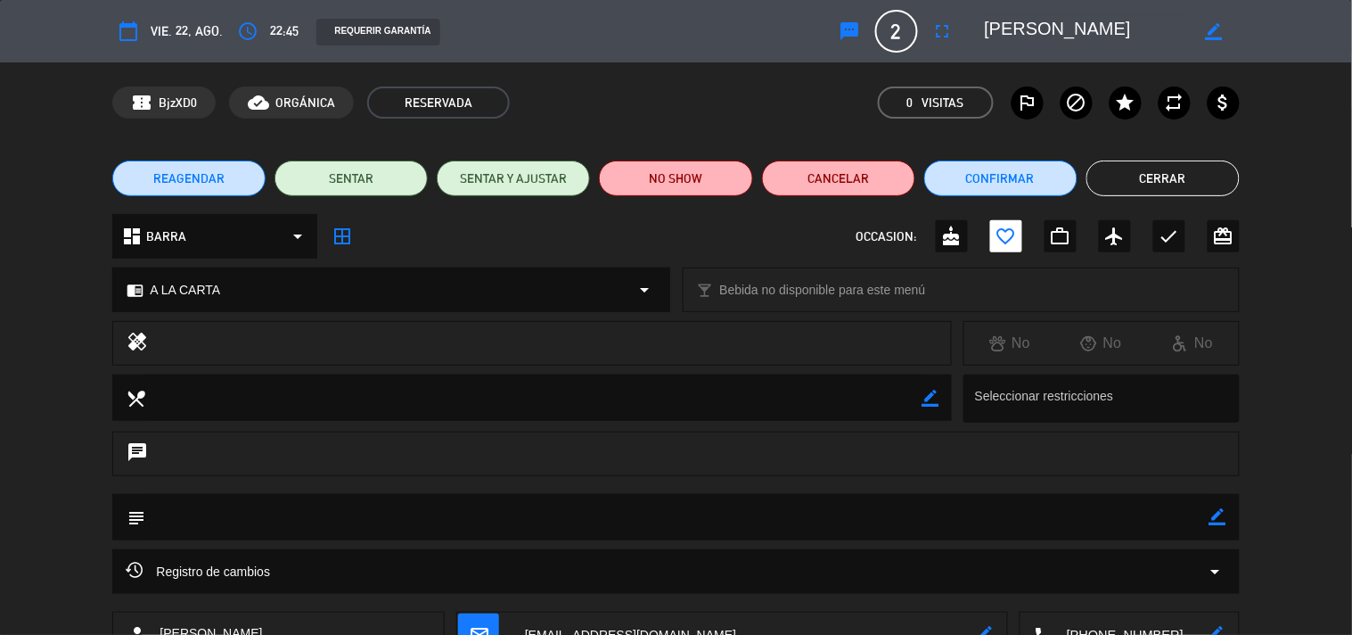
click at [1118, 185] on button "Cerrar" at bounding box center [1162, 178] width 153 height 36
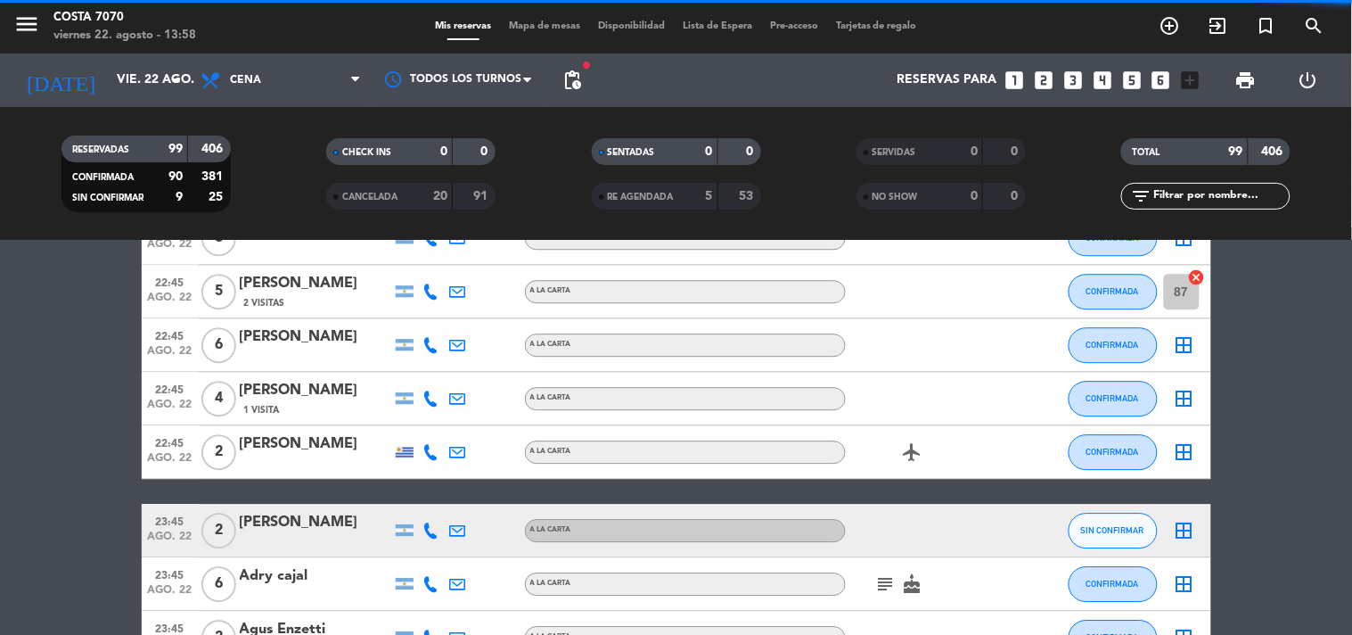
scroll to position [4852, 0]
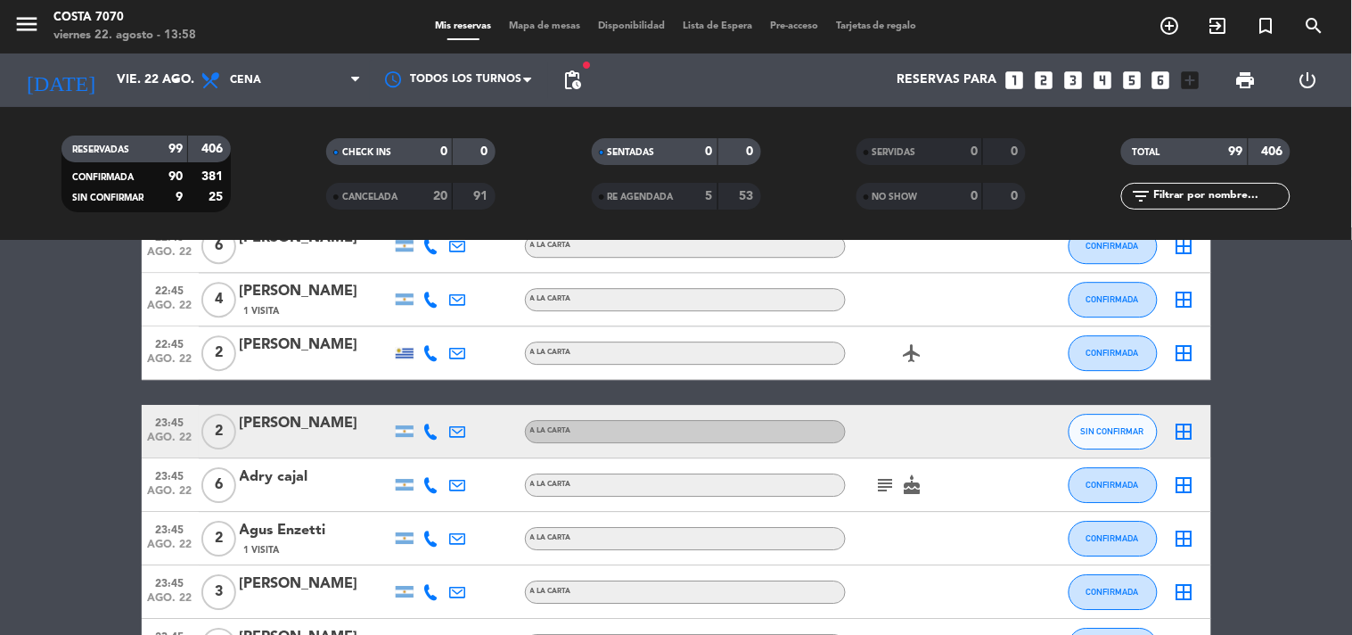
click at [438, 433] on icon at bounding box center [431, 431] width 16 height 16
click at [416, 399] on span "Copiar" at bounding box center [405, 400] width 37 height 19
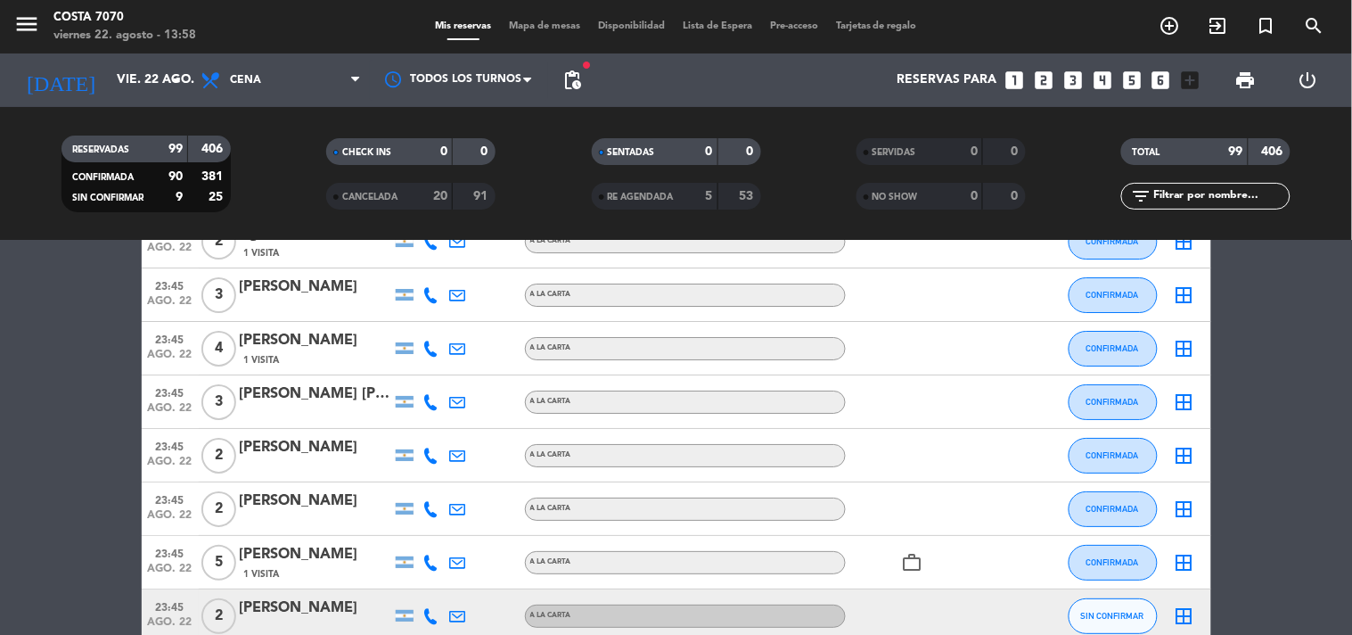
scroll to position [5245, 0]
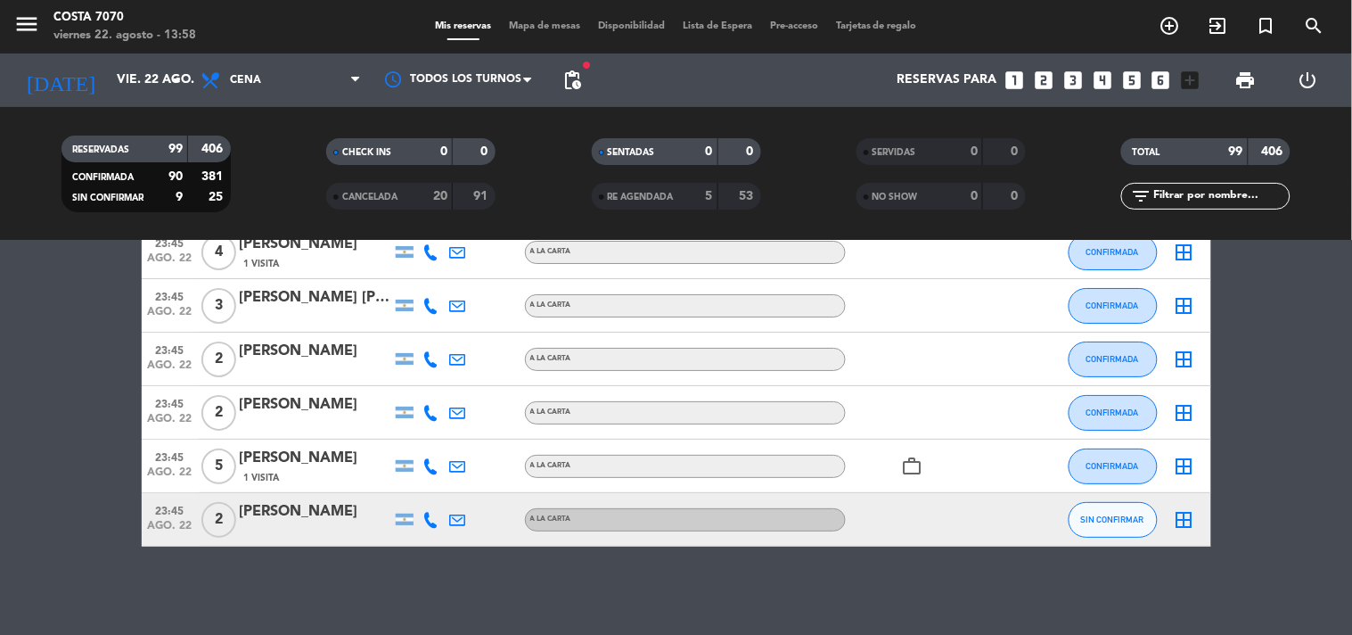
click at [426, 518] on icon at bounding box center [431, 520] width 16 height 16
click at [420, 490] on span "Copiar" at bounding box center [417, 488] width 37 height 19
click at [312, 509] on div "[PERSON_NAME]" at bounding box center [316, 511] width 152 height 23
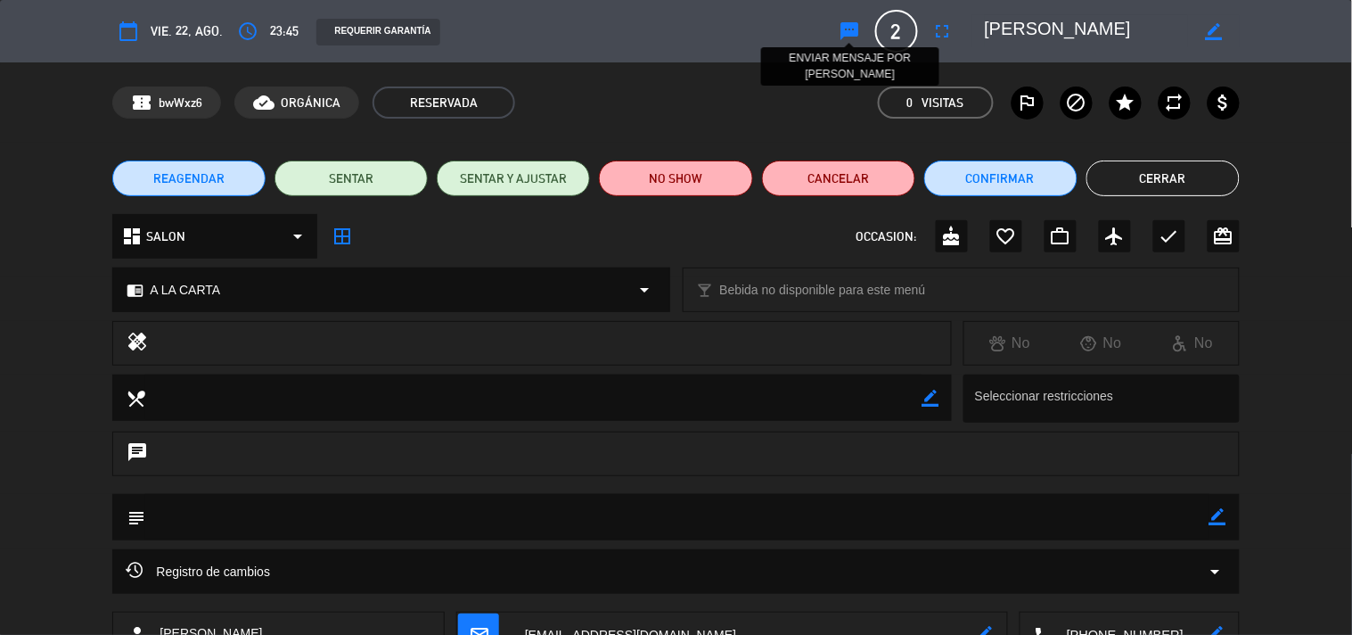
click at [845, 31] on icon "sms" at bounding box center [850, 30] width 21 height 21
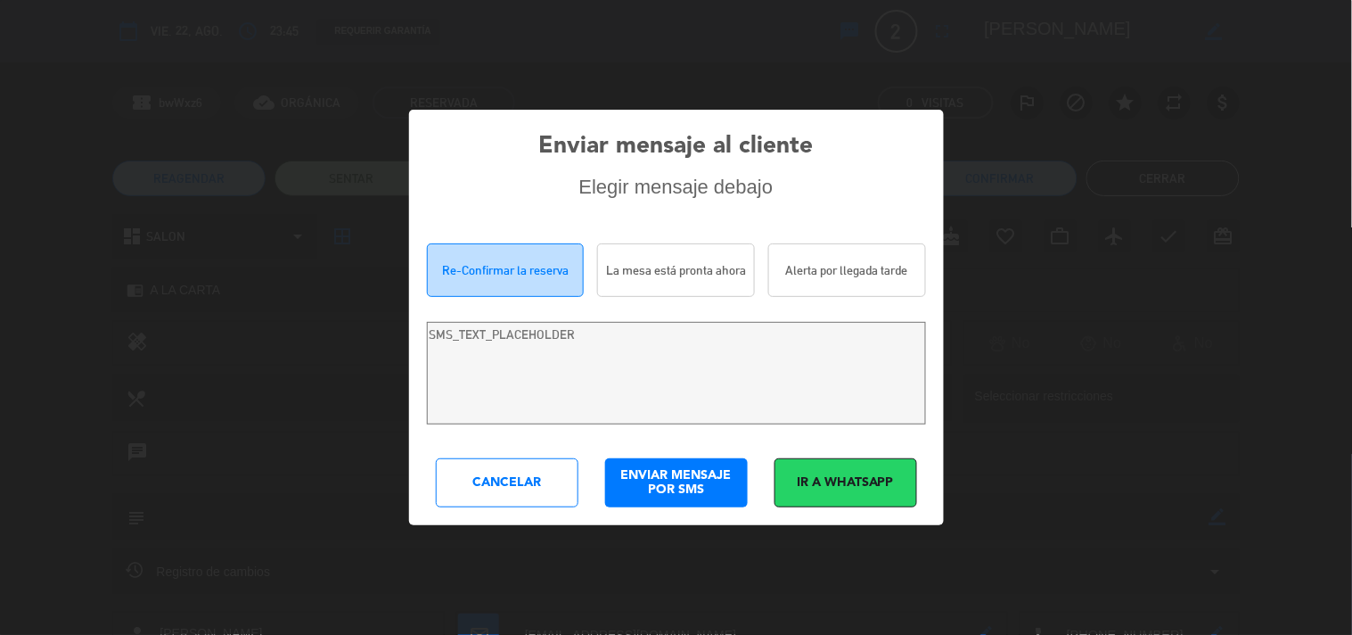
type textarea "Hola [PERSON_NAME]! Estamos escribiendo para re-confirmar su reserva en Costa 7…"
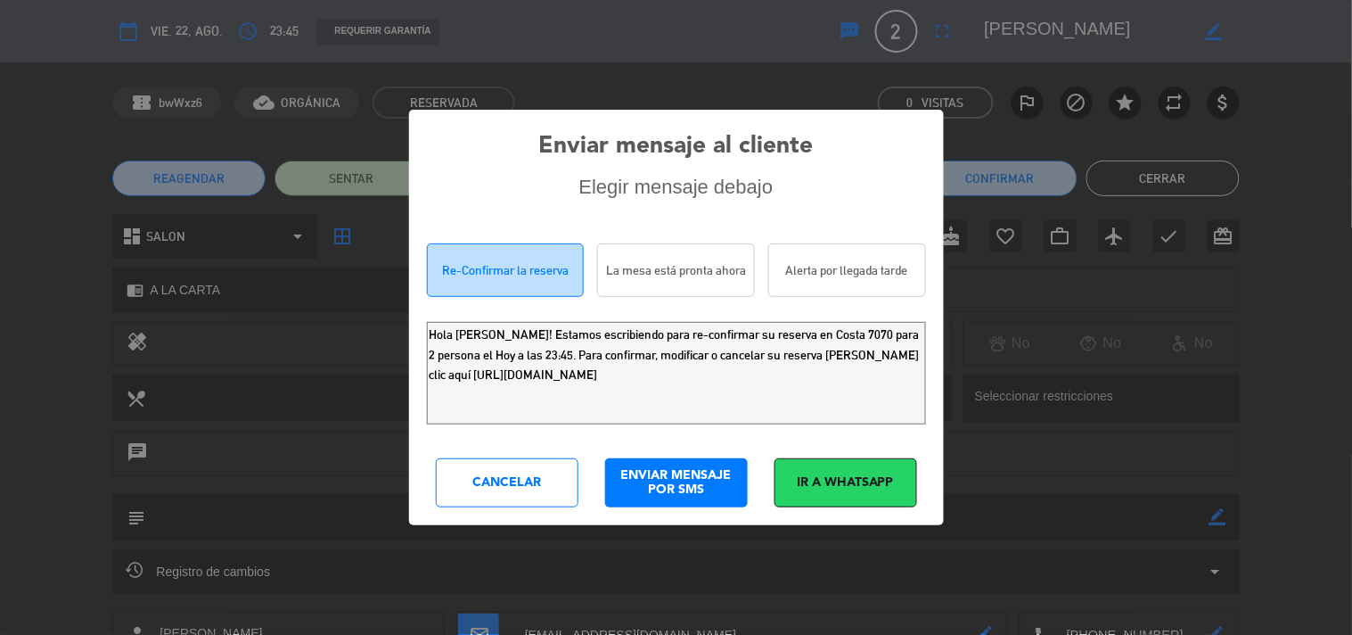
drag, startPoint x: 836, startPoint y: 394, endPoint x: 0, endPoint y: 152, distance: 870.4
click at [0, 152] on div "Enviar mensaje al cliente Elegir mensaje debajo Re-Confirmar la reserva La mesa…" at bounding box center [676, 317] width 1352 height 635
click at [539, 494] on div "Cancelar" at bounding box center [507, 482] width 143 height 49
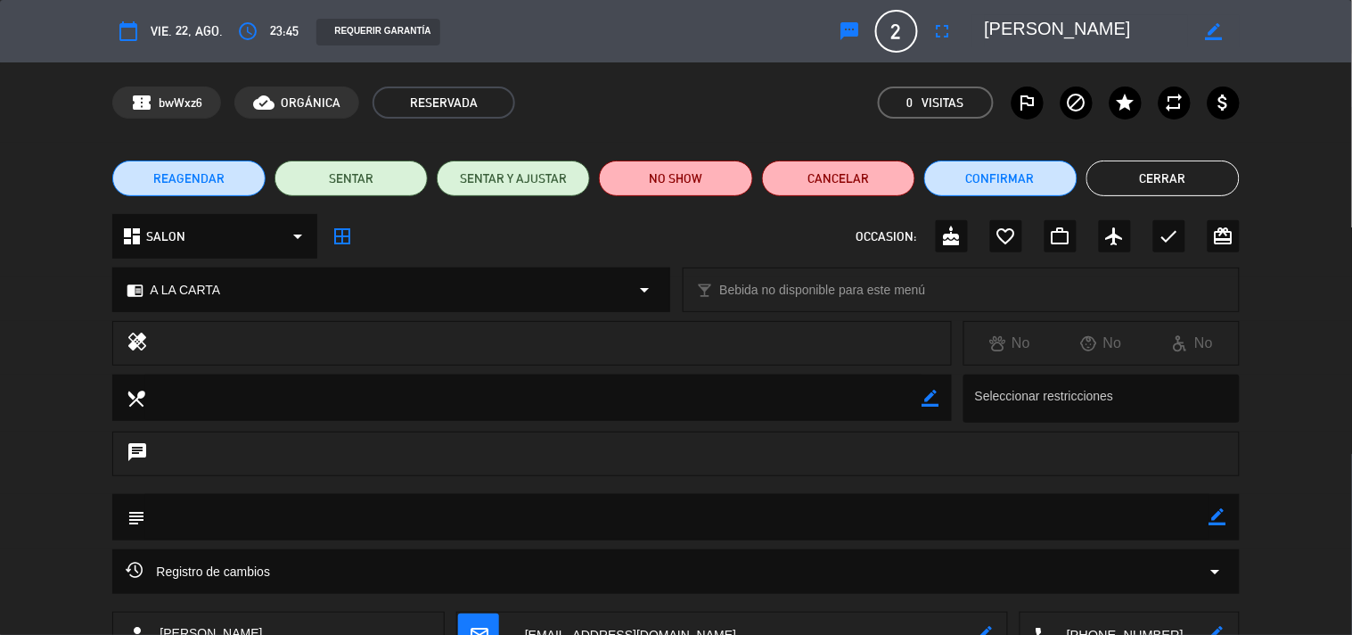
click at [1101, 187] on button "Cerrar" at bounding box center [1162, 178] width 153 height 36
